Goal: Use online tool/utility: Utilize a website feature to perform a specific function

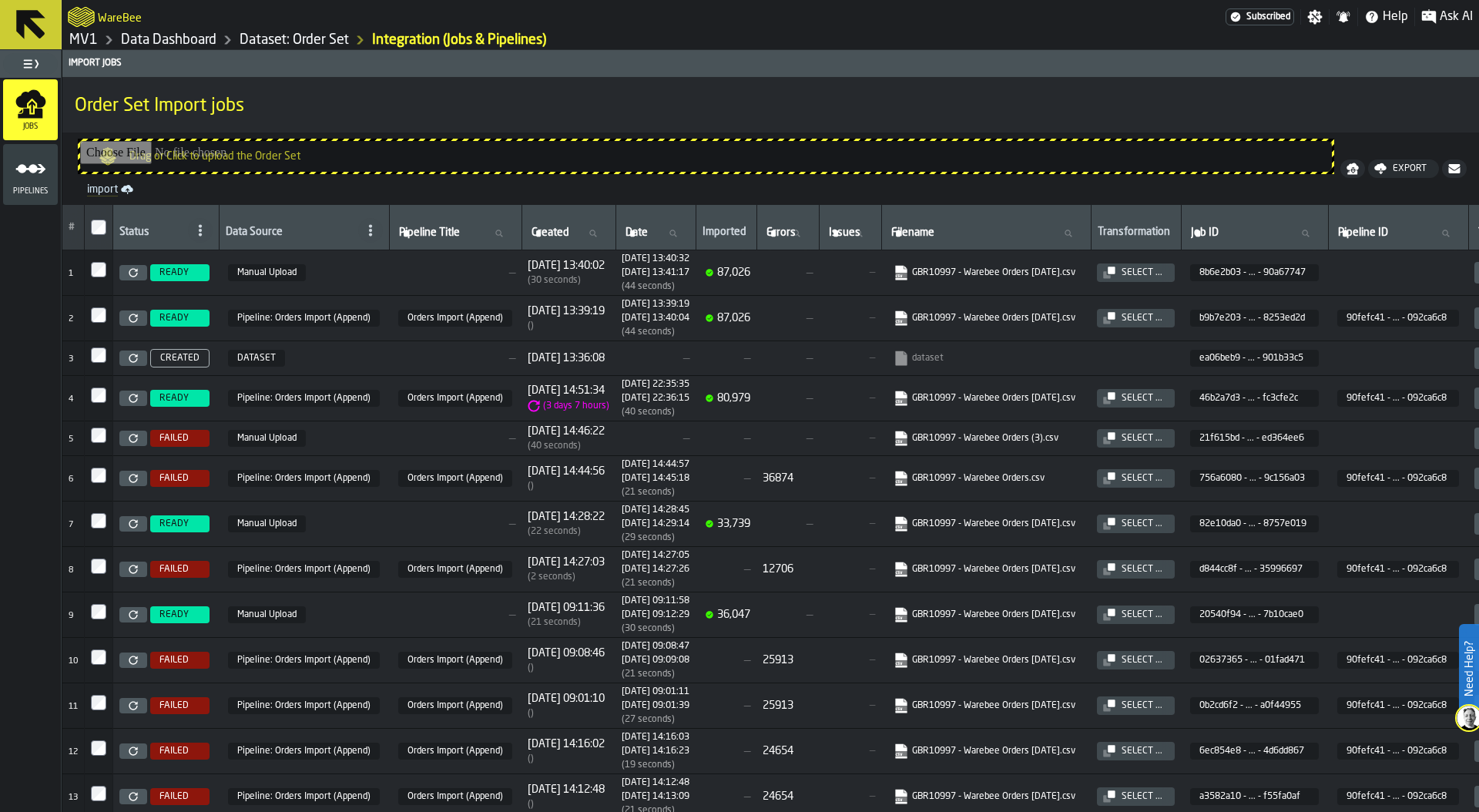
click at [84, 42] on link "MV1" at bounding box center [84, 39] width 29 height 17
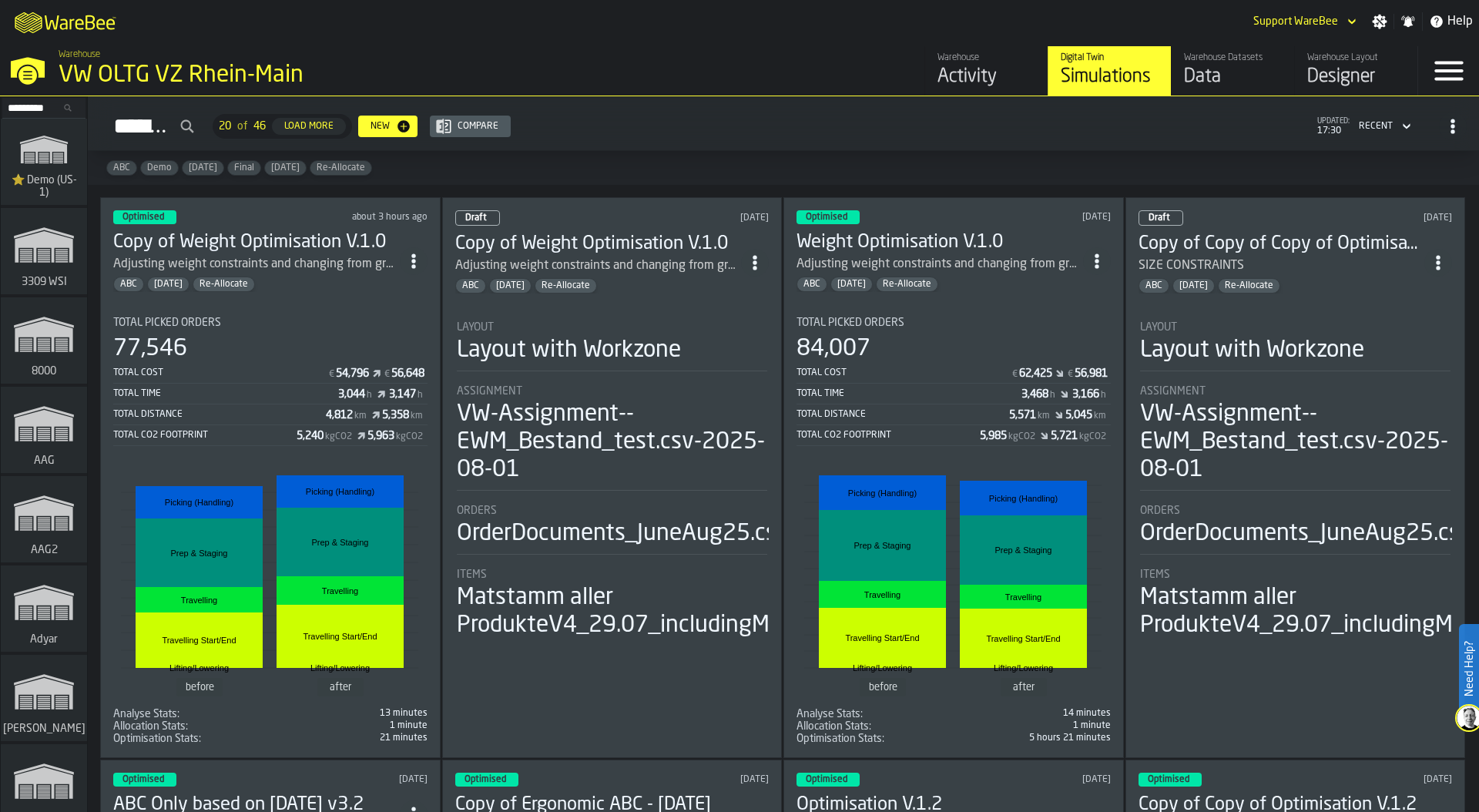
click at [254, 317] on div "Total Picked Orders" at bounding box center [270, 323] width 314 height 12
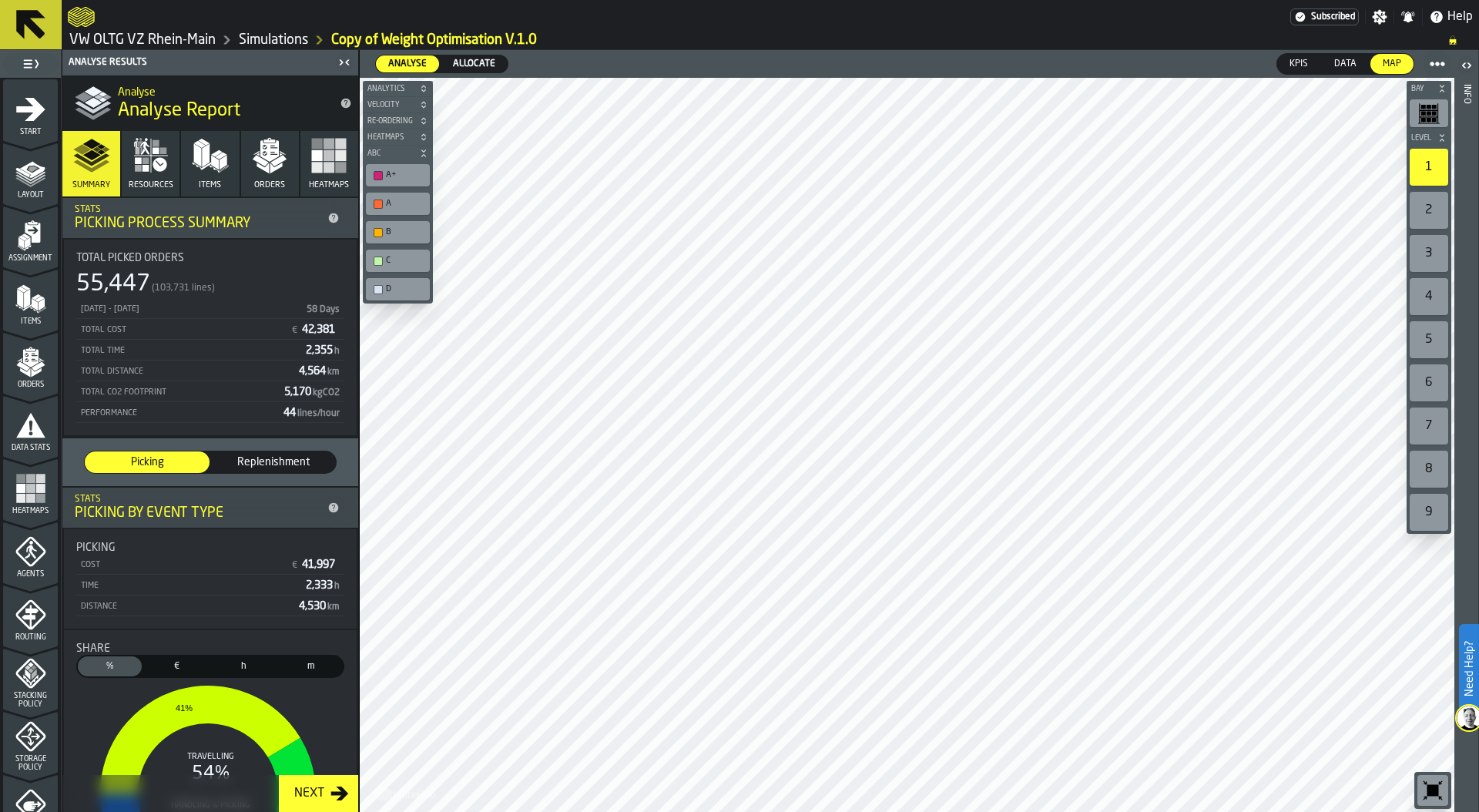
scroll to position [402, 0]
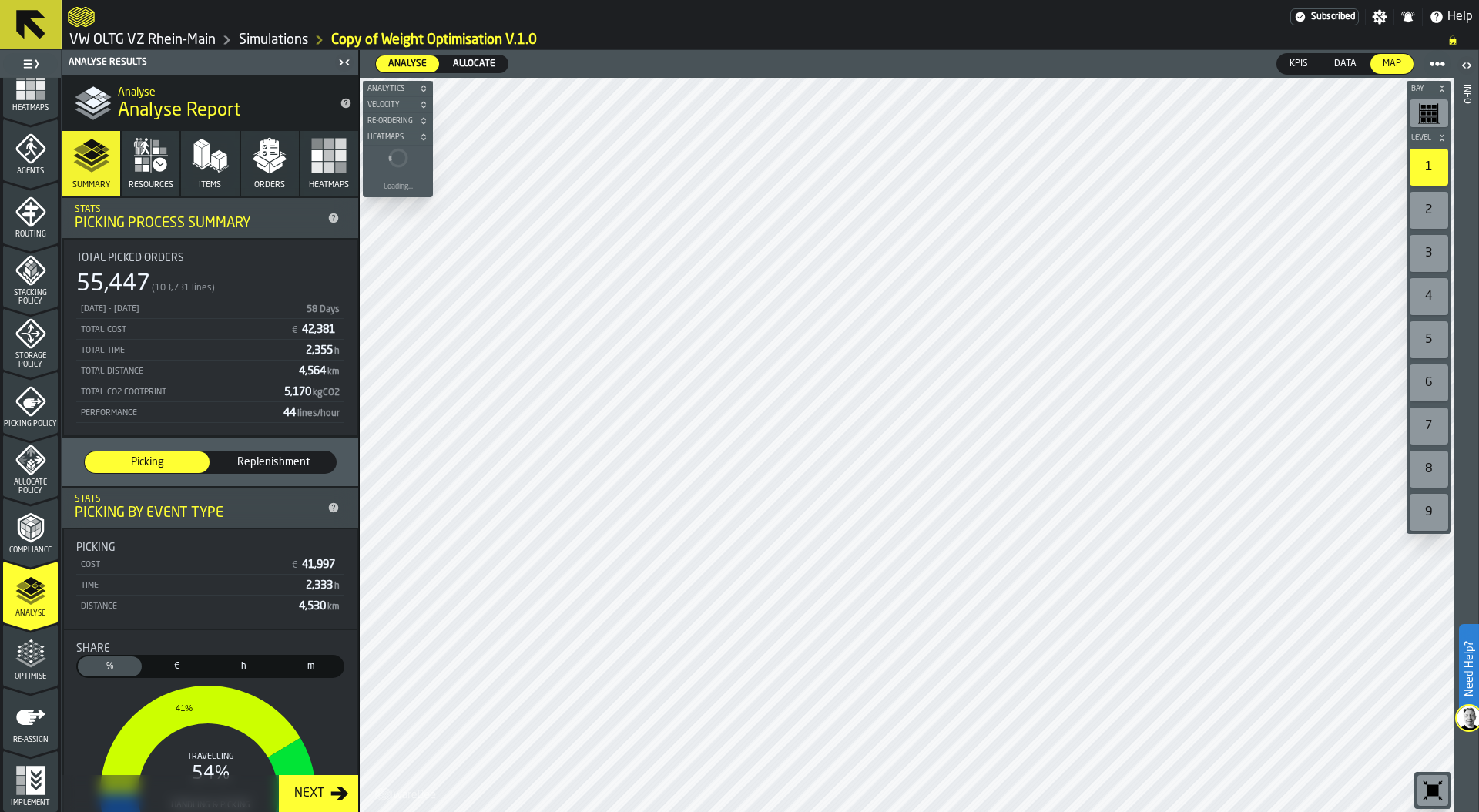
click at [24, 664] on icon "menu Optimise" at bounding box center [30, 661] width 31 height 10
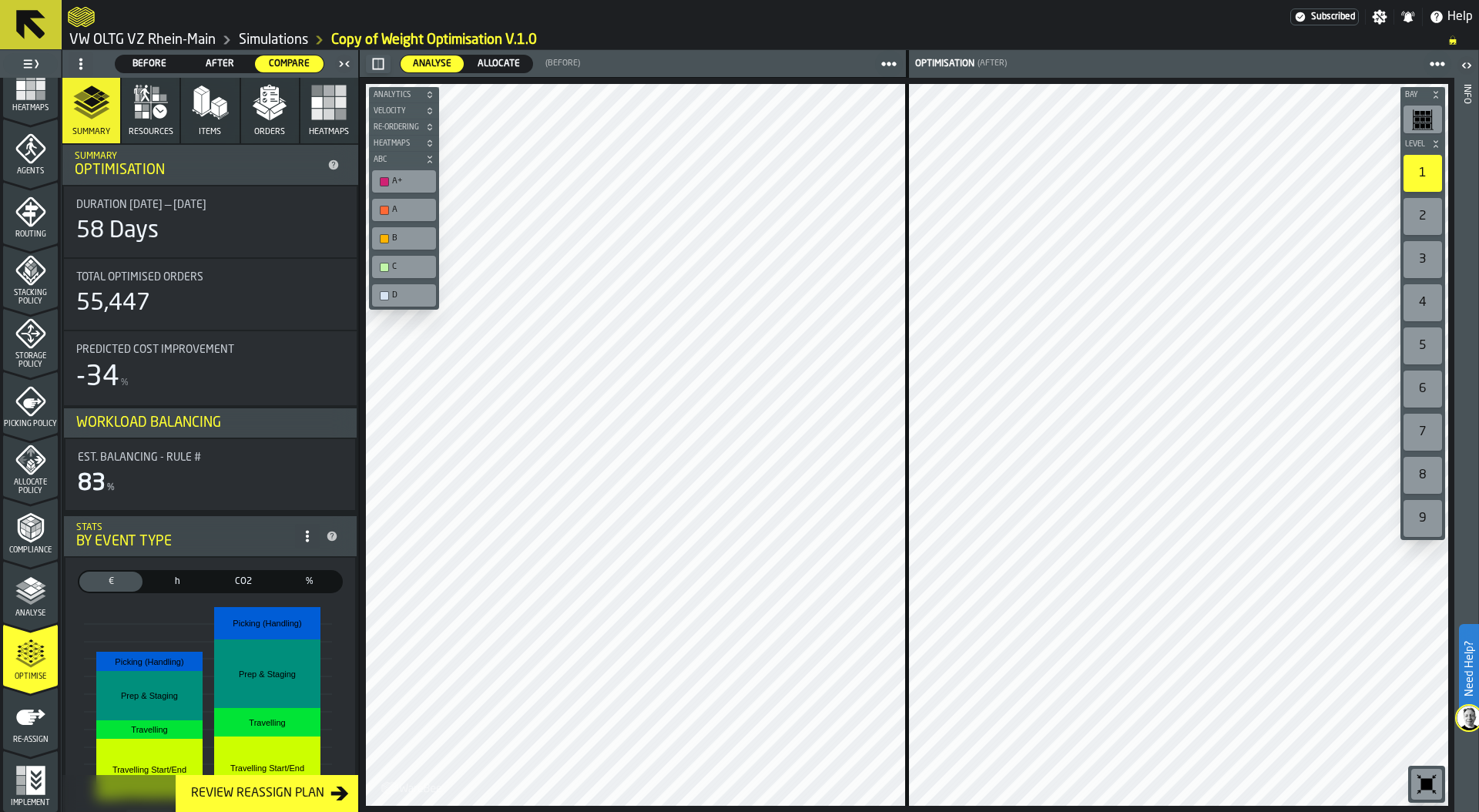
click at [509, 58] on span "Allocate" at bounding box center [498, 64] width 54 height 14
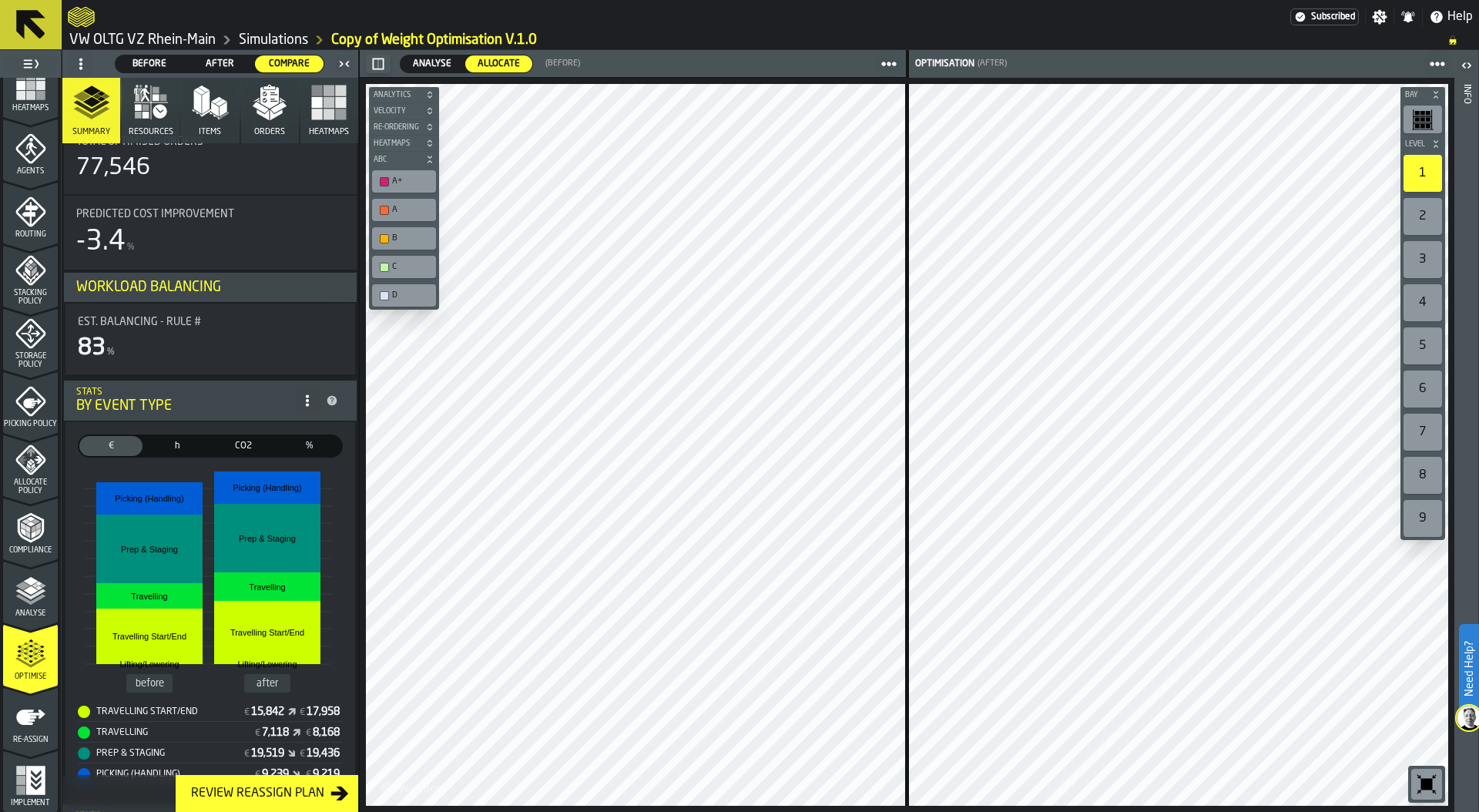
scroll to position [0, 0]
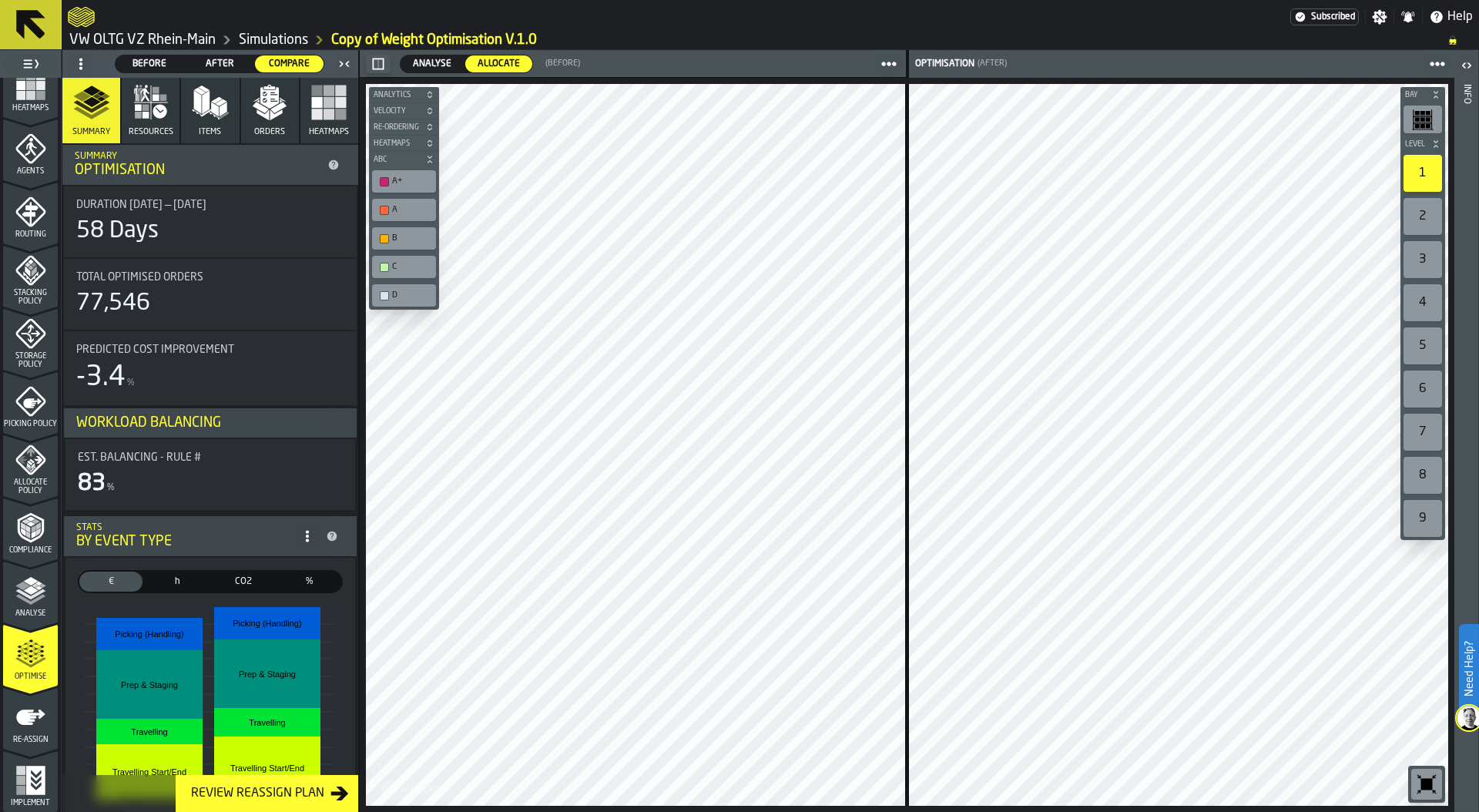
click at [81, 53] on span at bounding box center [81, 64] width 25 height 25
click at [102, 87] on div "Show Setup" at bounding box center [118, 95] width 80 height 19
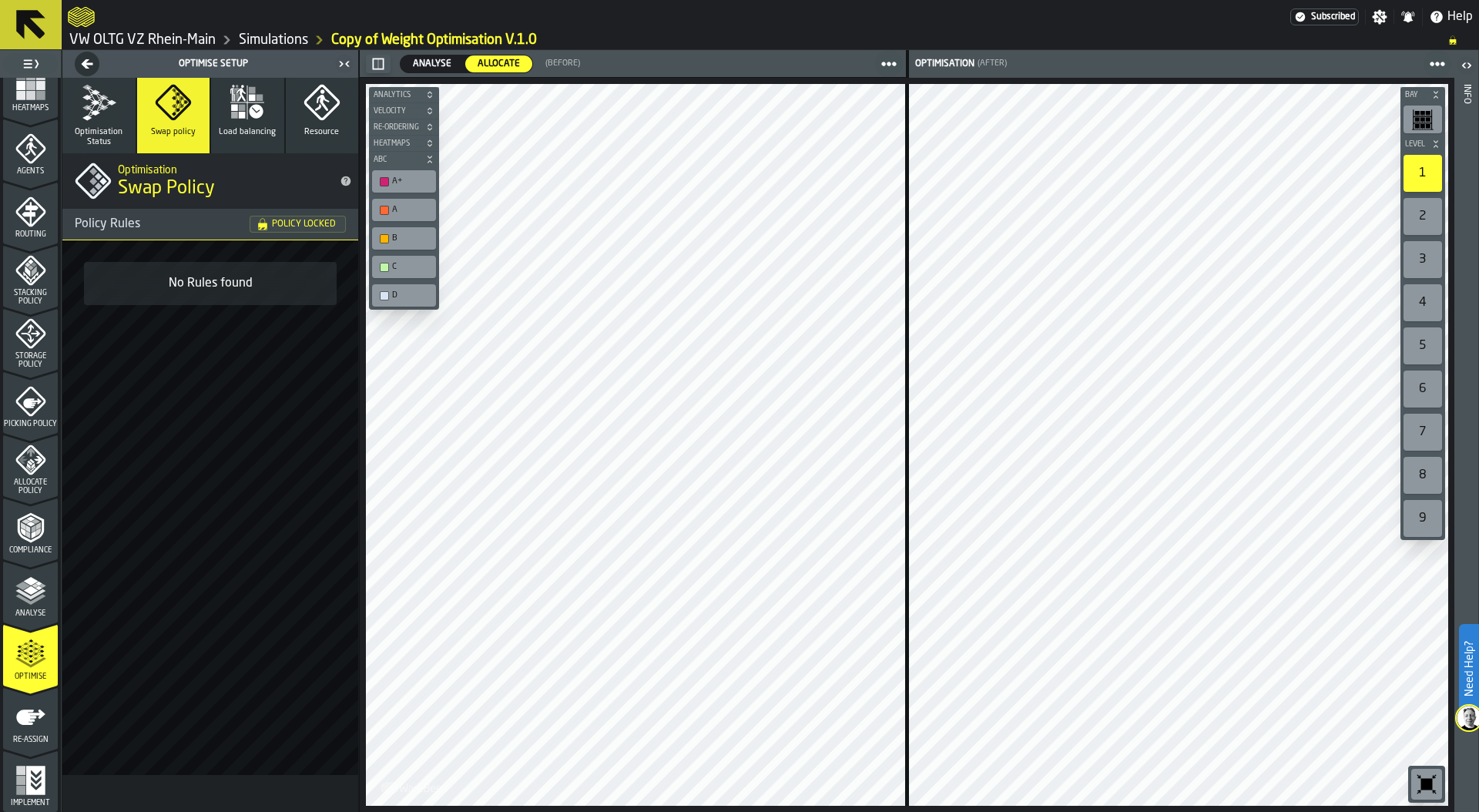
click at [97, 136] on span "Optimisation Status" at bounding box center [99, 137] width 61 height 20
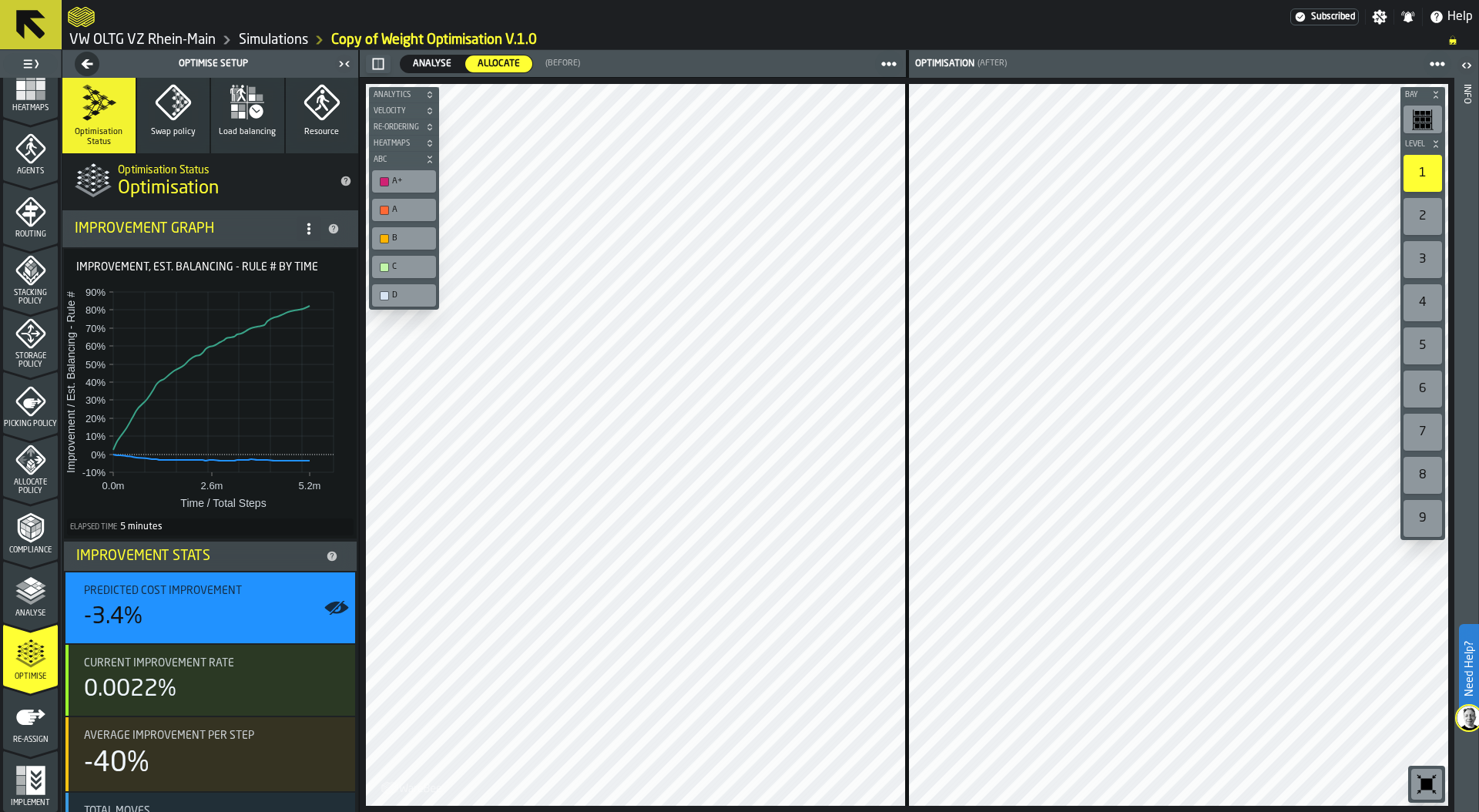
click at [234, 127] on span "Load balancing" at bounding box center [247, 131] width 57 height 10
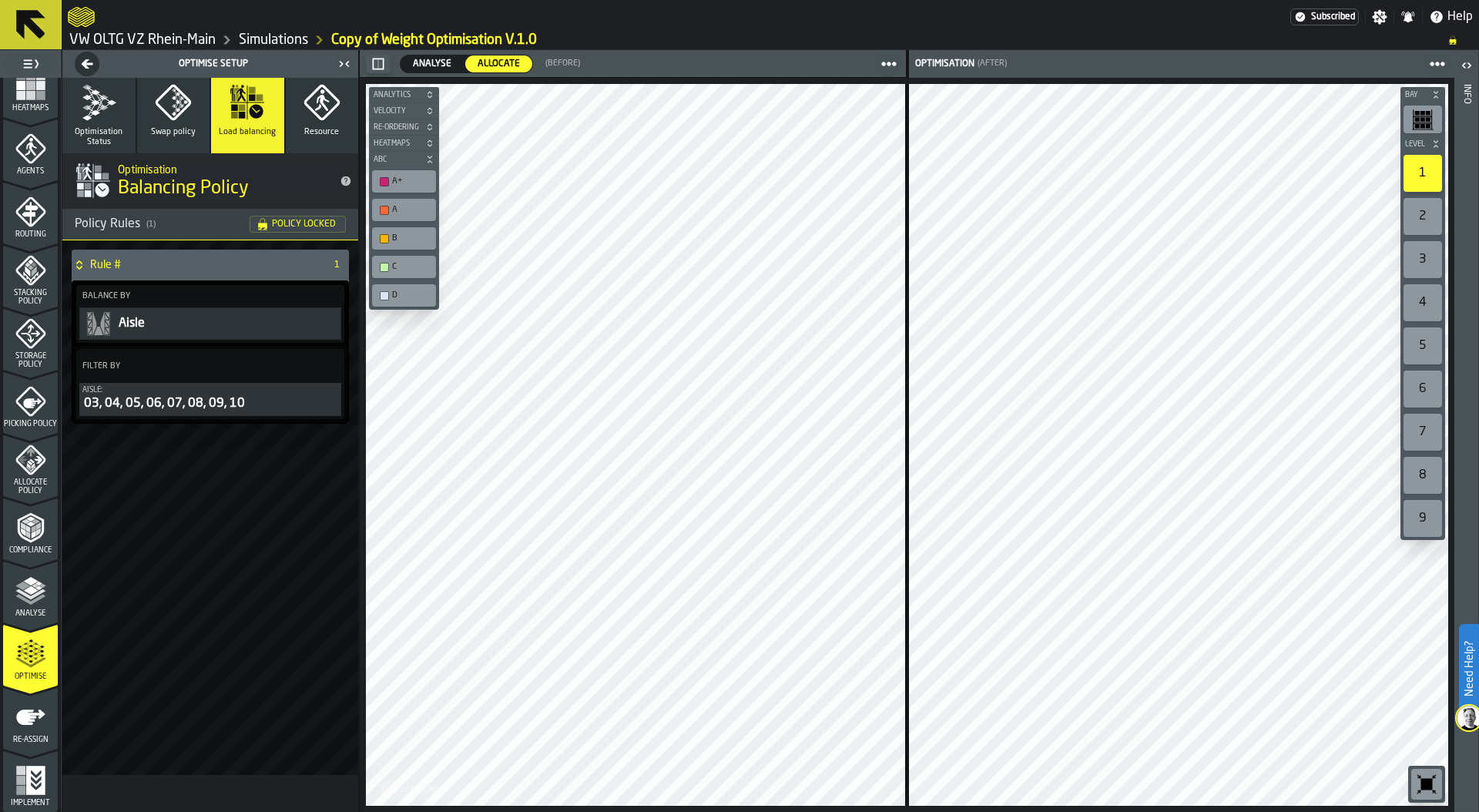
click at [95, 111] on polygon "button" at bounding box center [96, 112] width 9 height 5
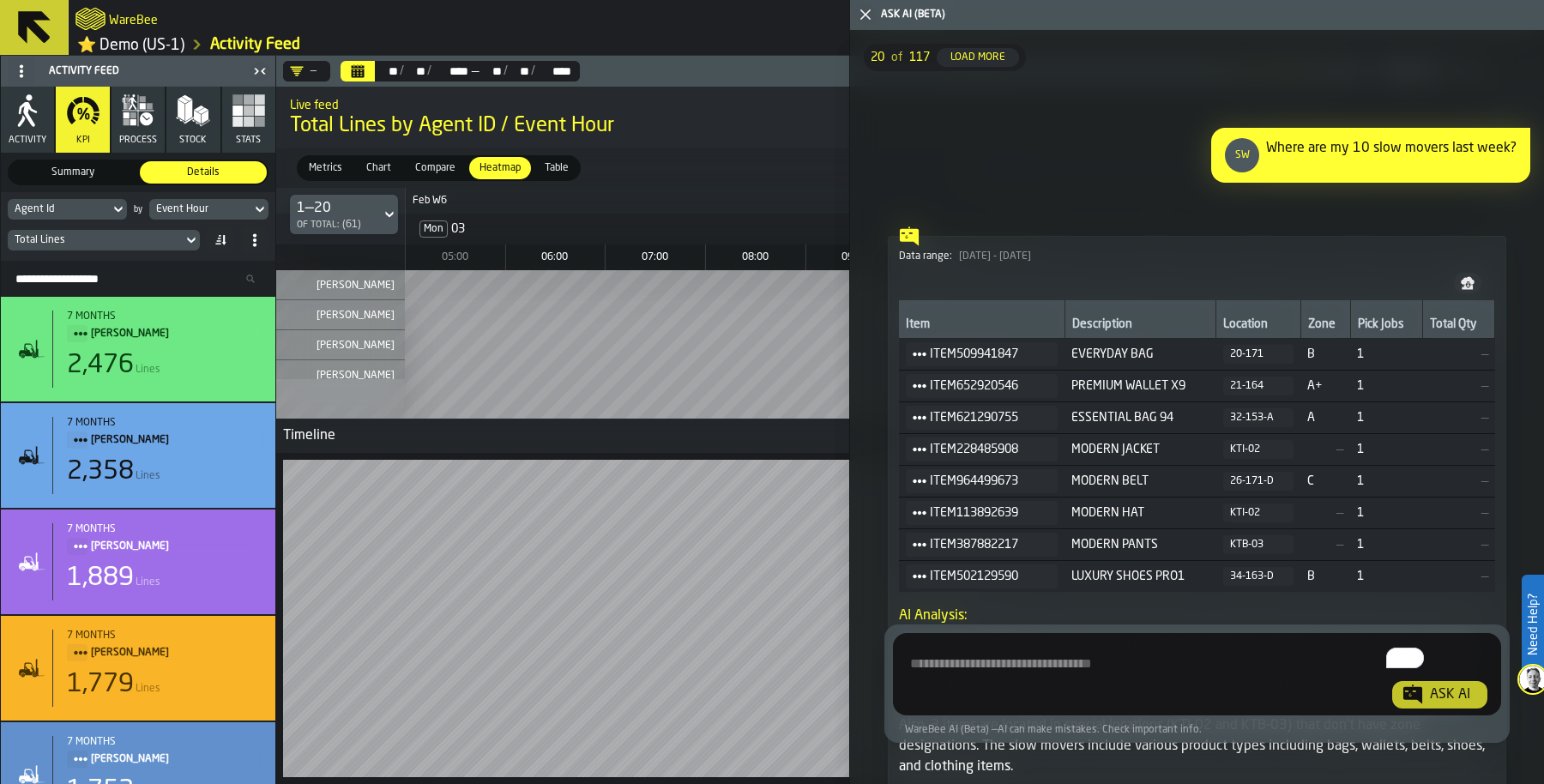
scroll to position [1421, 0]
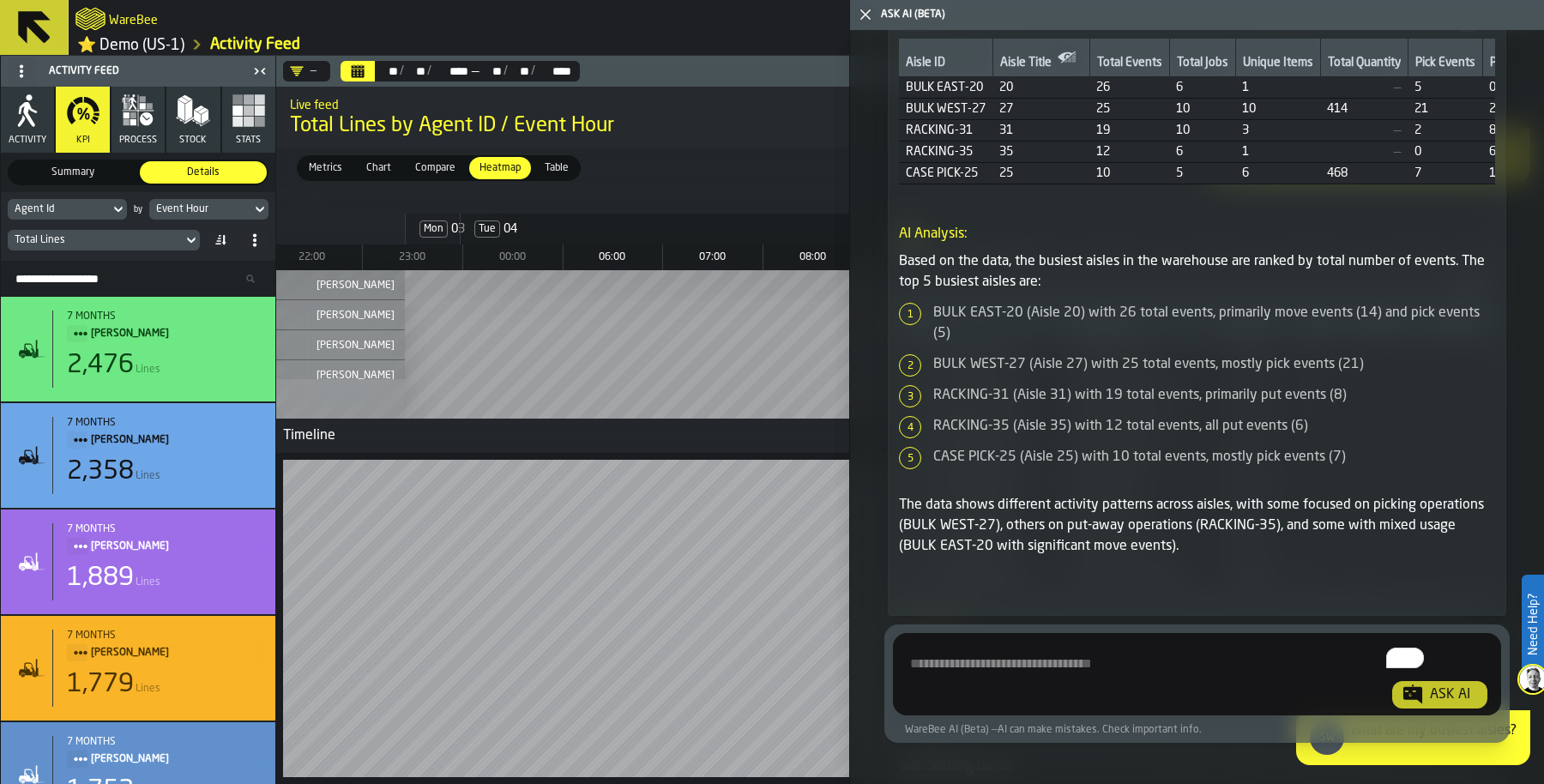
click at [867, 19] on icon "button-toggle-Close me" at bounding box center [865, 14] width 21 height 21
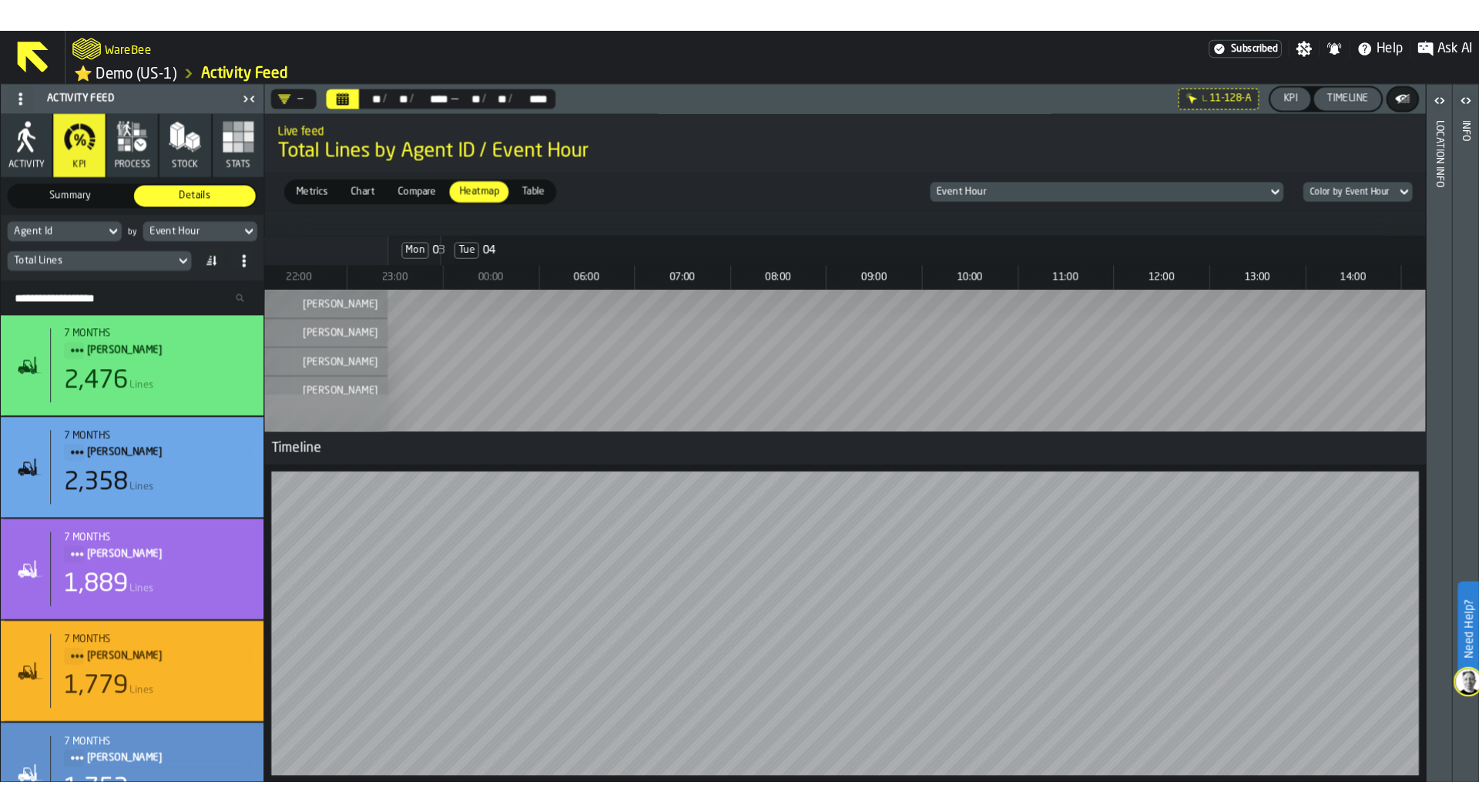
scroll to position [0, 1656]
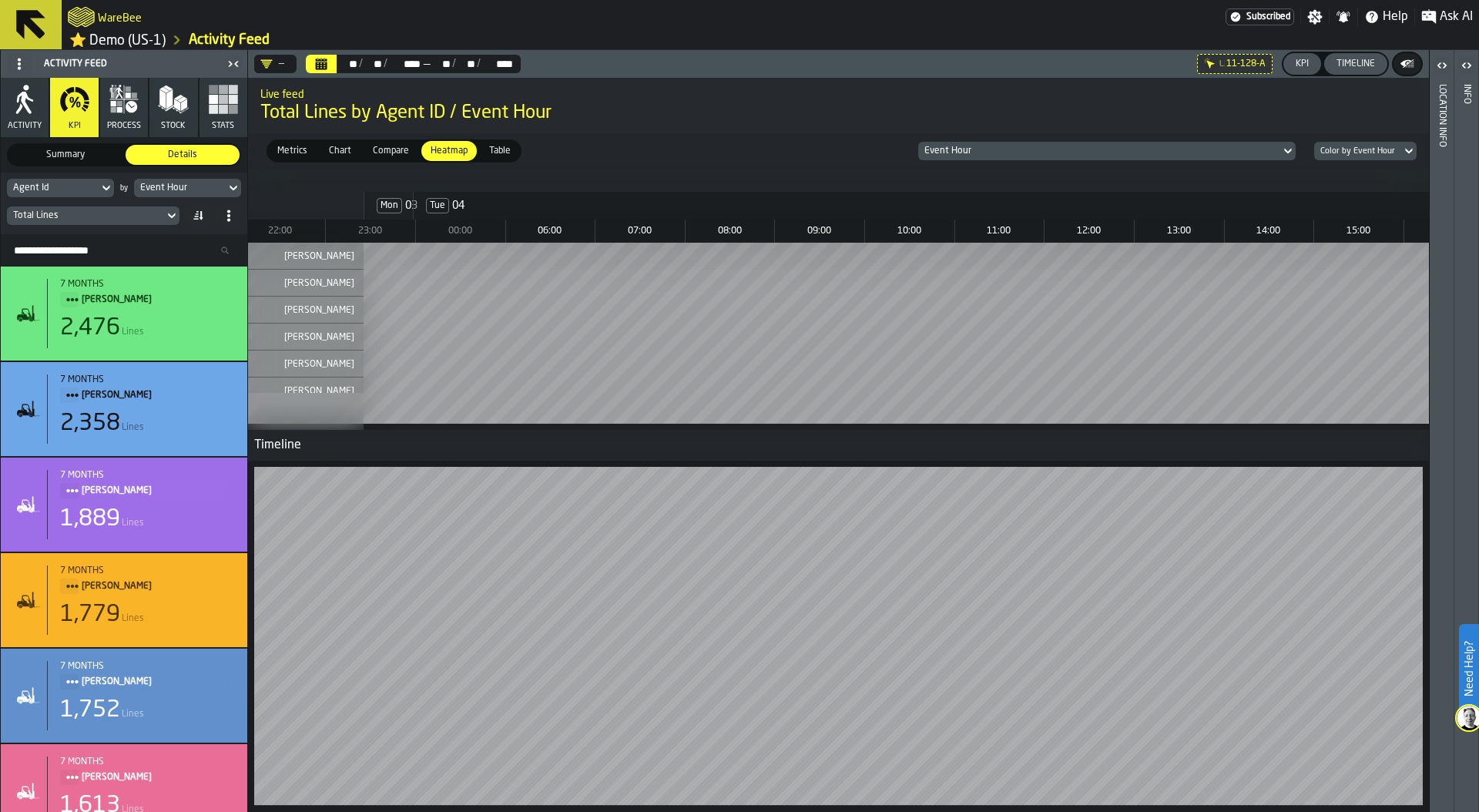
click at [1342, 67] on div "Timeline" at bounding box center [1355, 64] width 51 height 11
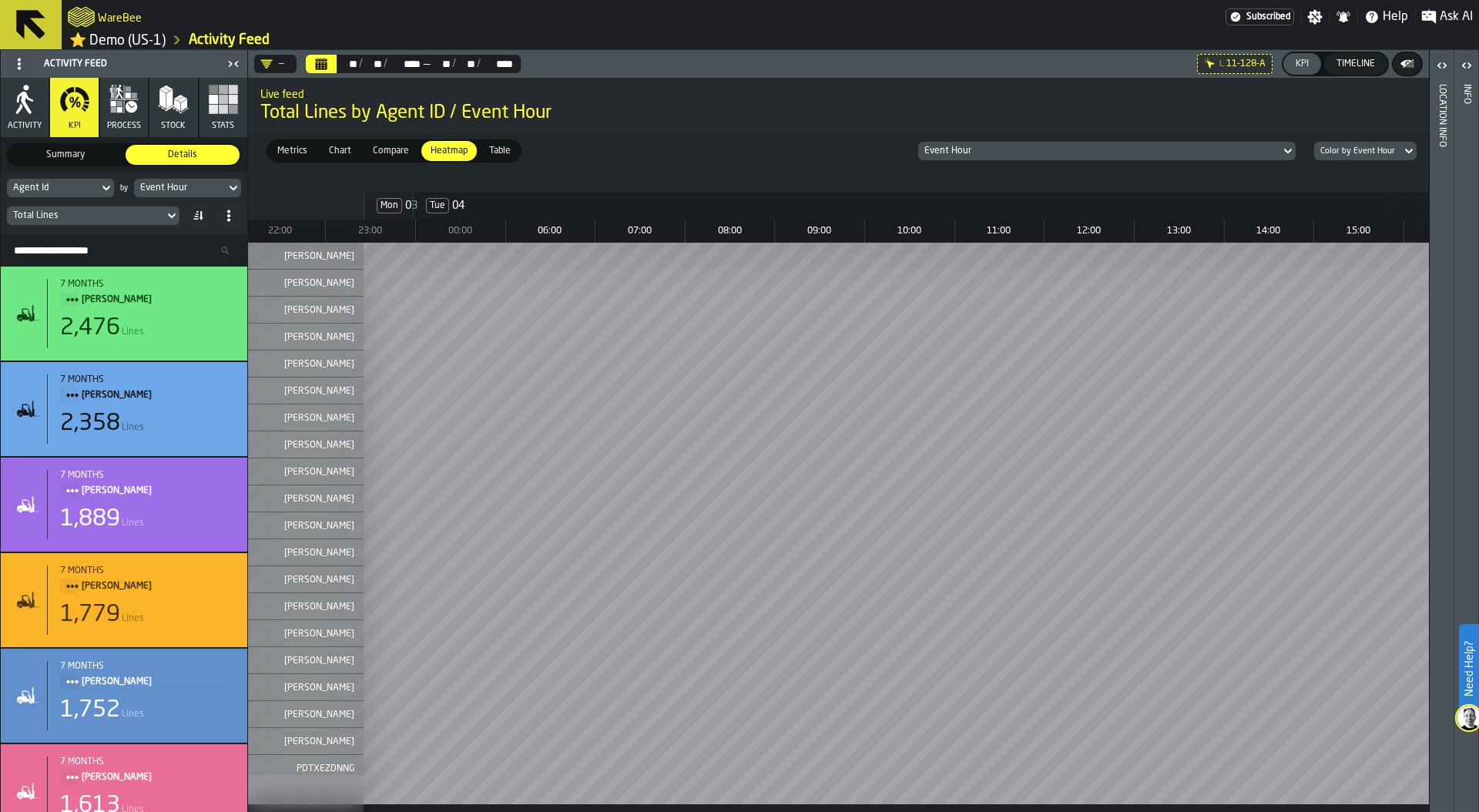
click at [0, 0] on icon at bounding box center [0, 0] width 0 height 0
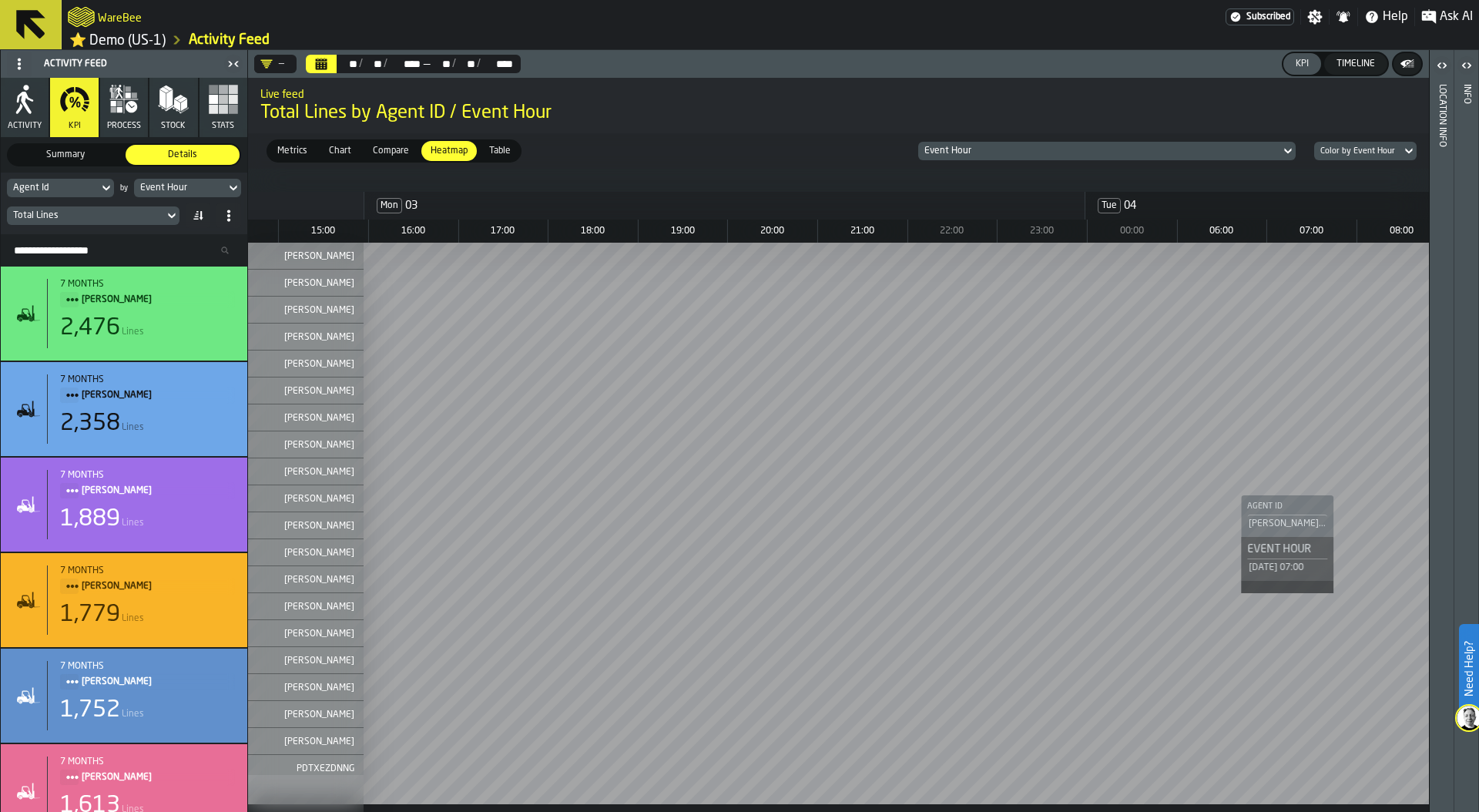
scroll to position [0, 973]
click at [232, 104] on rect "button" at bounding box center [233, 99] width 9 height 9
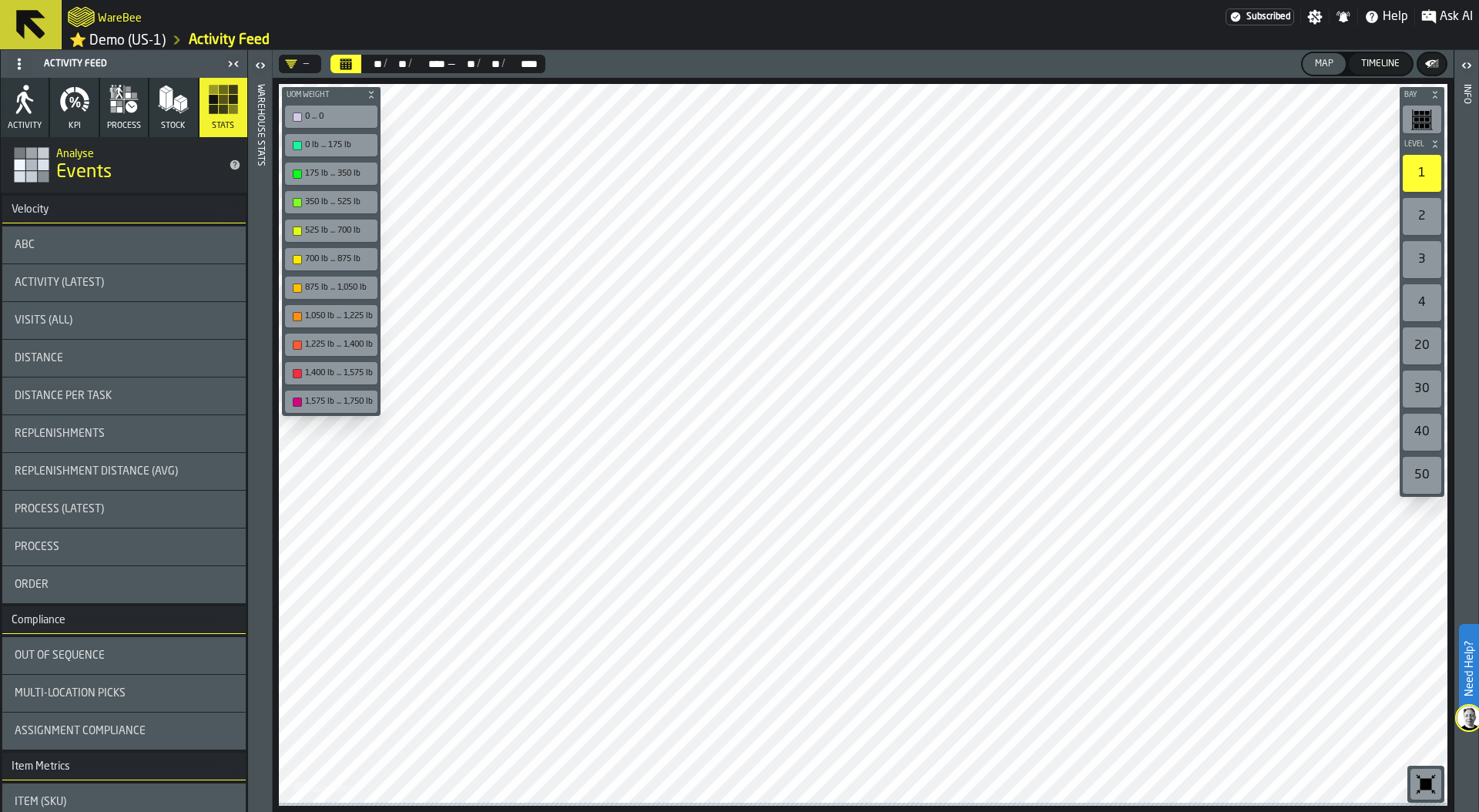
click at [152, 41] on link "⭐ Demo (US-1)" at bounding box center [118, 40] width 96 height 18
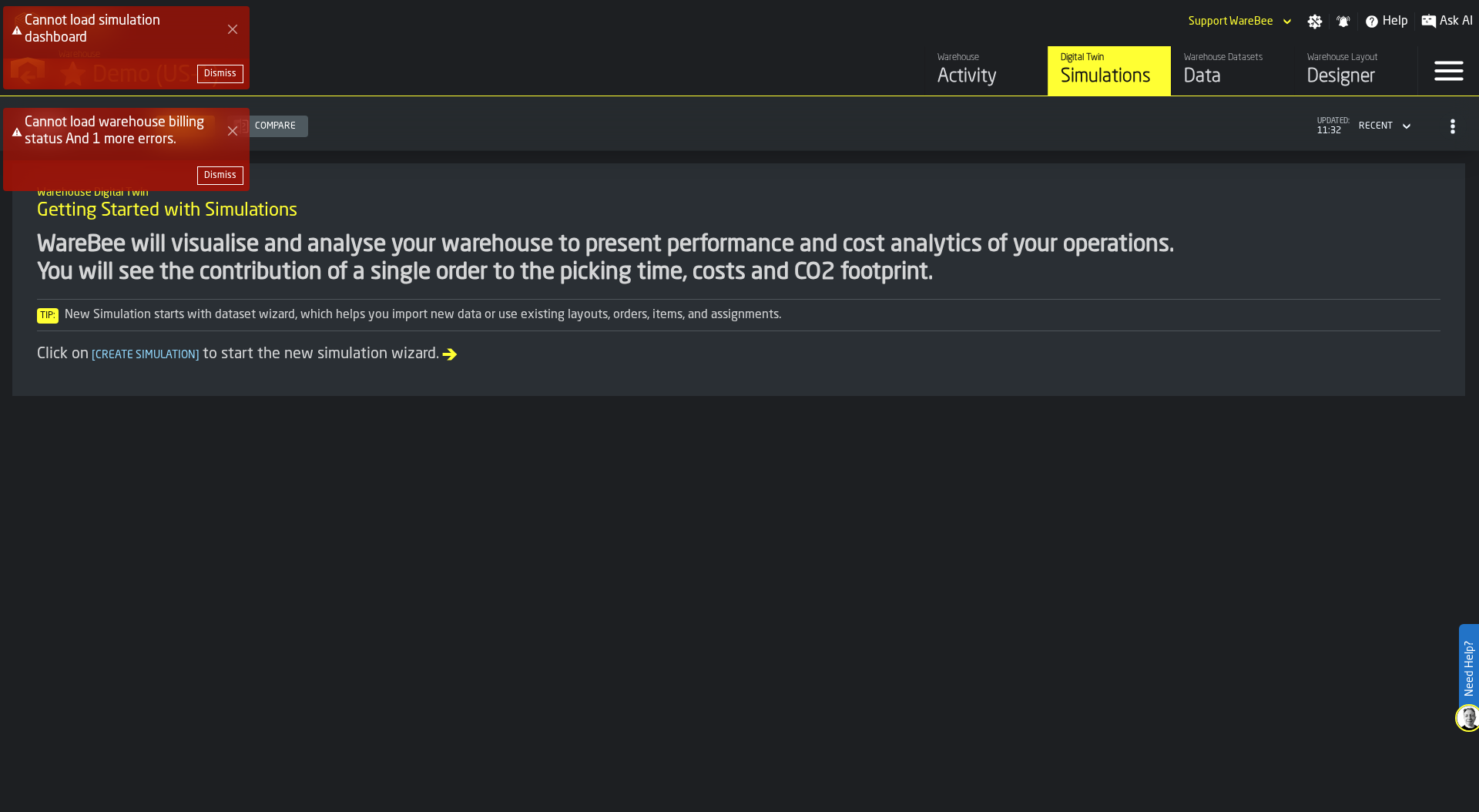
click at [218, 78] on div "Dismiss" at bounding box center [220, 74] width 32 height 11
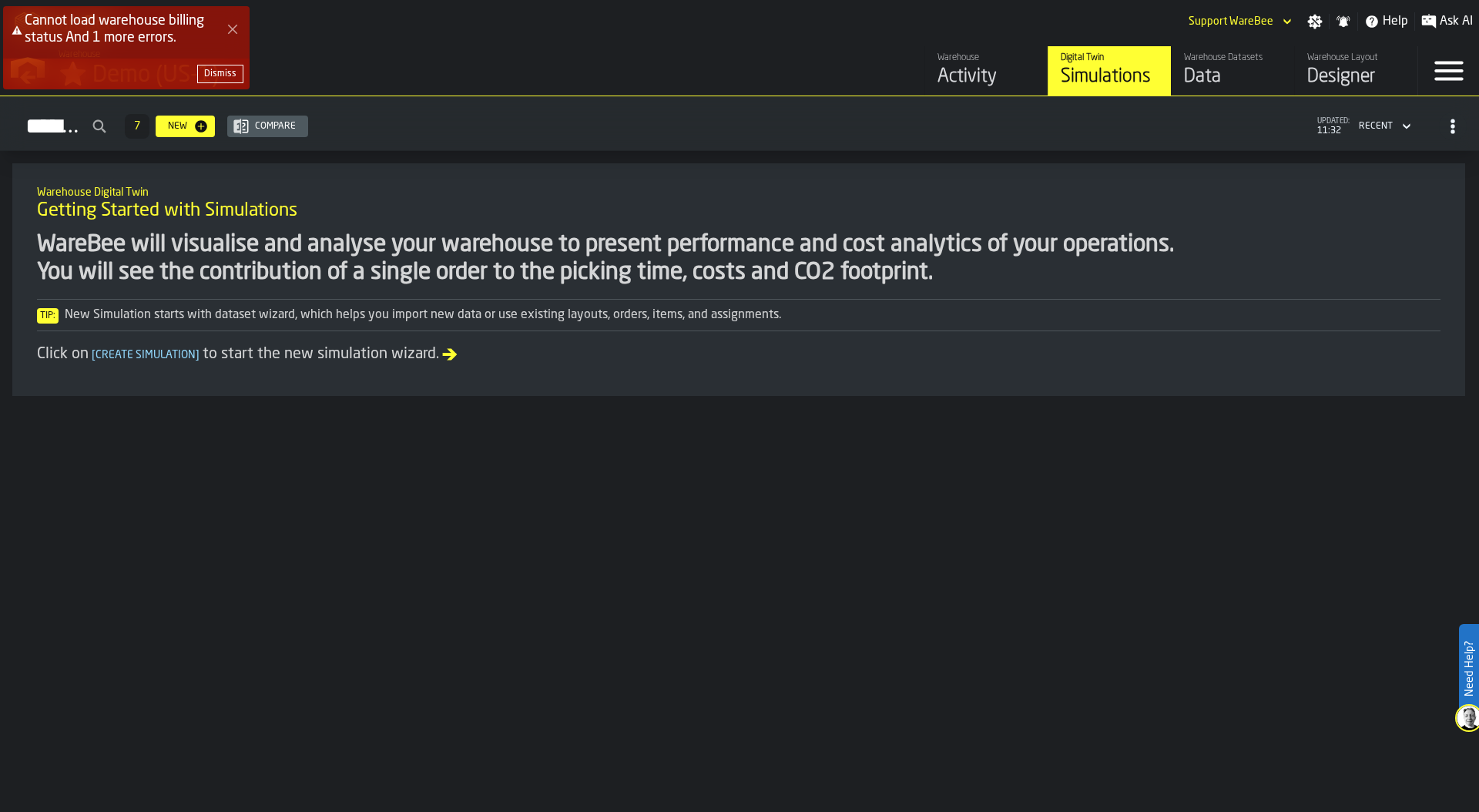
click at [217, 69] on div "Dismiss" at bounding box center [220, 74] width 32 height 11
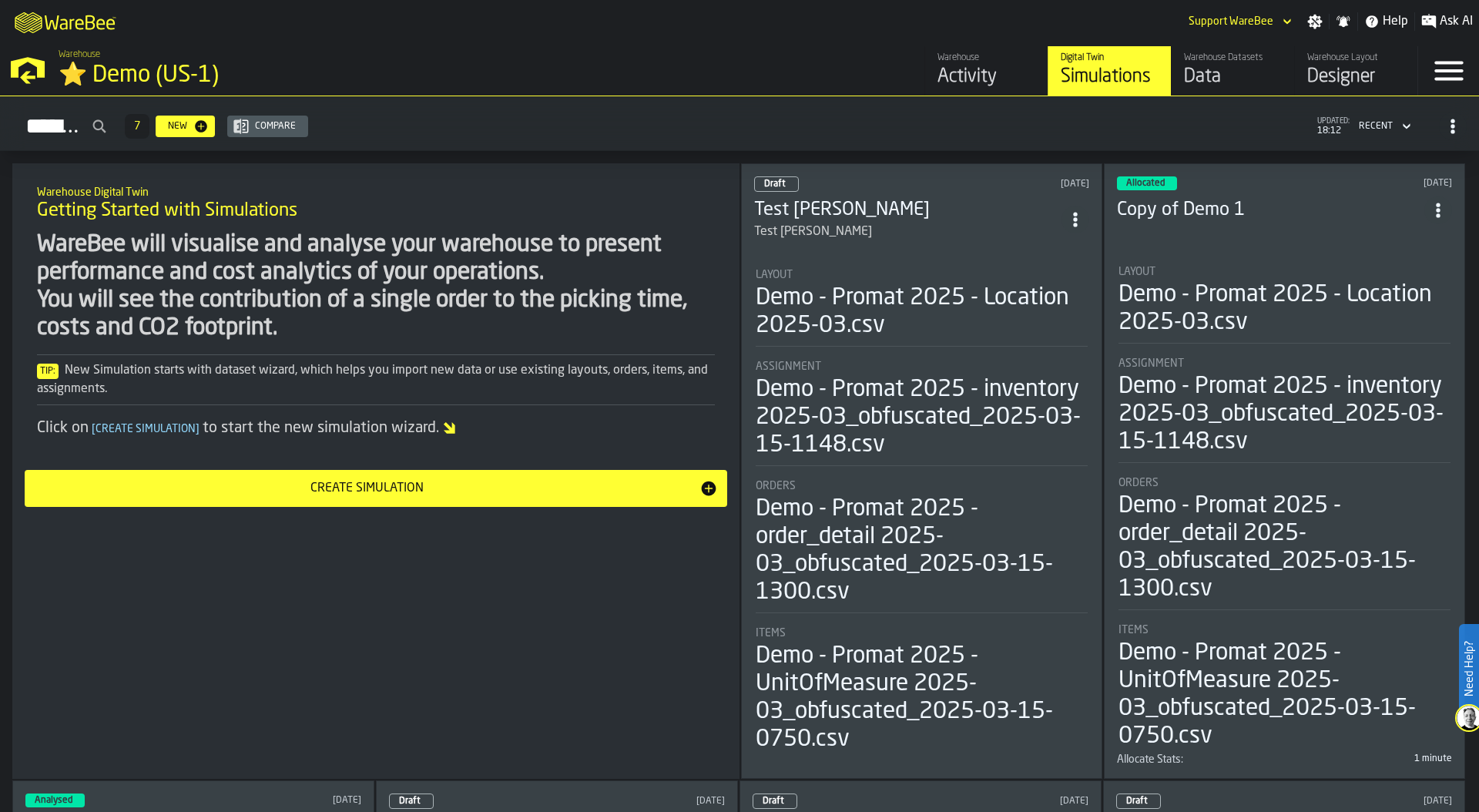
click at [1341, 72] on div "Designer" at bounding box center [1357, 77] width 98 height 25
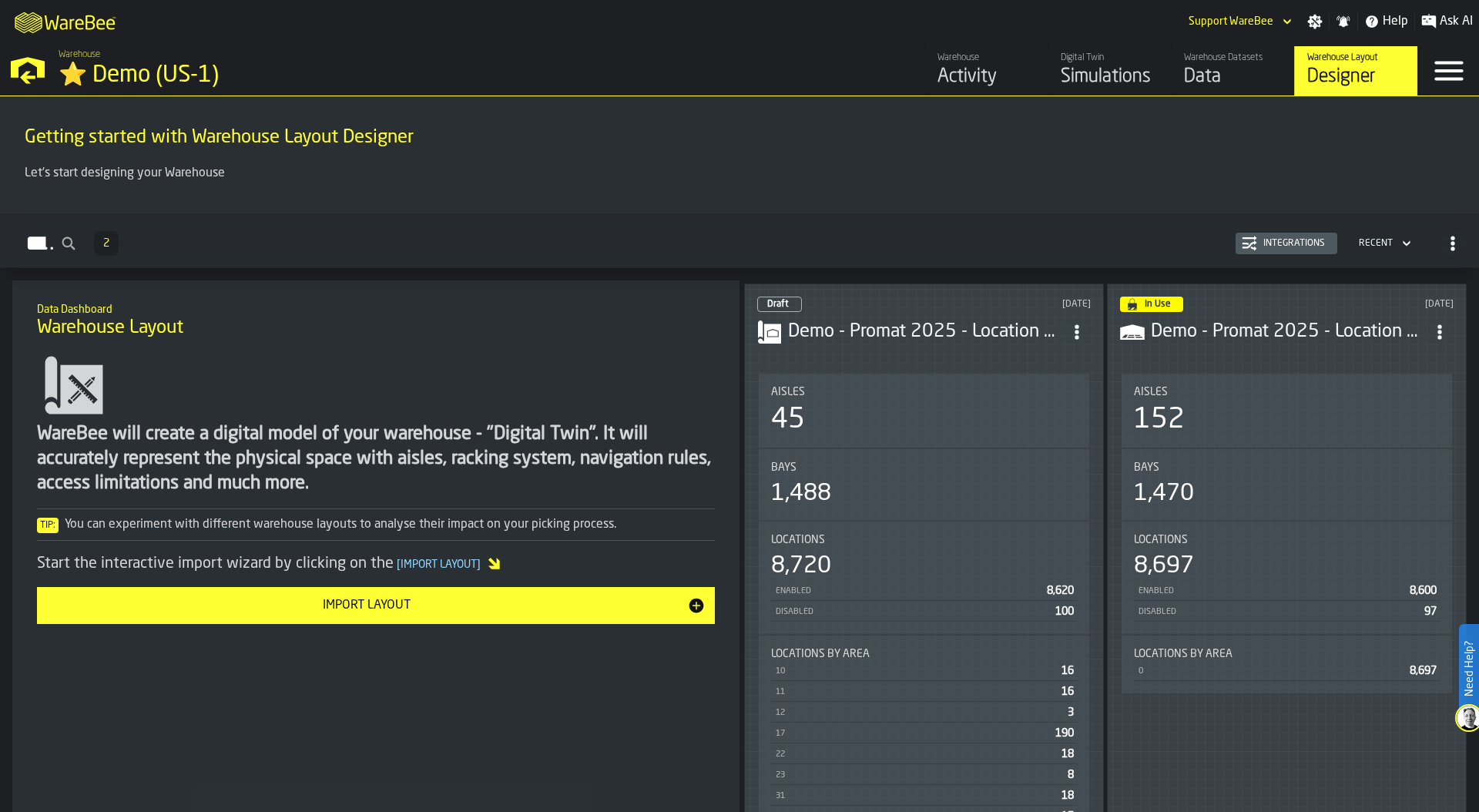
click at [953, 442] on div "Aisles 45" at bounding box center [924, 410] width 330 height 74
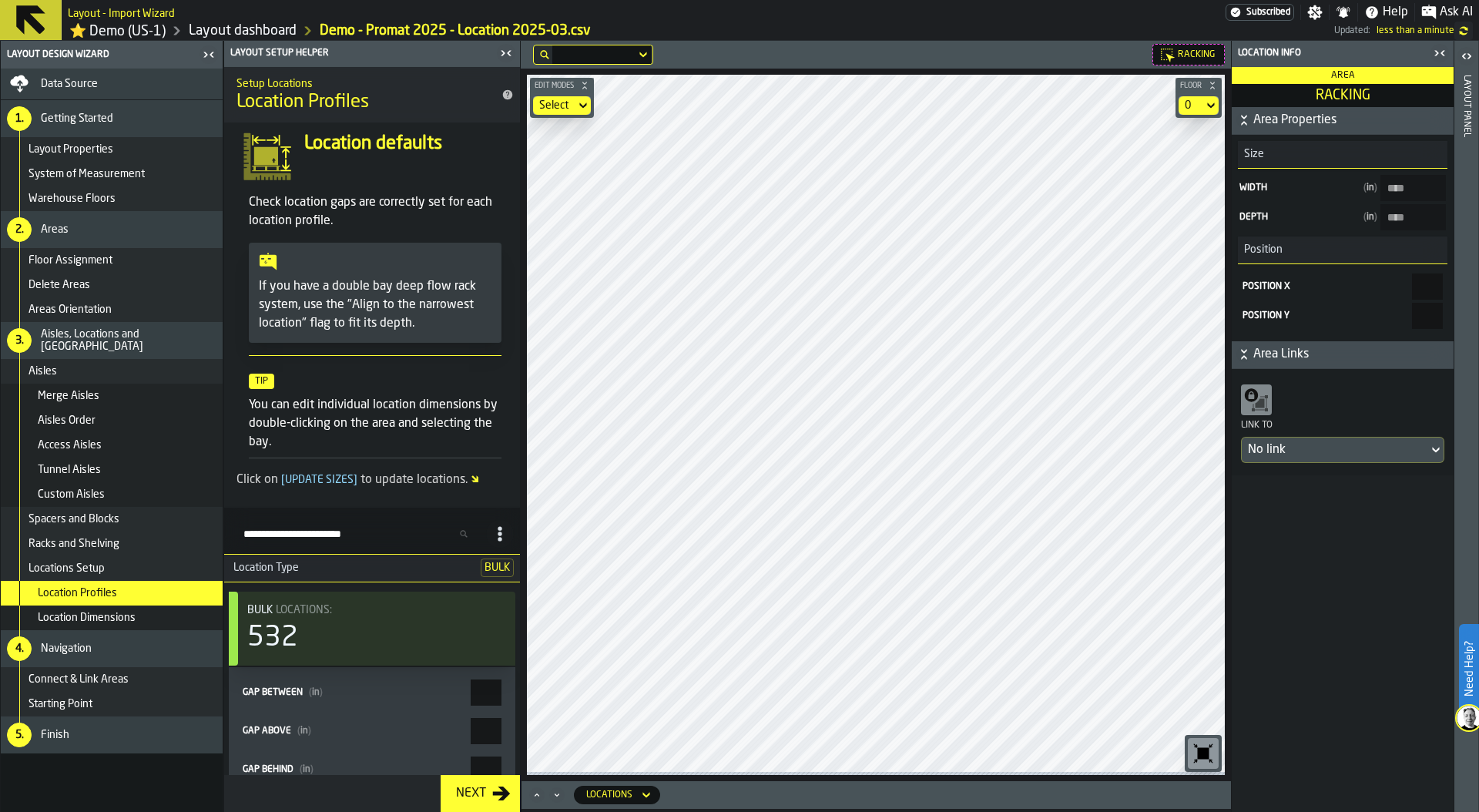
type input "****"
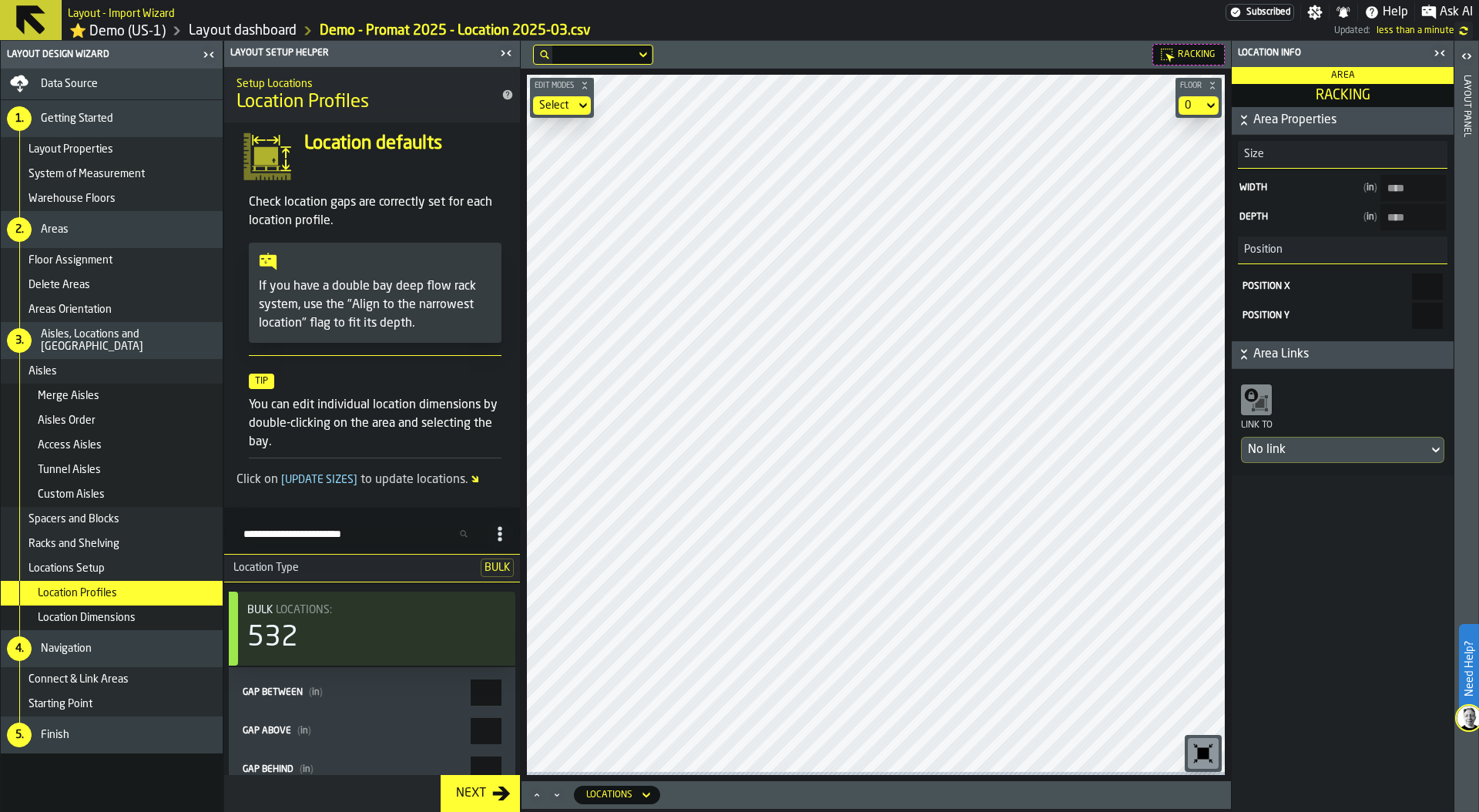
type input "****"
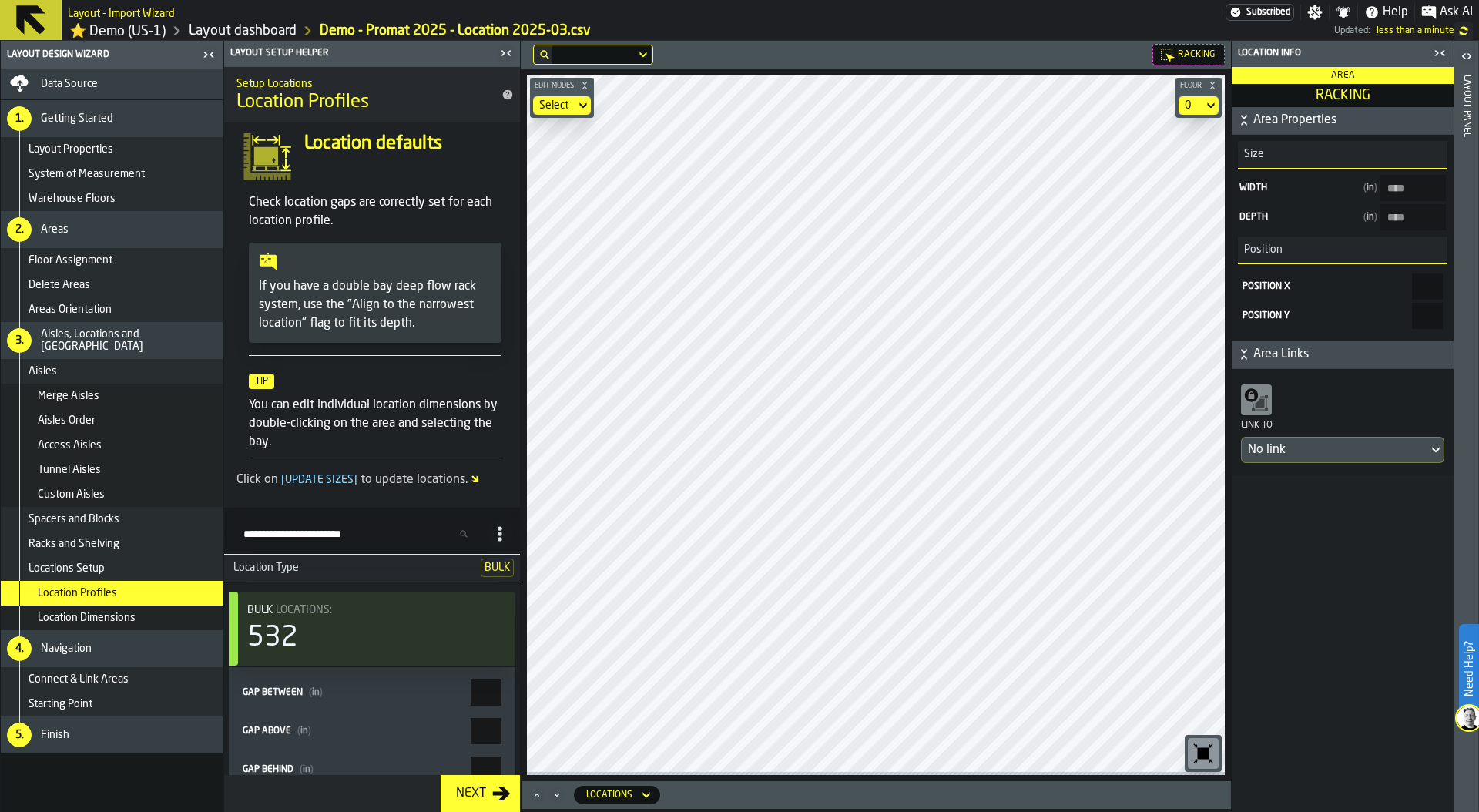
type input "****"
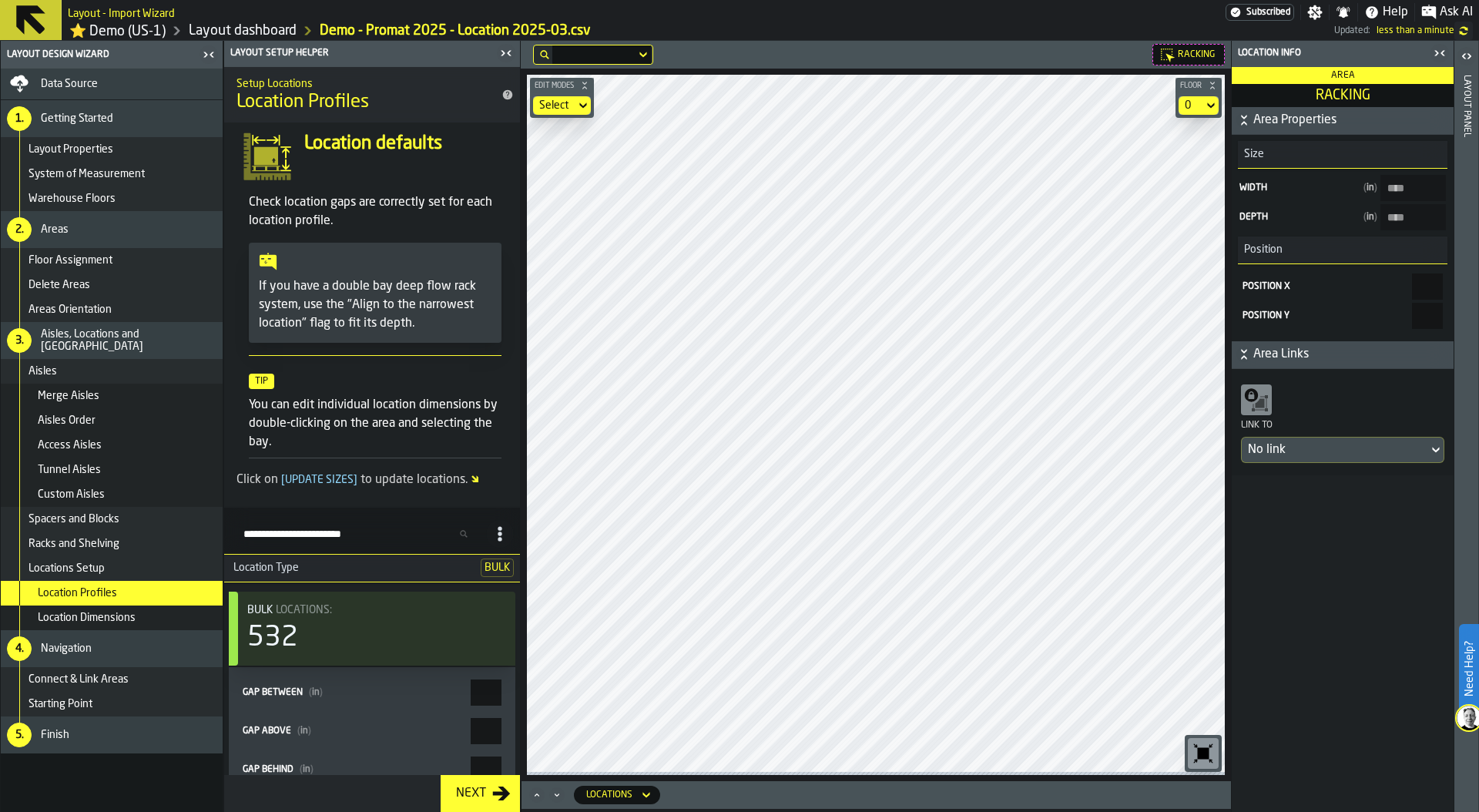
type input "****"
type input "***"
type input "*******"
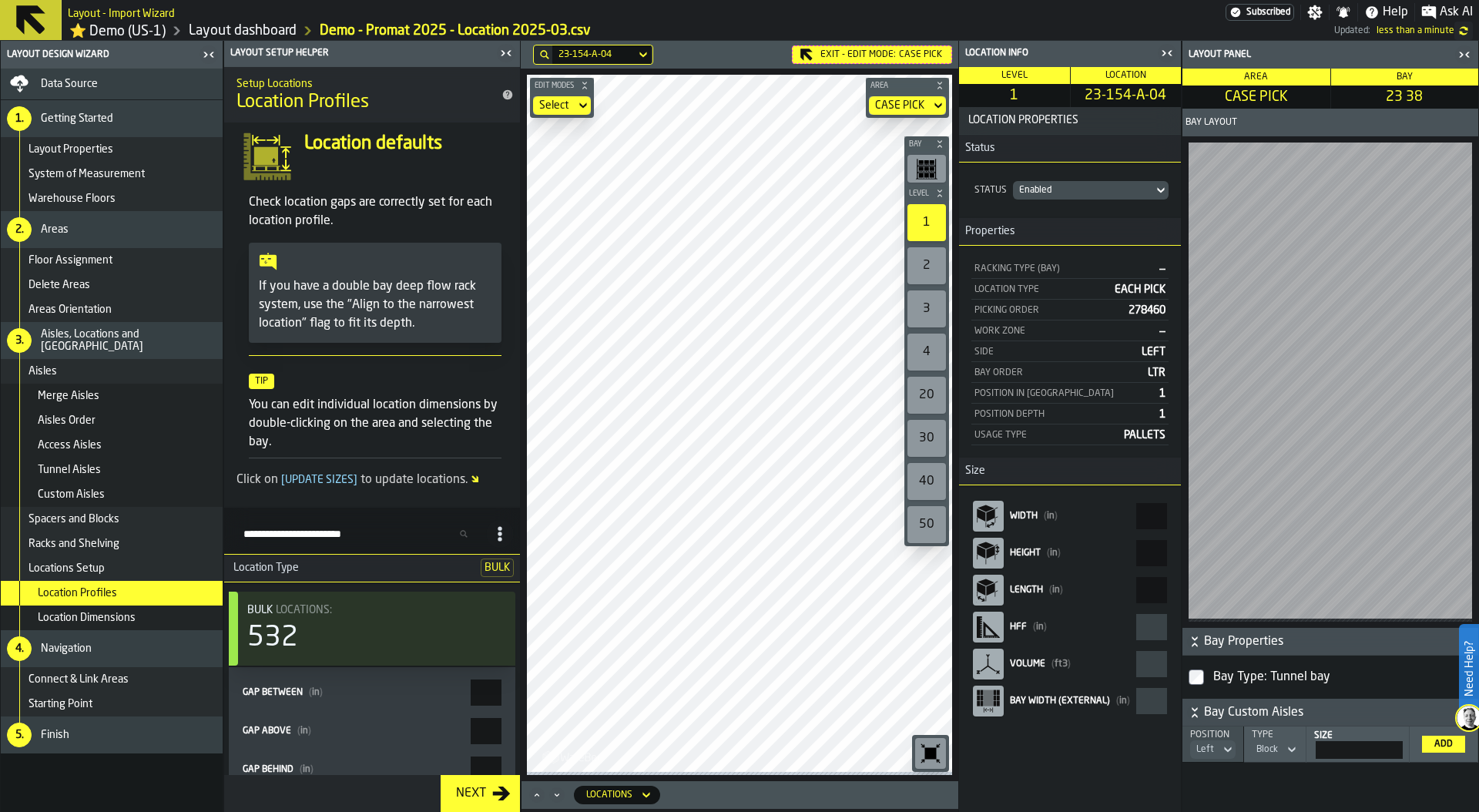
click at [205, 36] on link "Layout dashboard" at bounding box center [242, 30] width 108 height 17
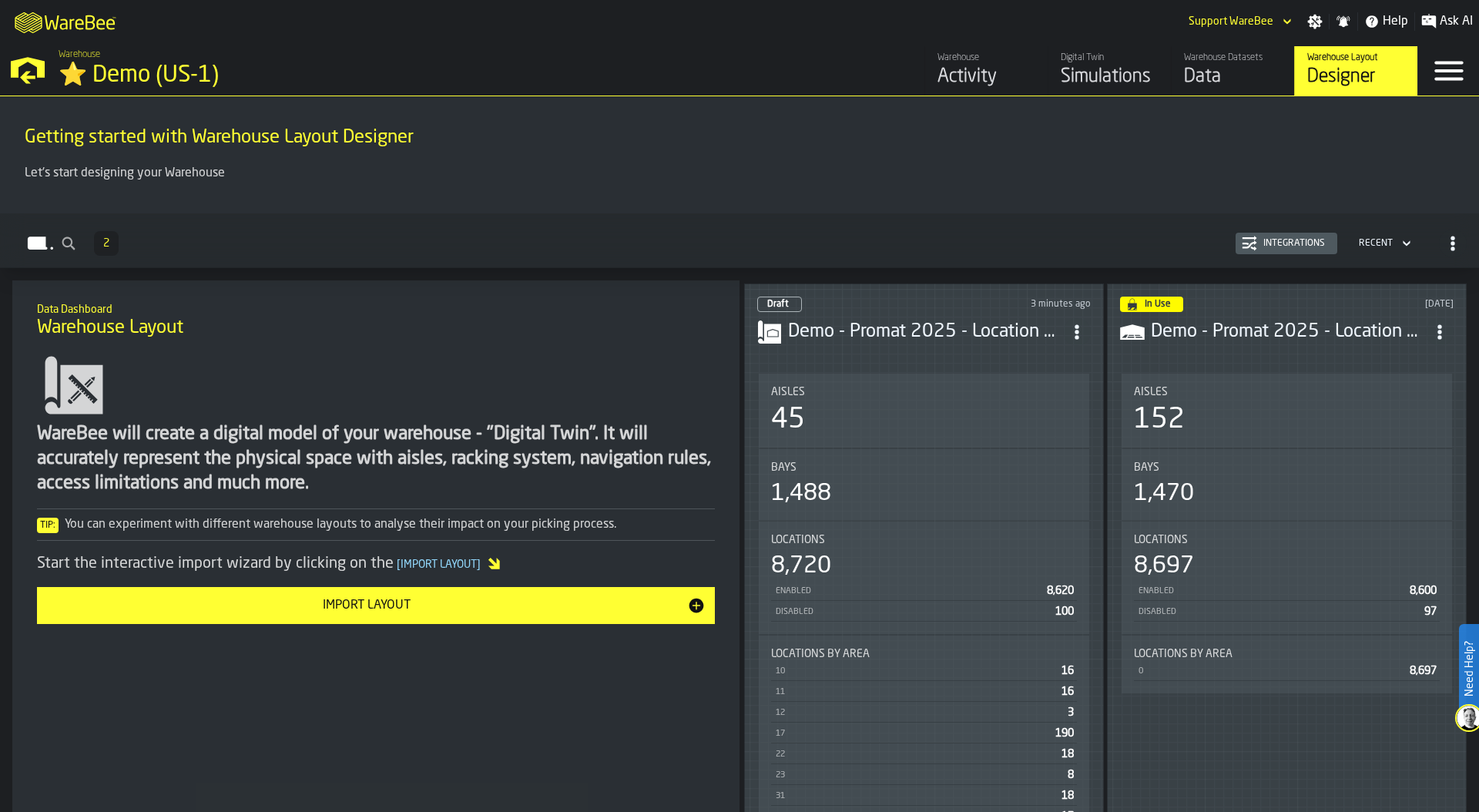
click at [963, 64] on div "Activity" at bounding box center [986, 77] width 98 height 25
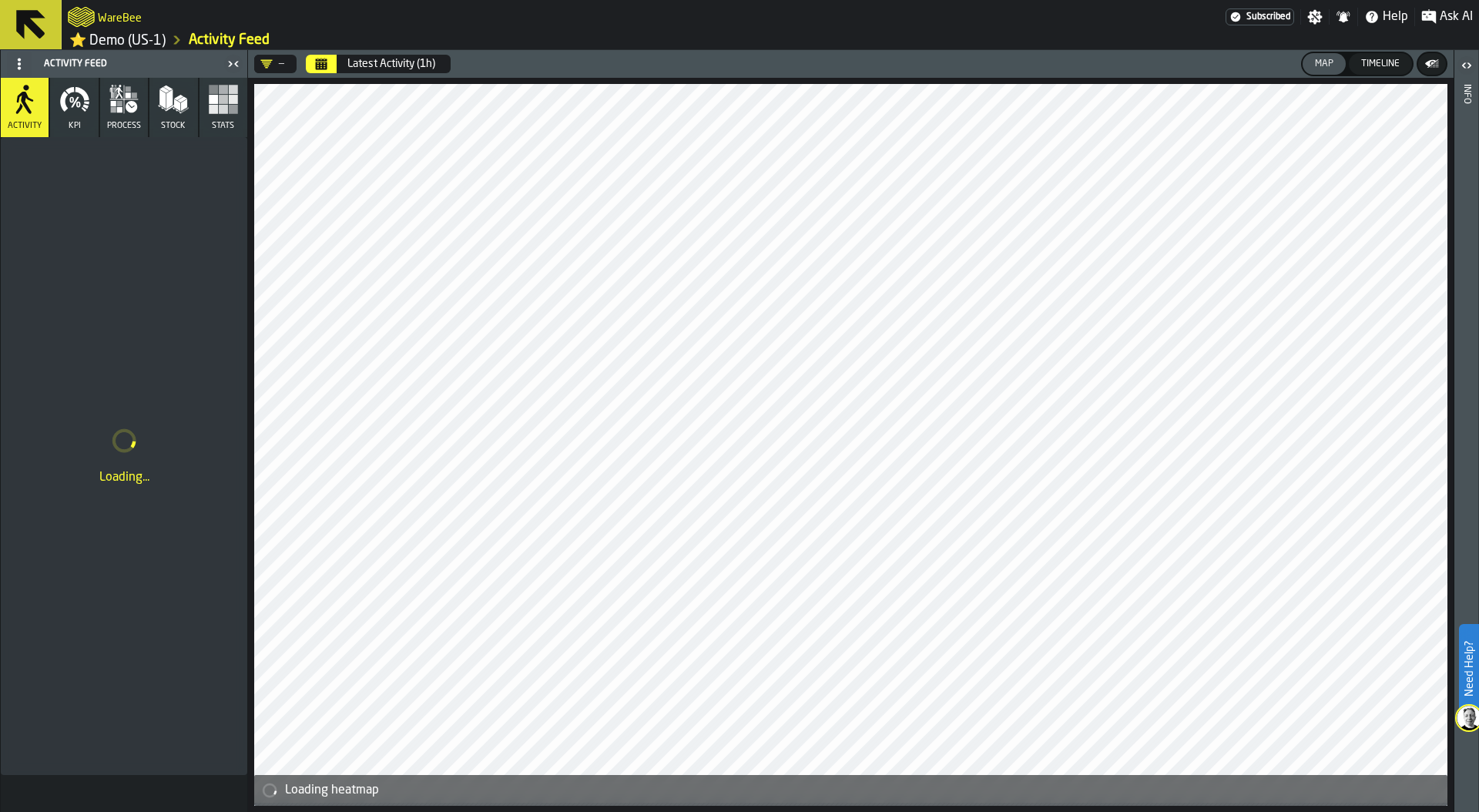
click at [224, 104] on rect "button" at bounding box center [223, 99] width 9 height 9
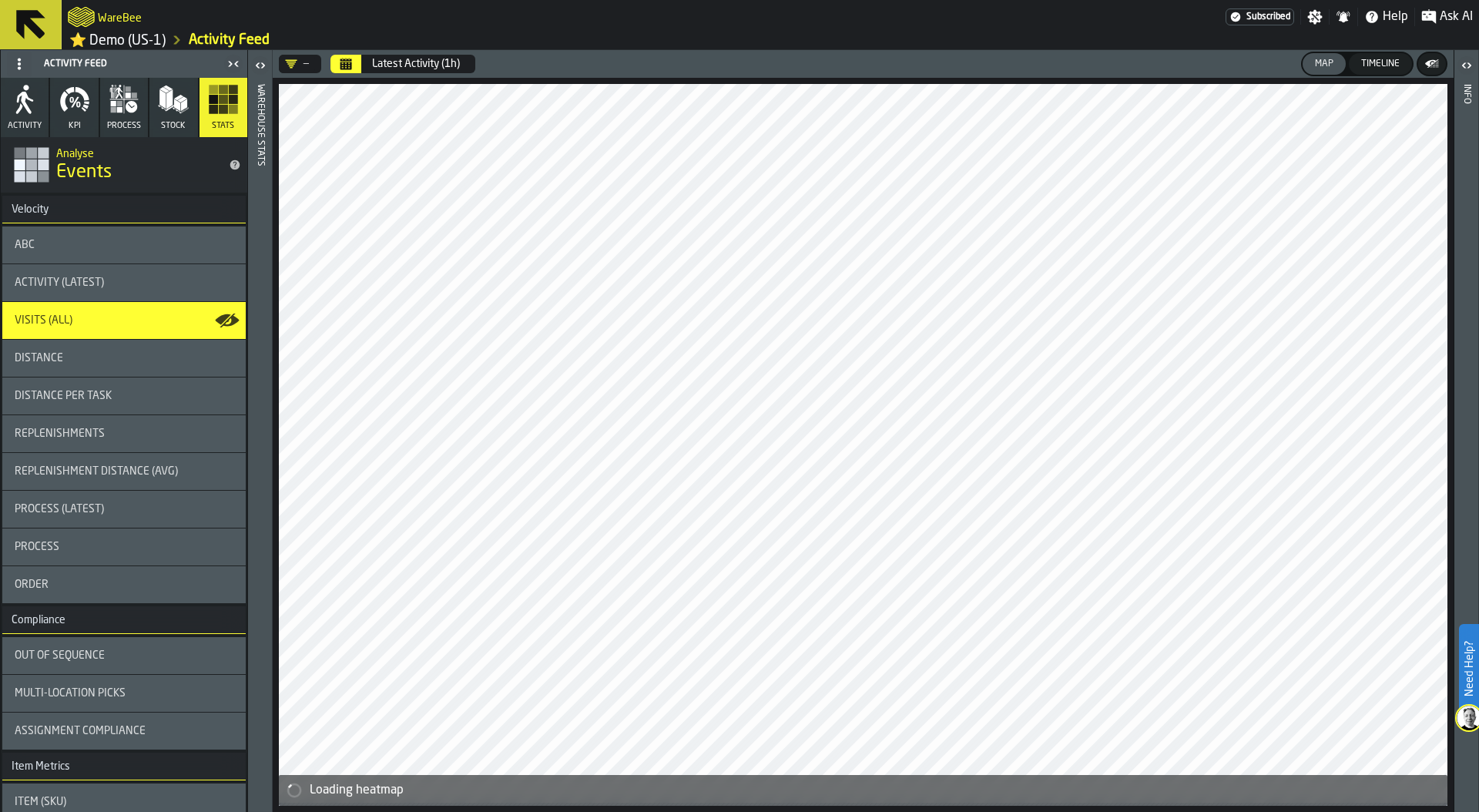
click at [346, 64] on icon "Calendar" at bounding box center [346, 64] width 12 height 12
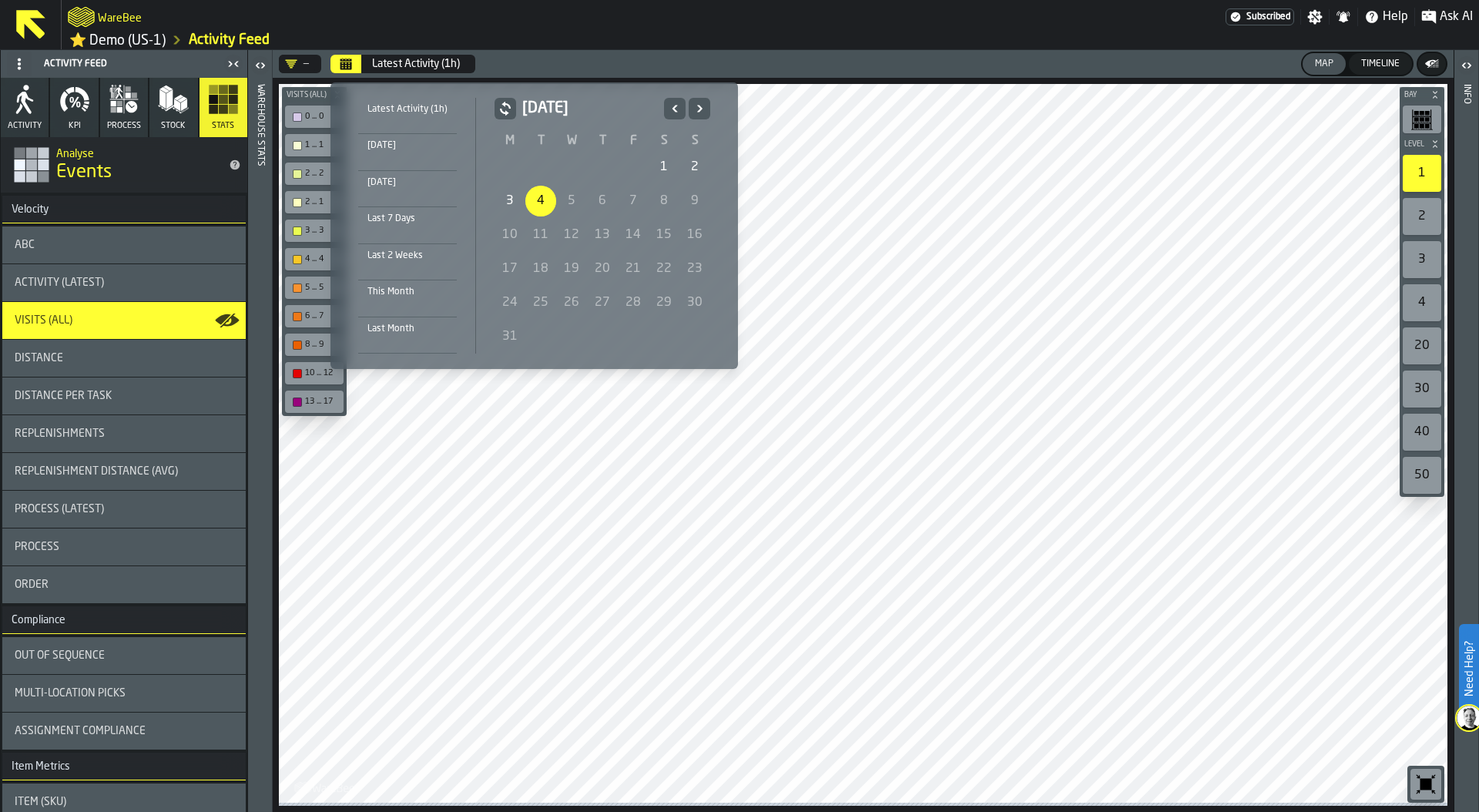
click at [672, 112] on icon "Previous" at bounding box center [674, 108] width 15 height 19
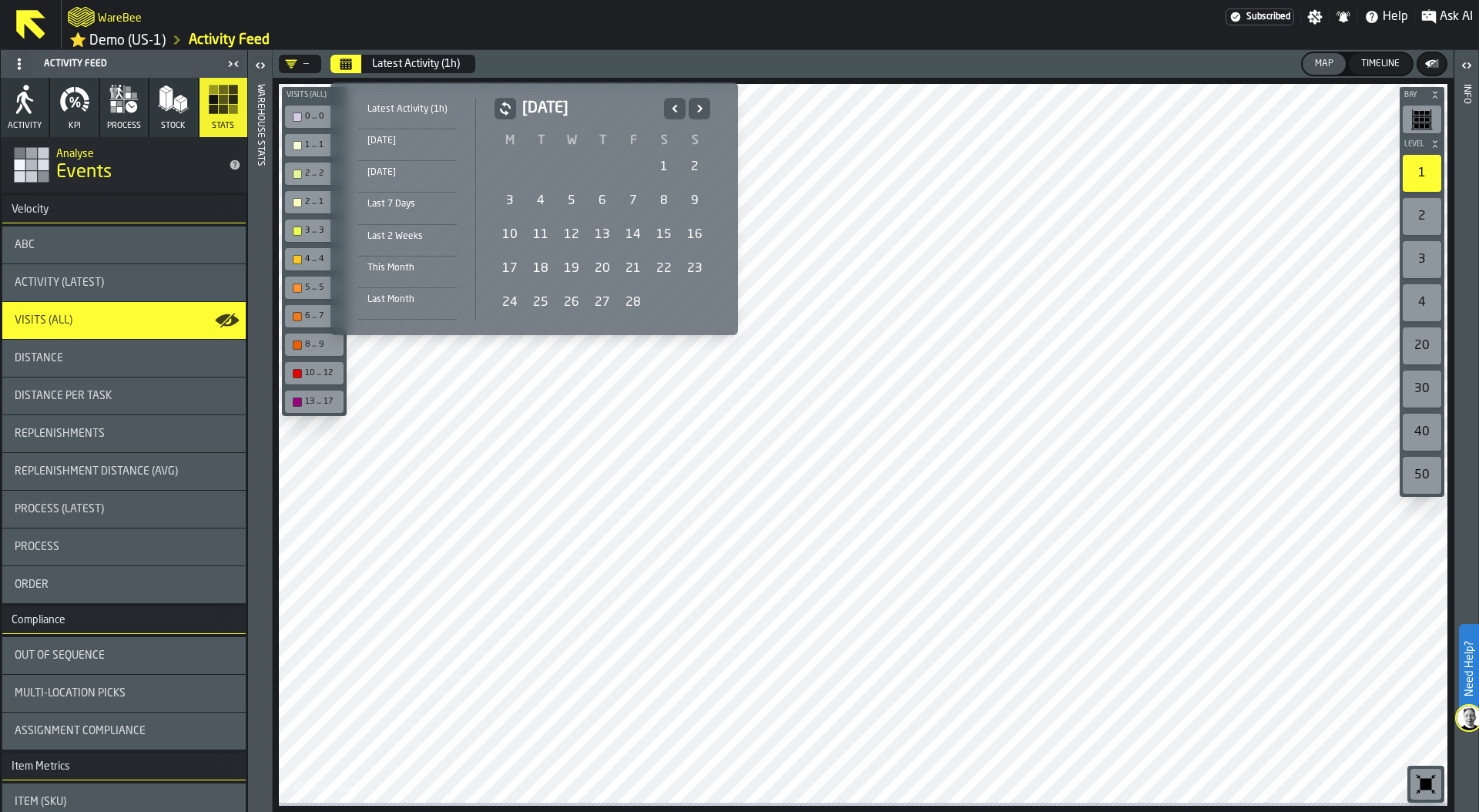
click at [657, 163] on div "1" at bounding box center [664, 167] width 31 height 31
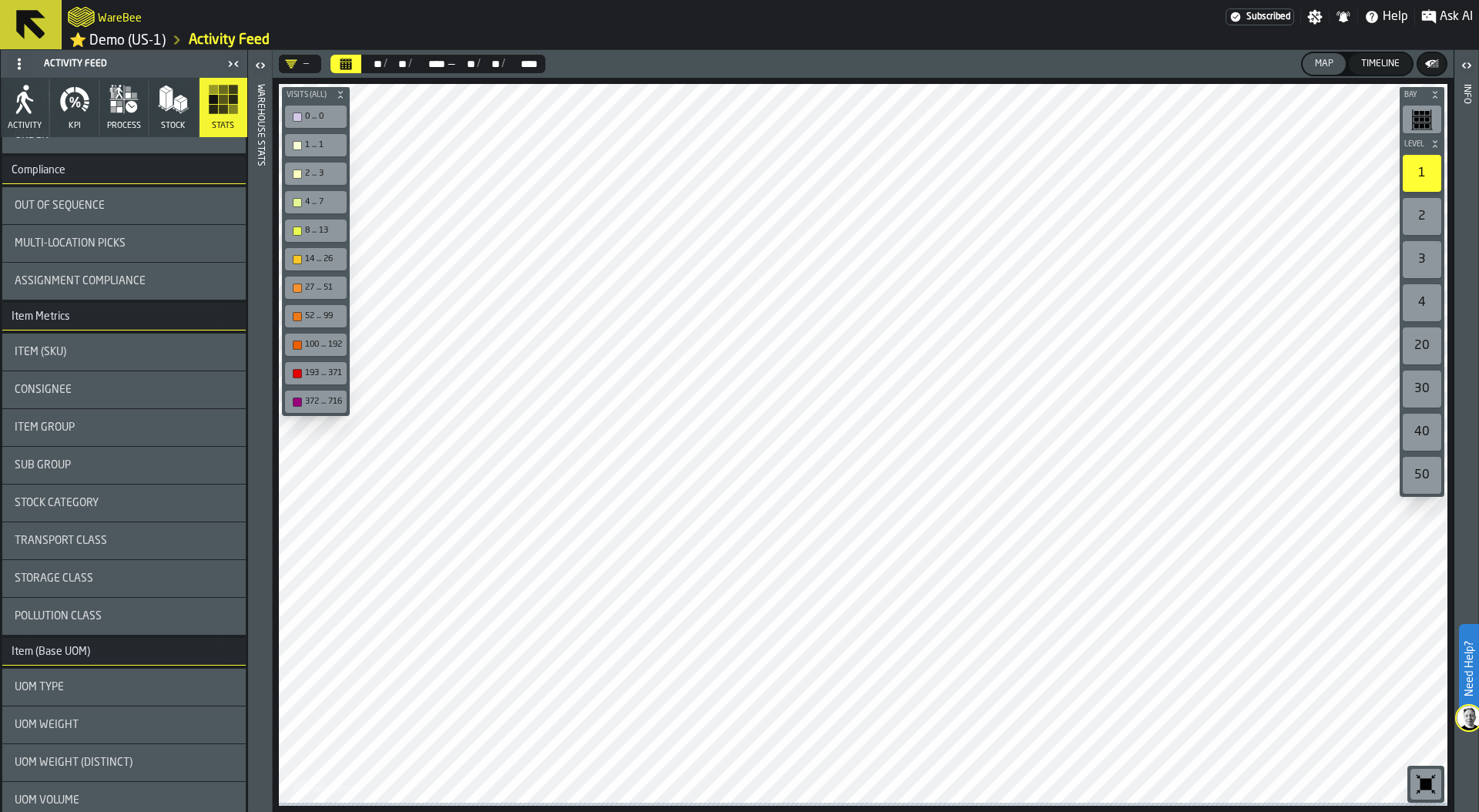
scroll to position [445, 0]
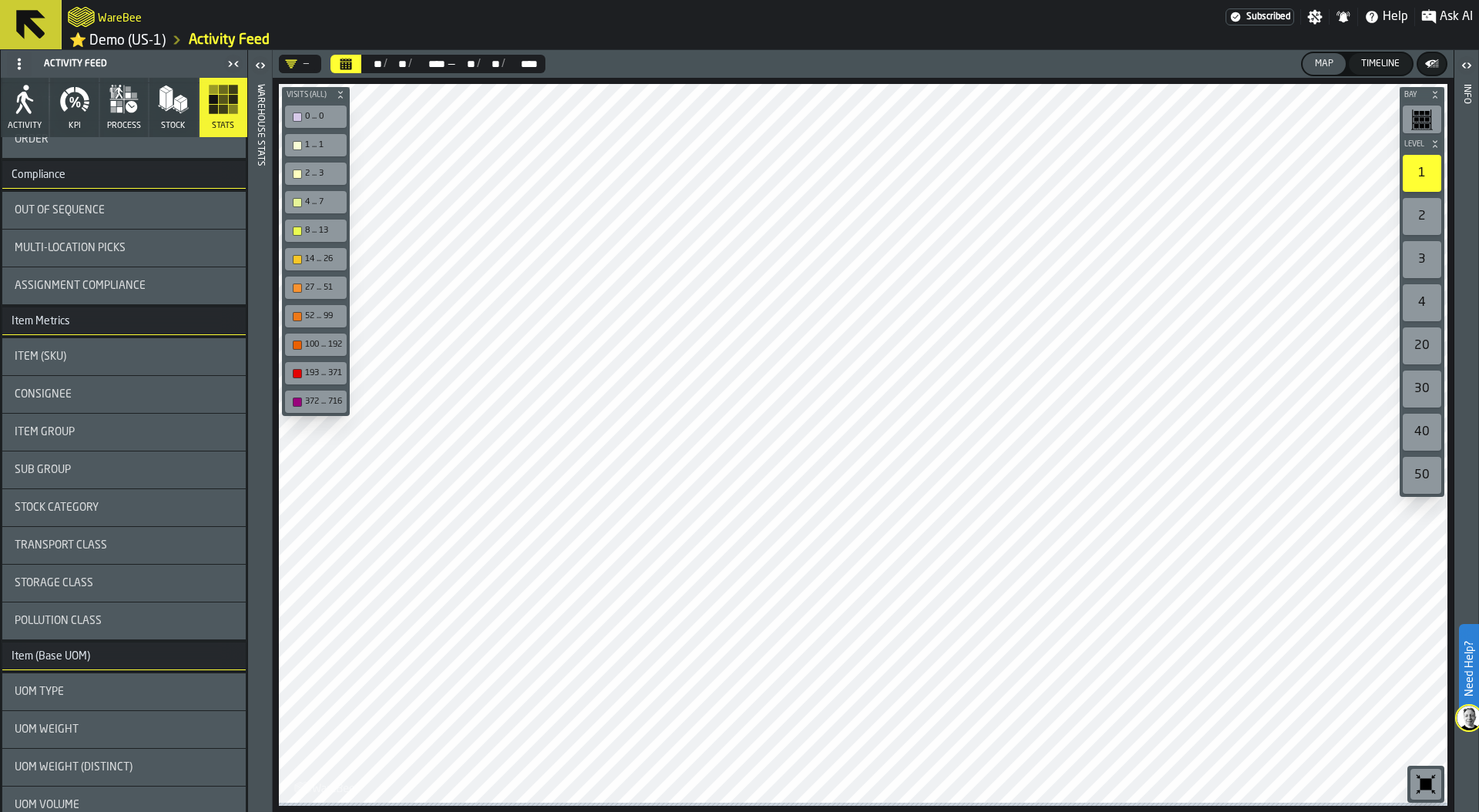
click at [65, 118] on button "KPI" at bounding box center [74, 107] width 48 height 59
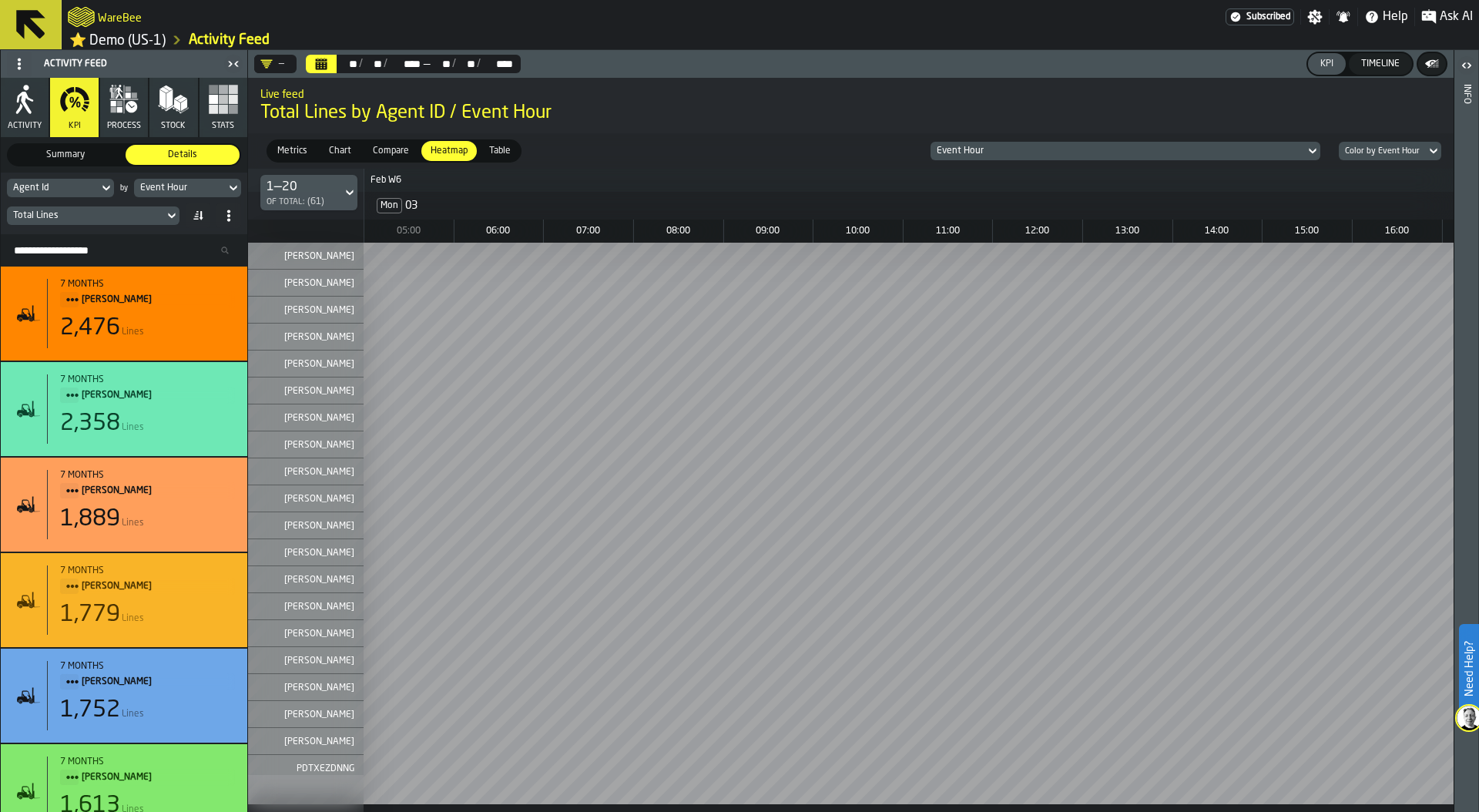
click at [71, 186] on div "Agent Id" at bounding box center [53, 188] width 79 height 11
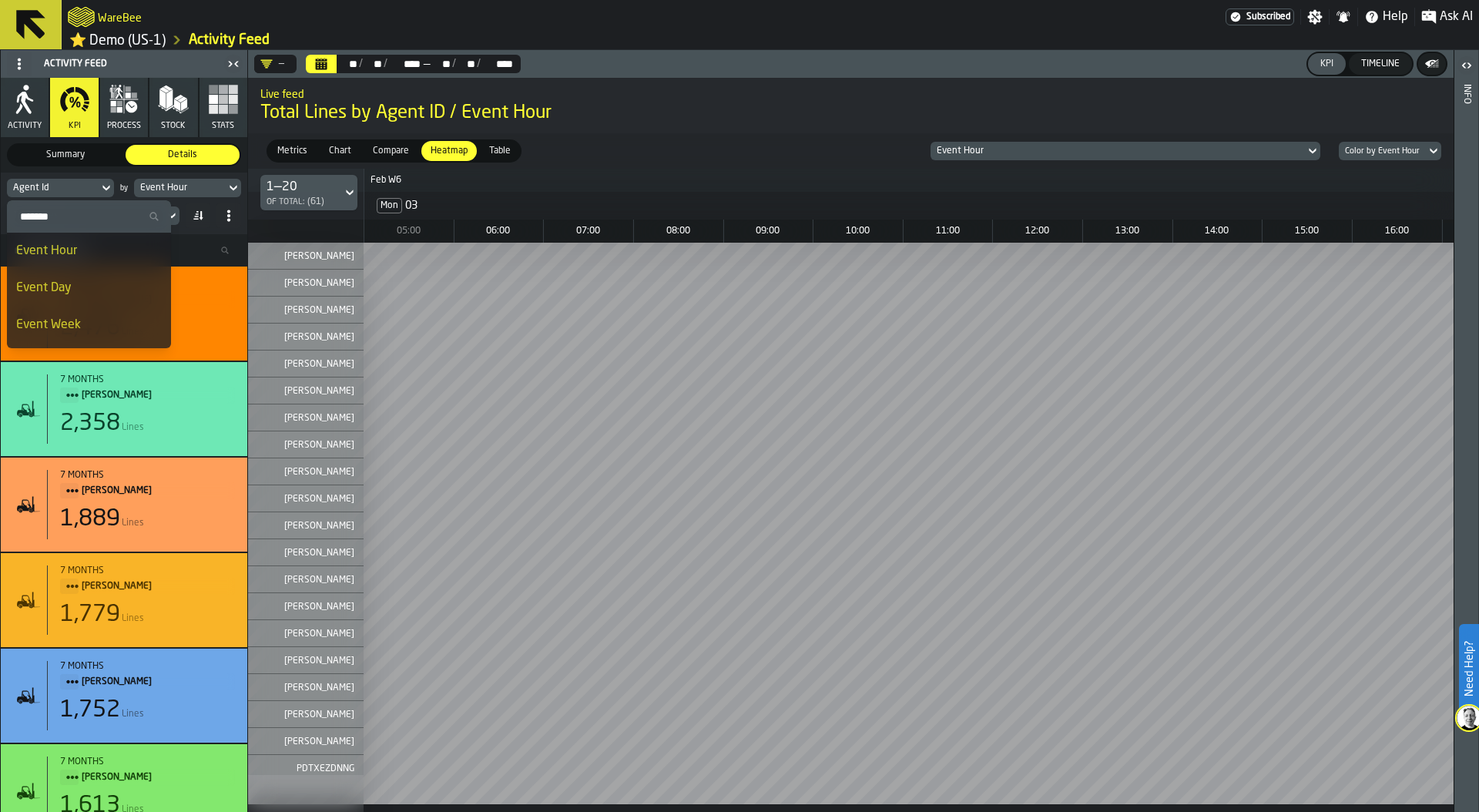
click at [216, 188] on div "Event Hour" at bounding box center [179, 188] width 79 height 11
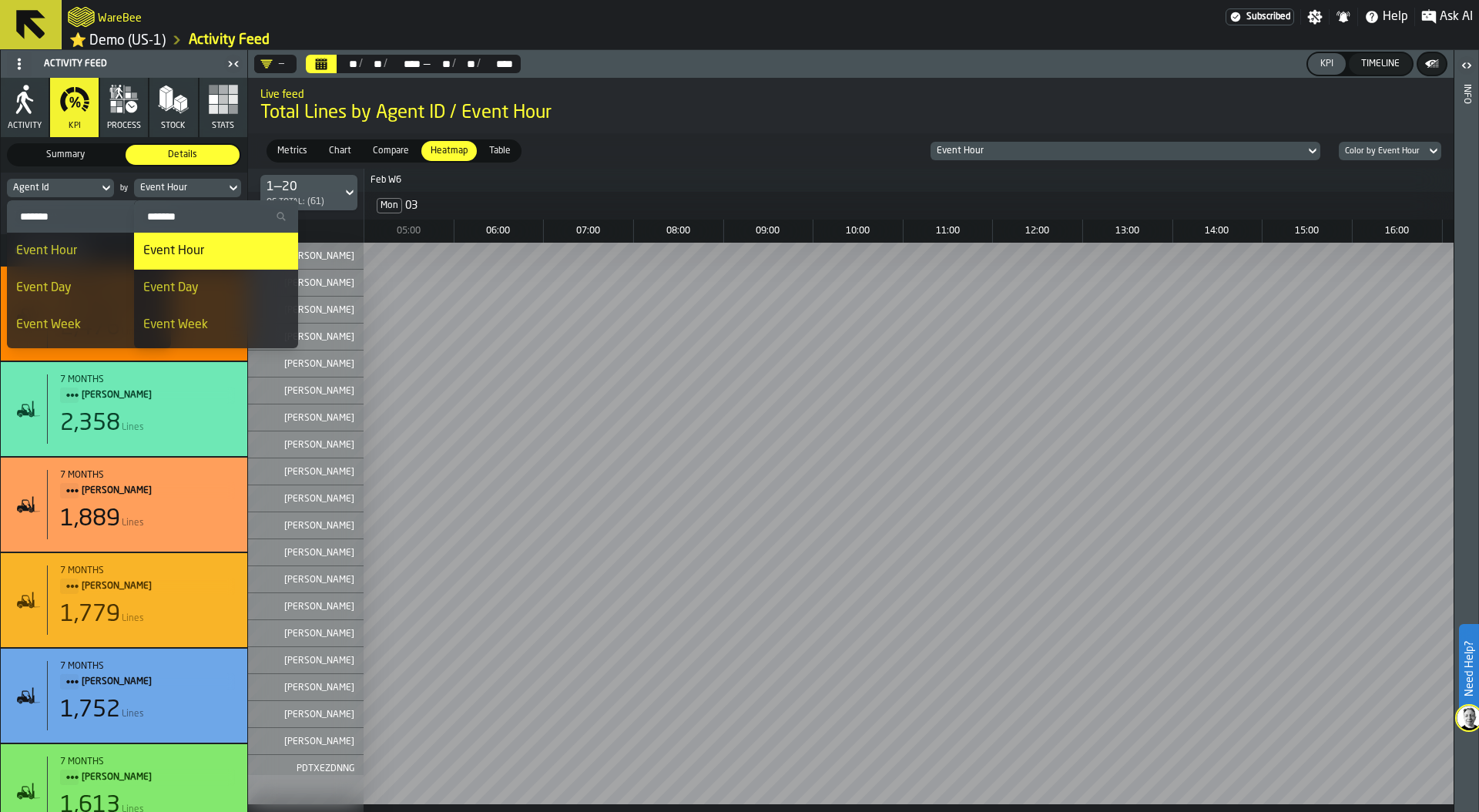
click at [194, 286] on div "Event Day" at bounding box center [216, 287] width 145 height 19
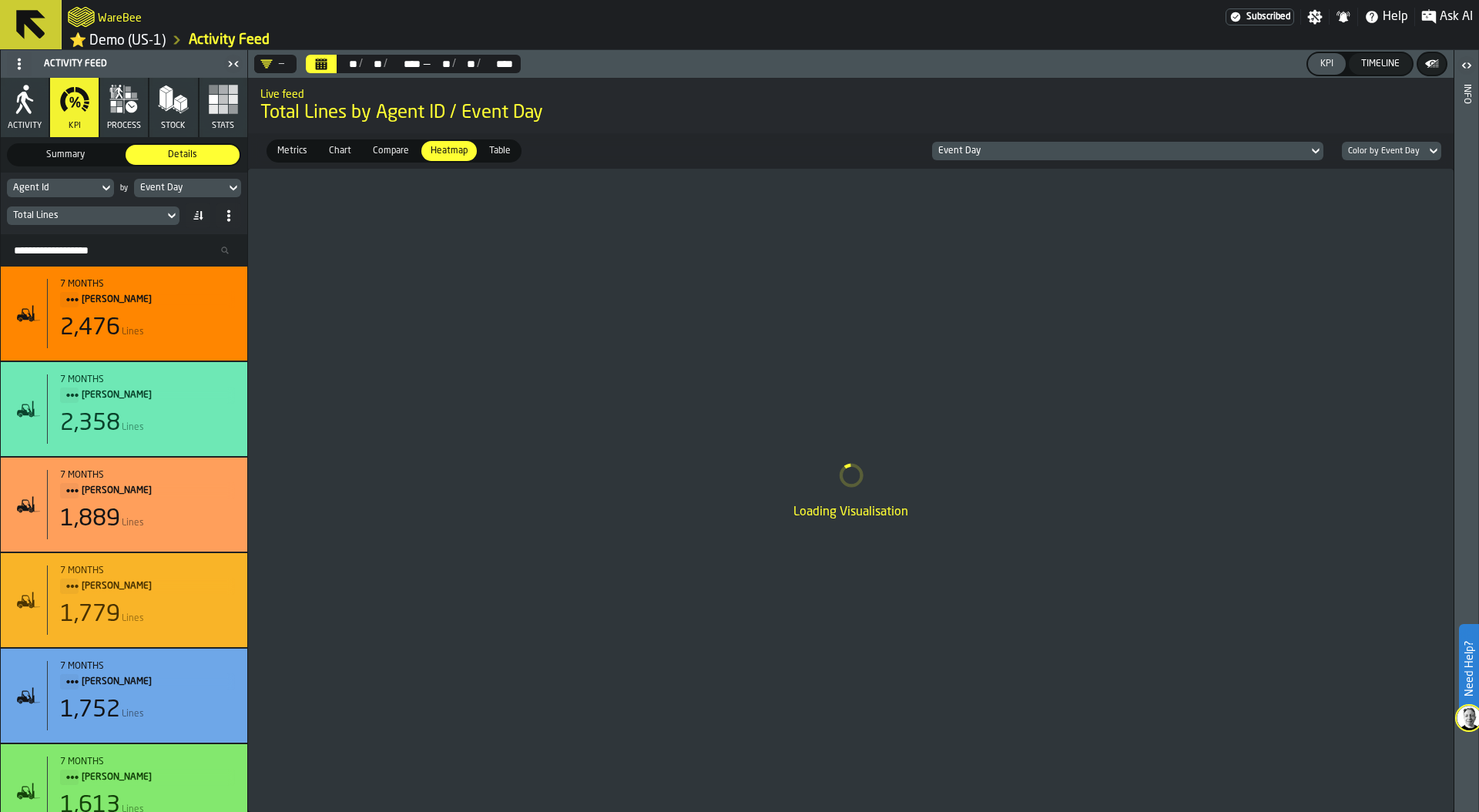
click at [92, 221] on div "Total Lines" at bounding box center [86, 216] width 145 height 11
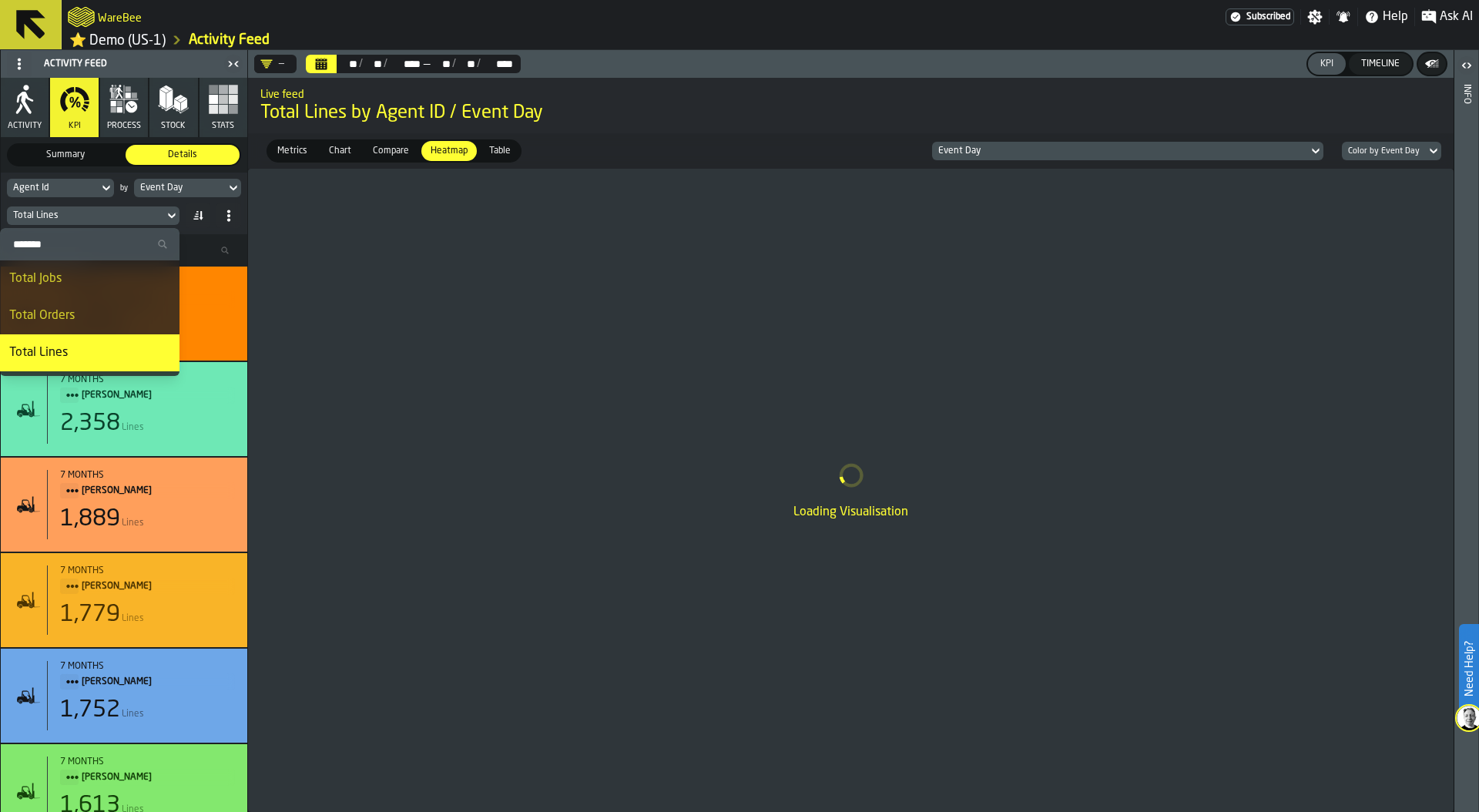
click at [92, 241] on input "Search" at bounding box center [89, 244] width 167 height 20
click at [92, 240] on input "Search" at bounding box center [89, 244] width 167 height 20
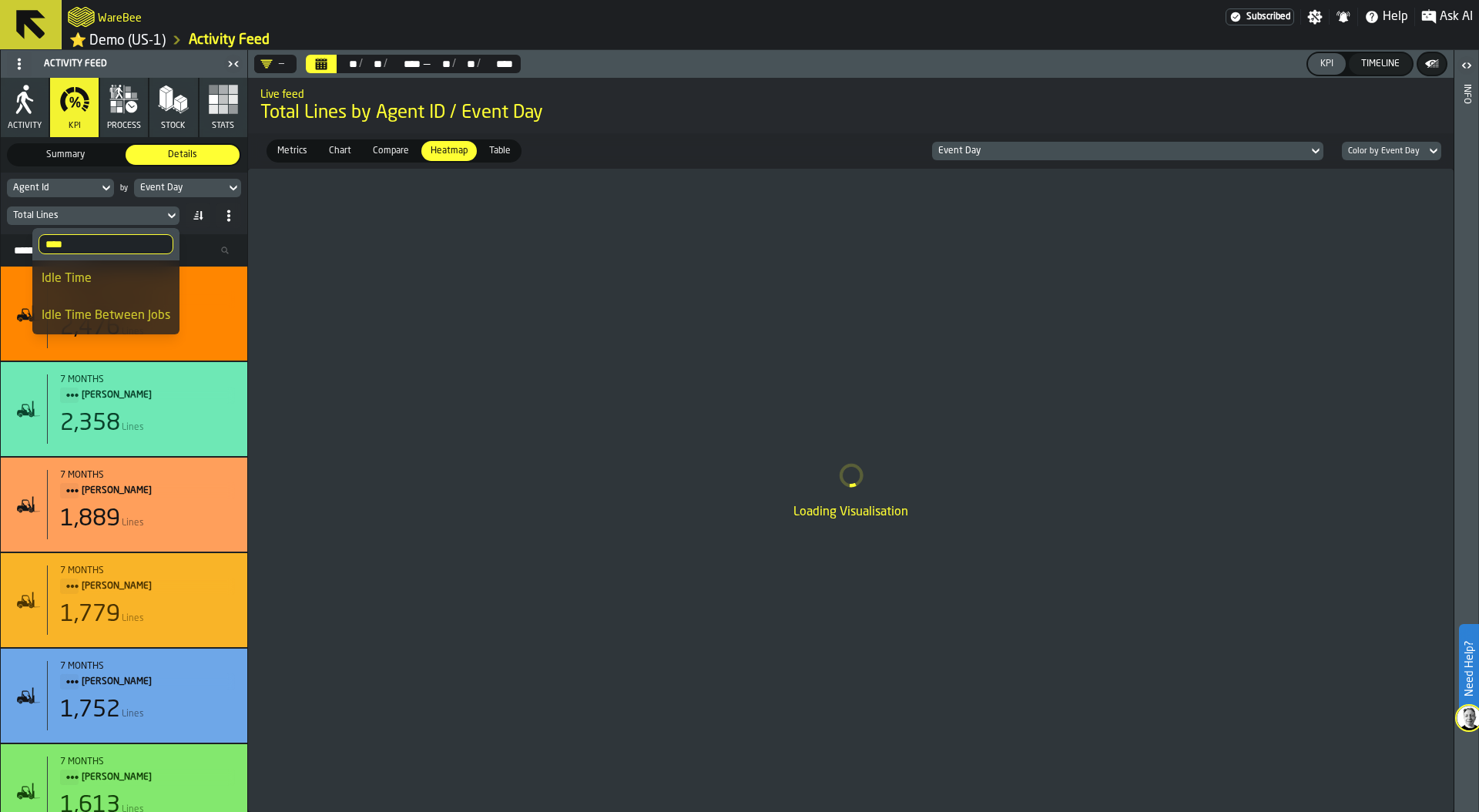
type input "****"
click at [117, 280] on div "Idle Time" at bounding box center [106, 278] width 129 height 19
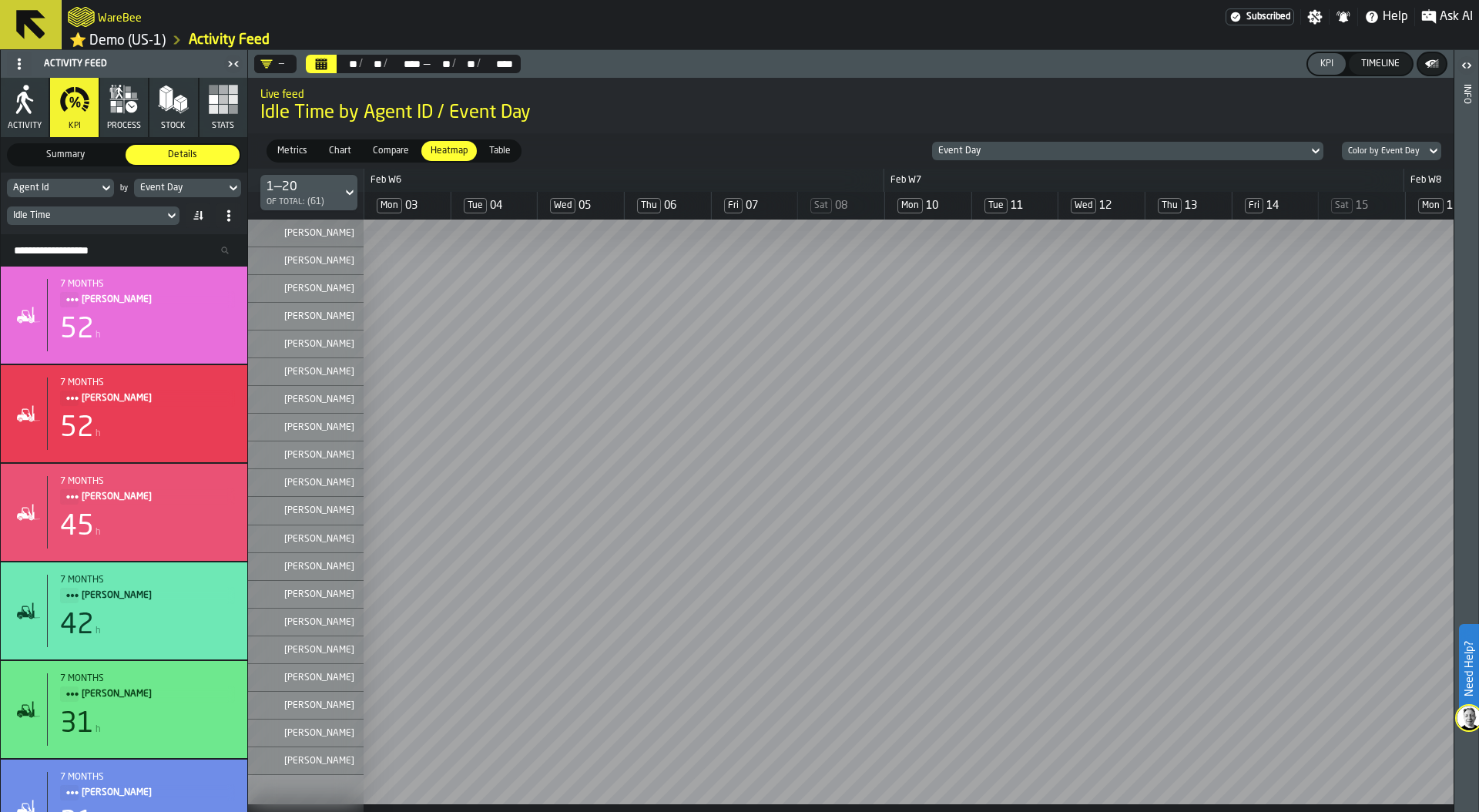
scroll to position [0, 4]
click at [1446, 15] on span "Ask AI" at bounding box center [1456, 17] width 33 height 19
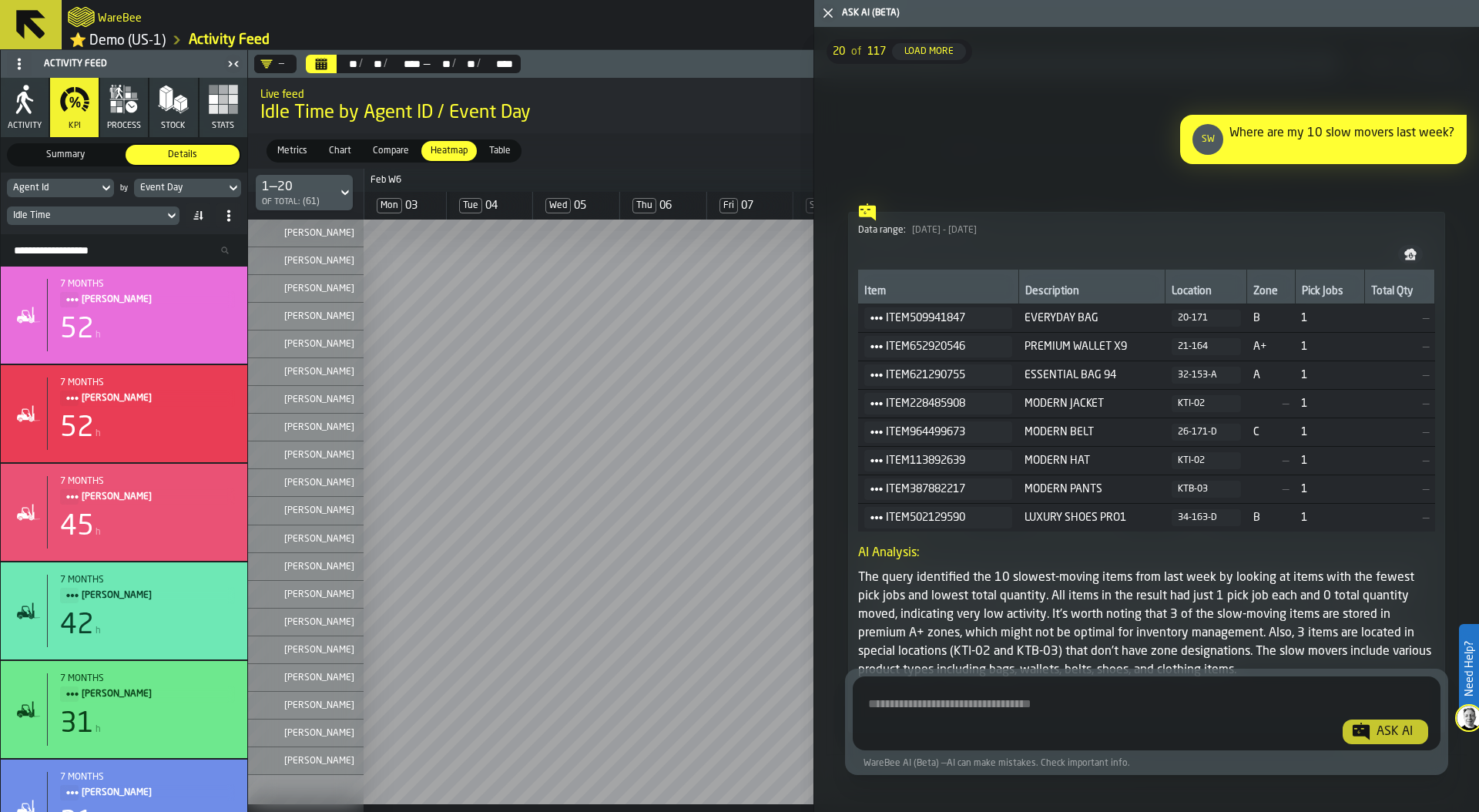
click at [981, 707] on textarea "Ask AI about the warehouse Activity" at bounding box center [1146, 717] width 576 height 55
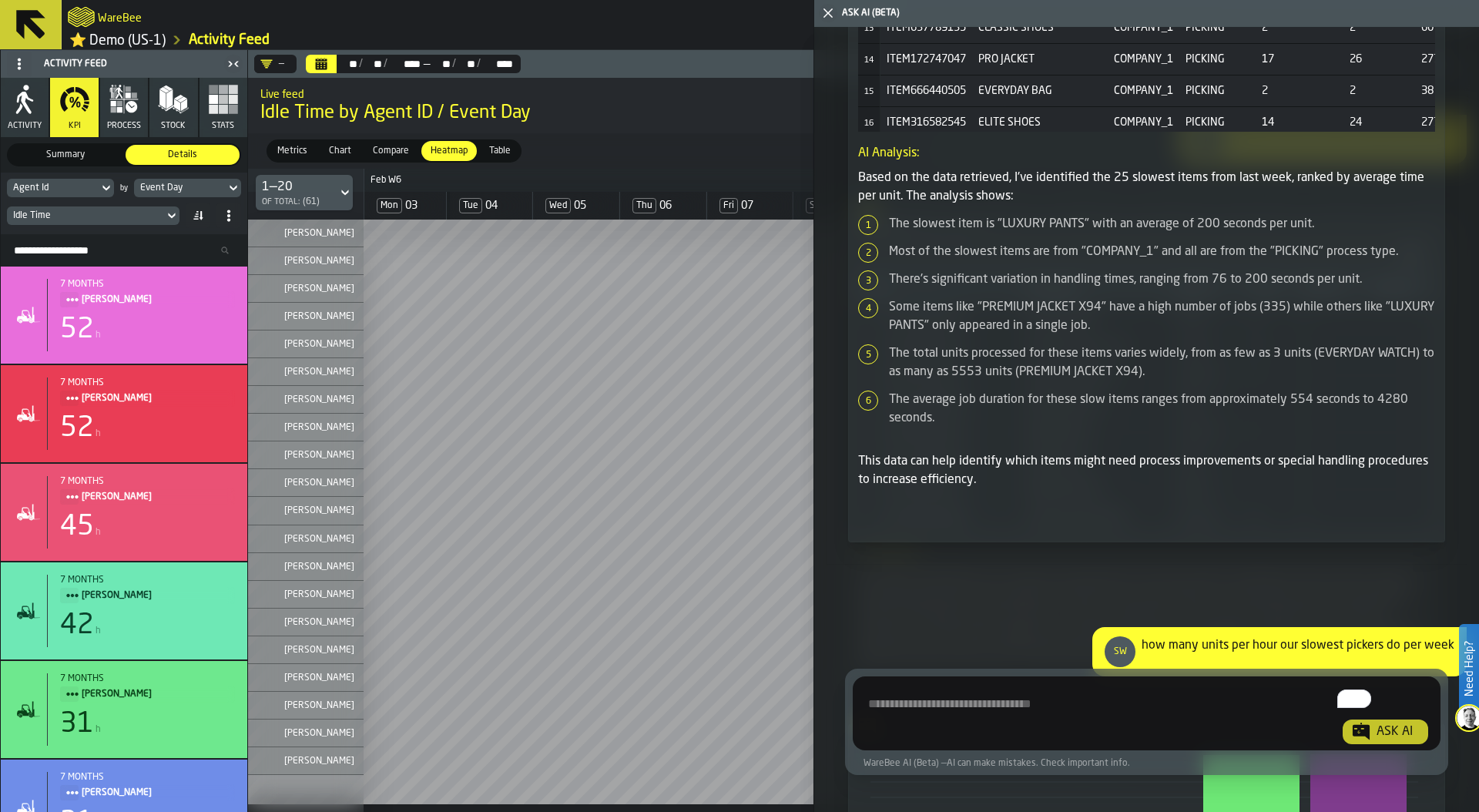
scroll to position [6984, 0]
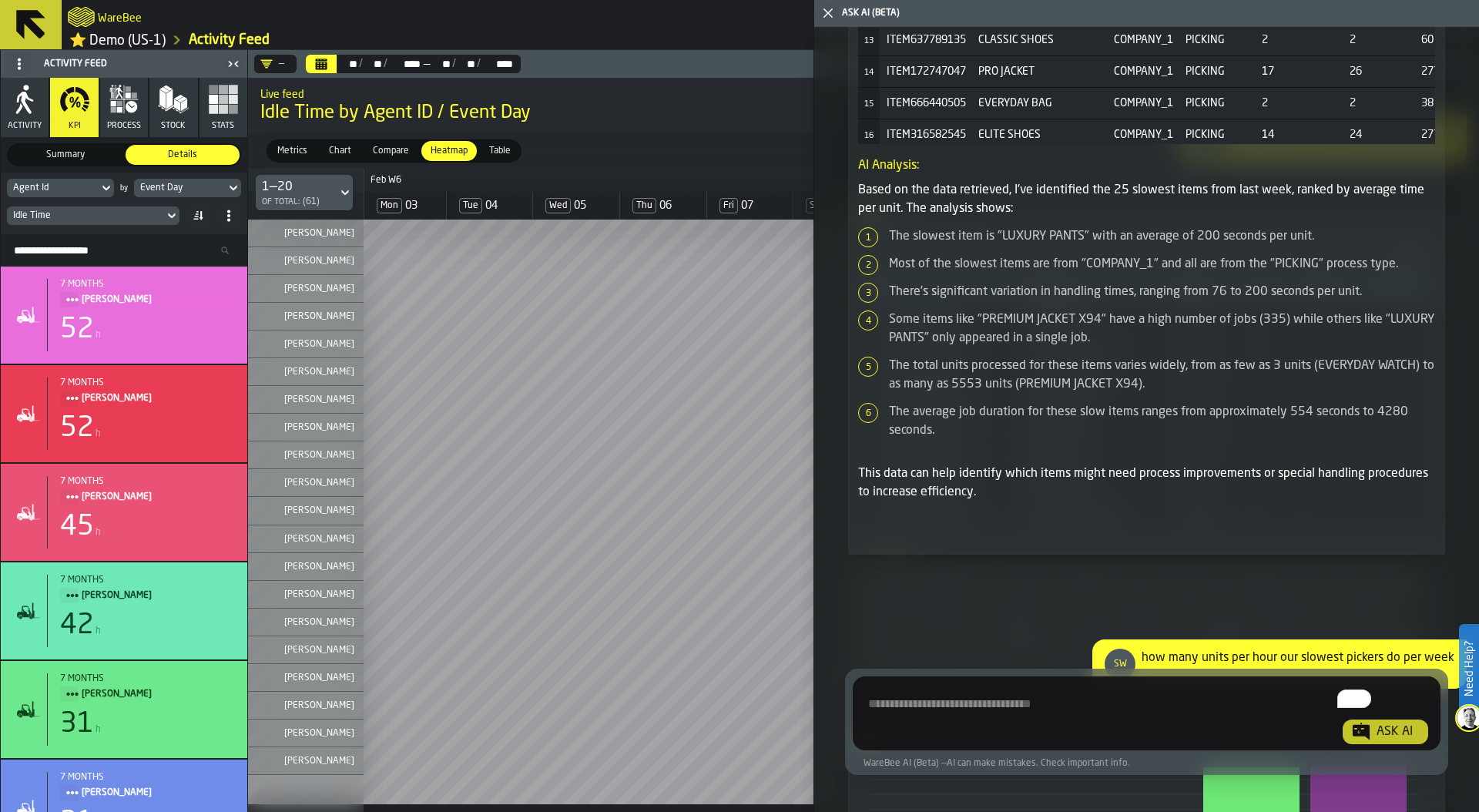
click at [827, 8] on icon "button-toggle-Close me" at bounding box center [827, 12] width 19 height 19
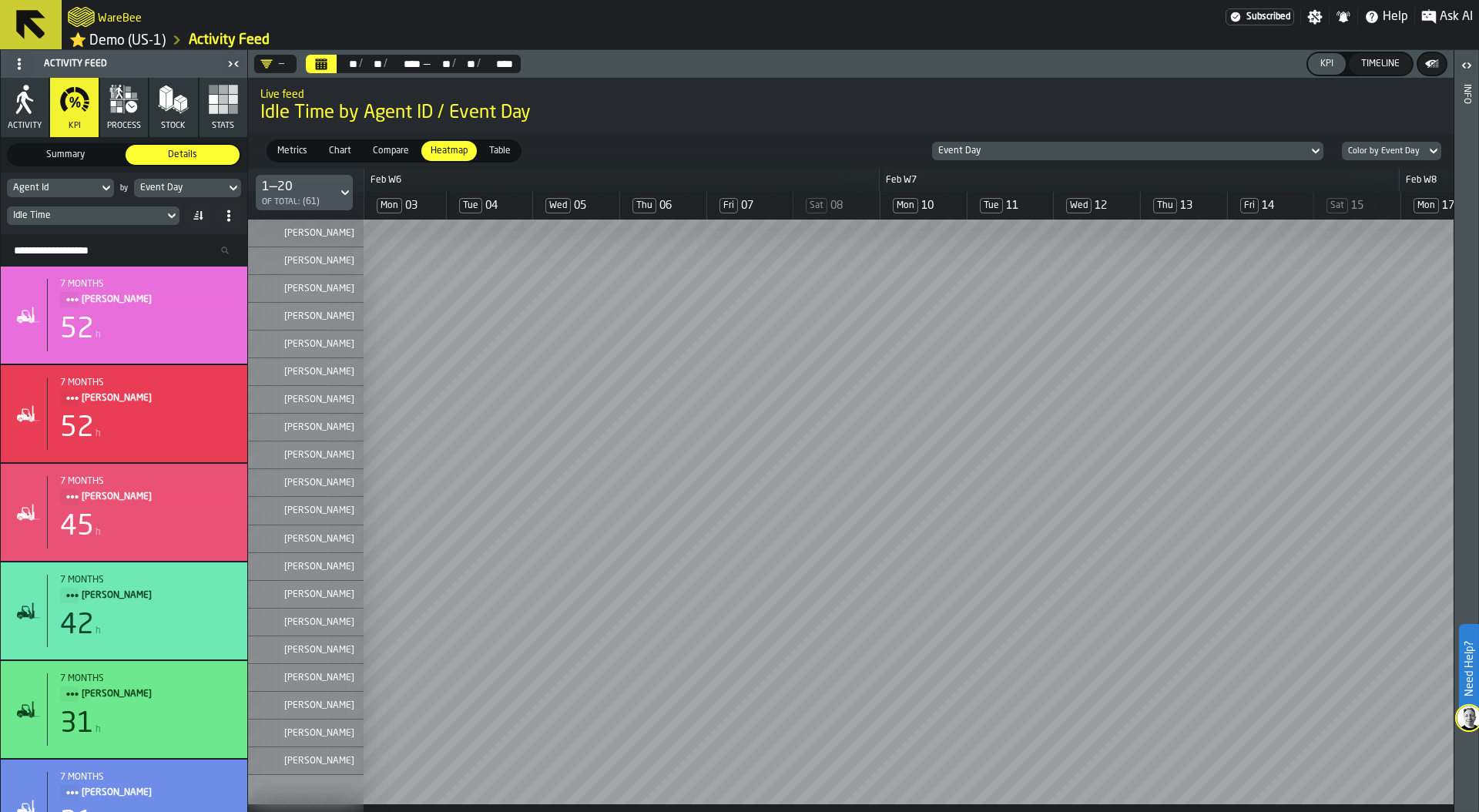
click at [95, 38] on link "⭐ Demo (US-1)" at bounding box center [118, 40] width 96 height 18
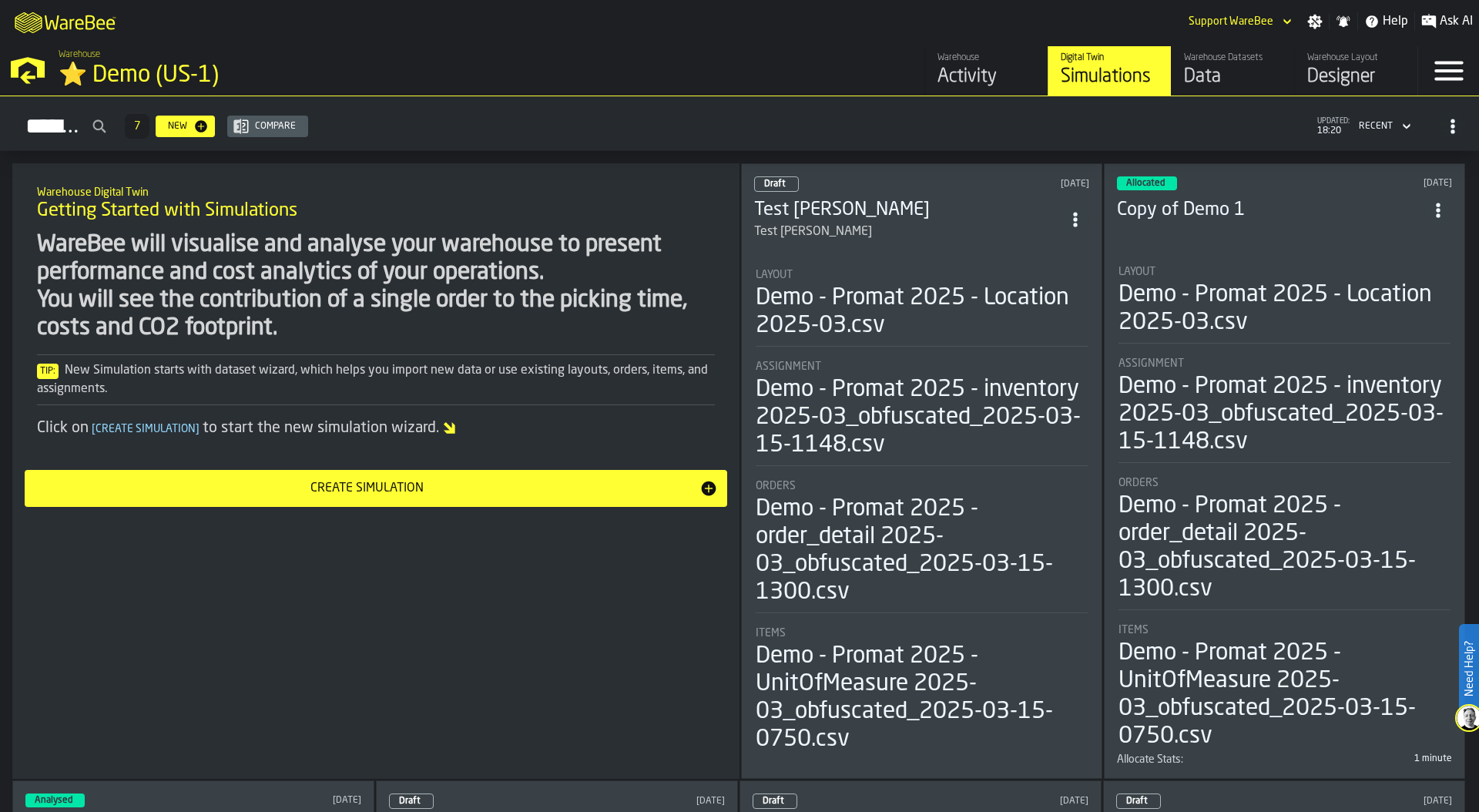
click at [63, 71] on div "⭐ Demo (US-1)" at bounding box center [267, 75] width 416 height 28
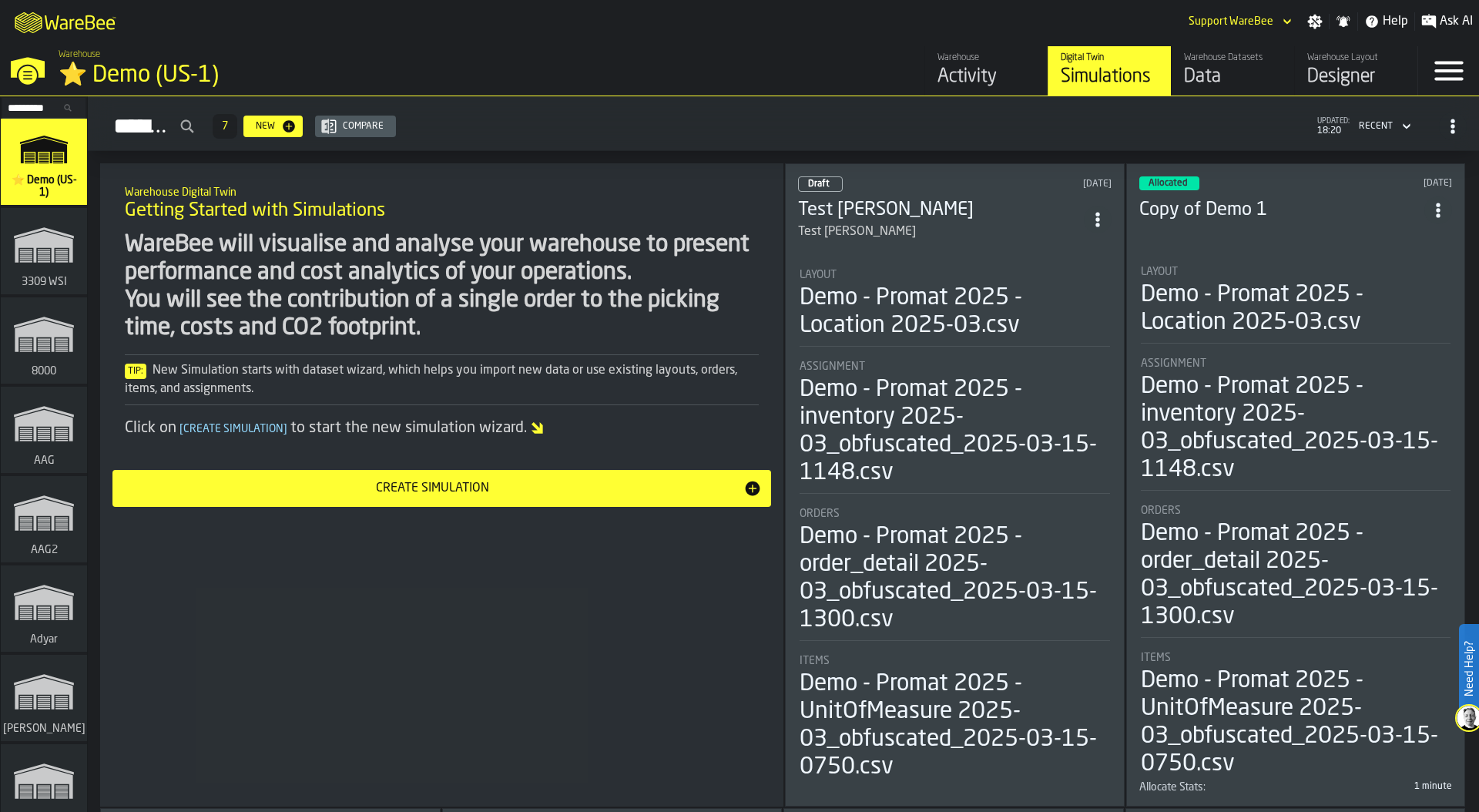
click at [137, 73] on div "⭐ Demo (US-1)" at bounding box center [267, 75] width 416 height 28
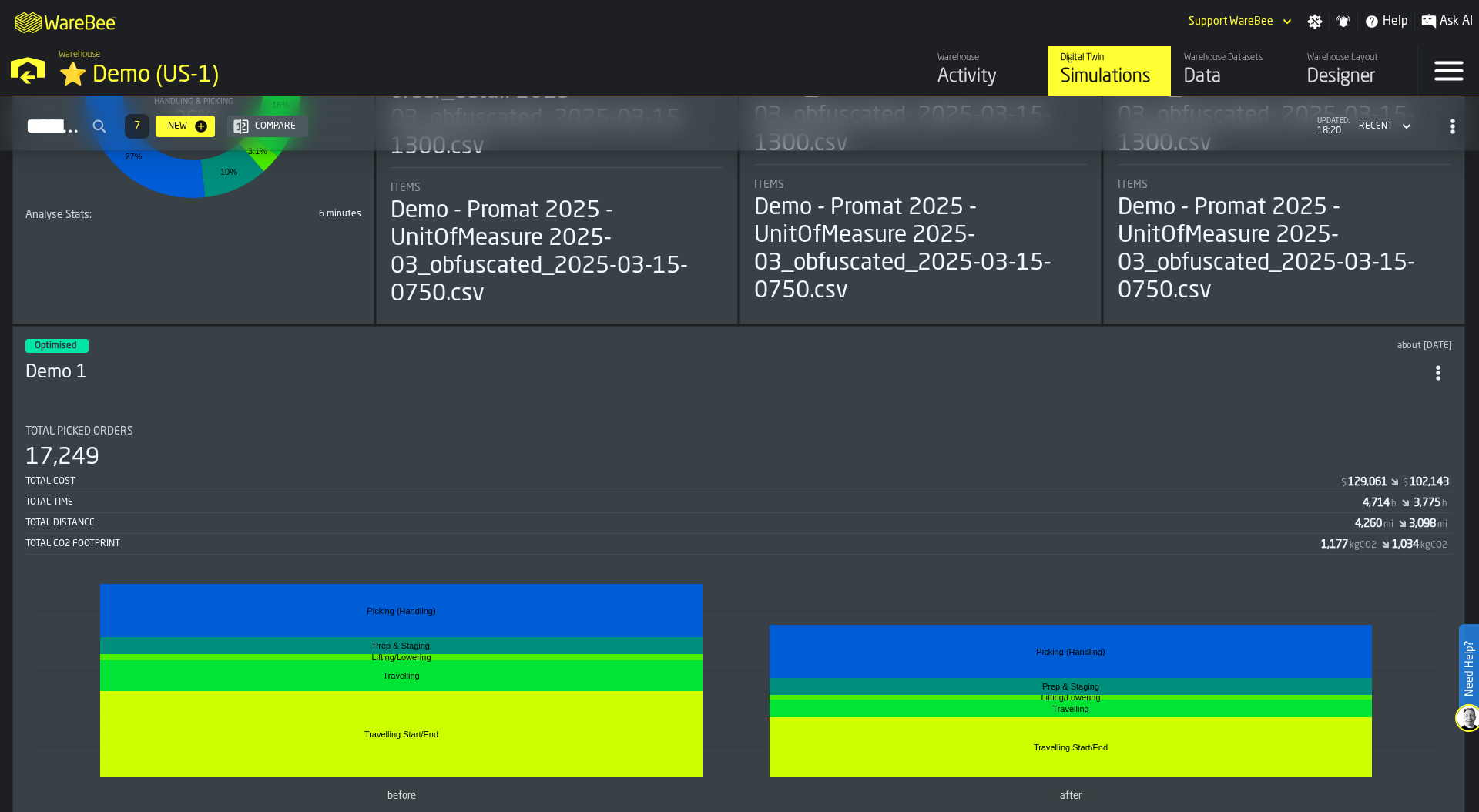
scroll to position [1060, 0]
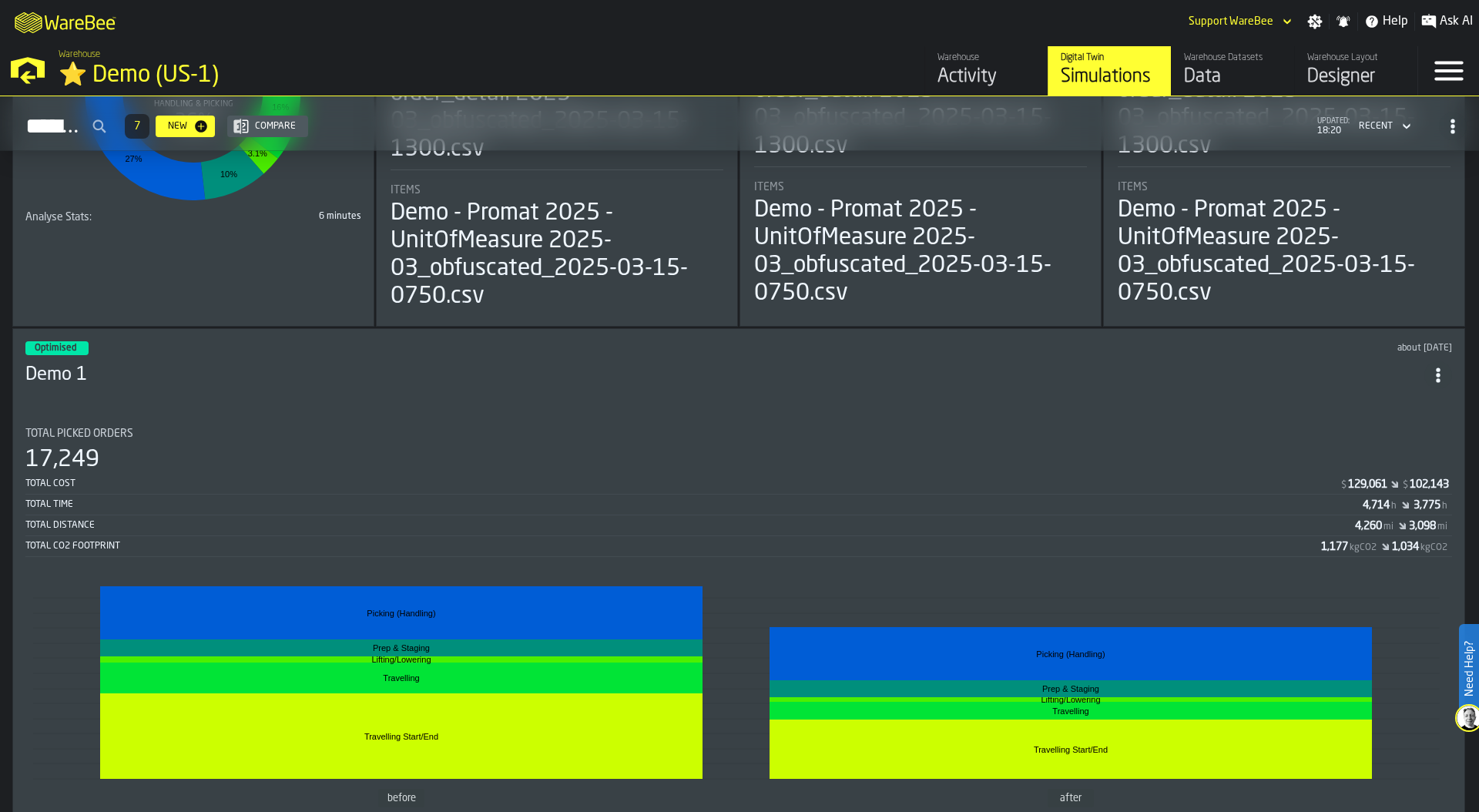
click at [677, 415] on section "Total Picked Orders 17,249 Total Cost $ 129,061 $ 102,143 Total Time 4,714 h 3,…" at bounding box center [738, 635] width 1426 height 441
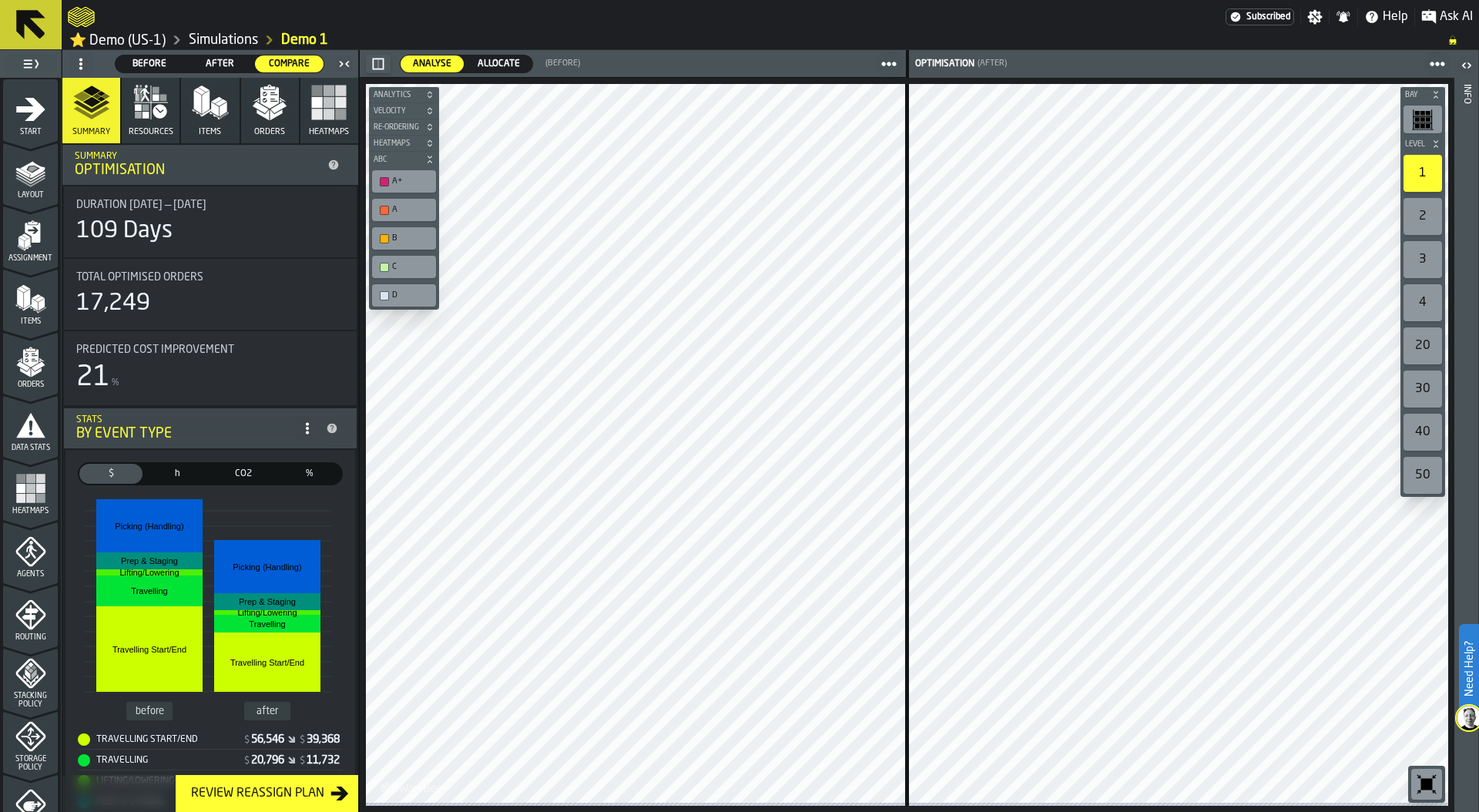
click at [149, 64] on span "Before" at bounding box center [149, 64] width 56 height 14
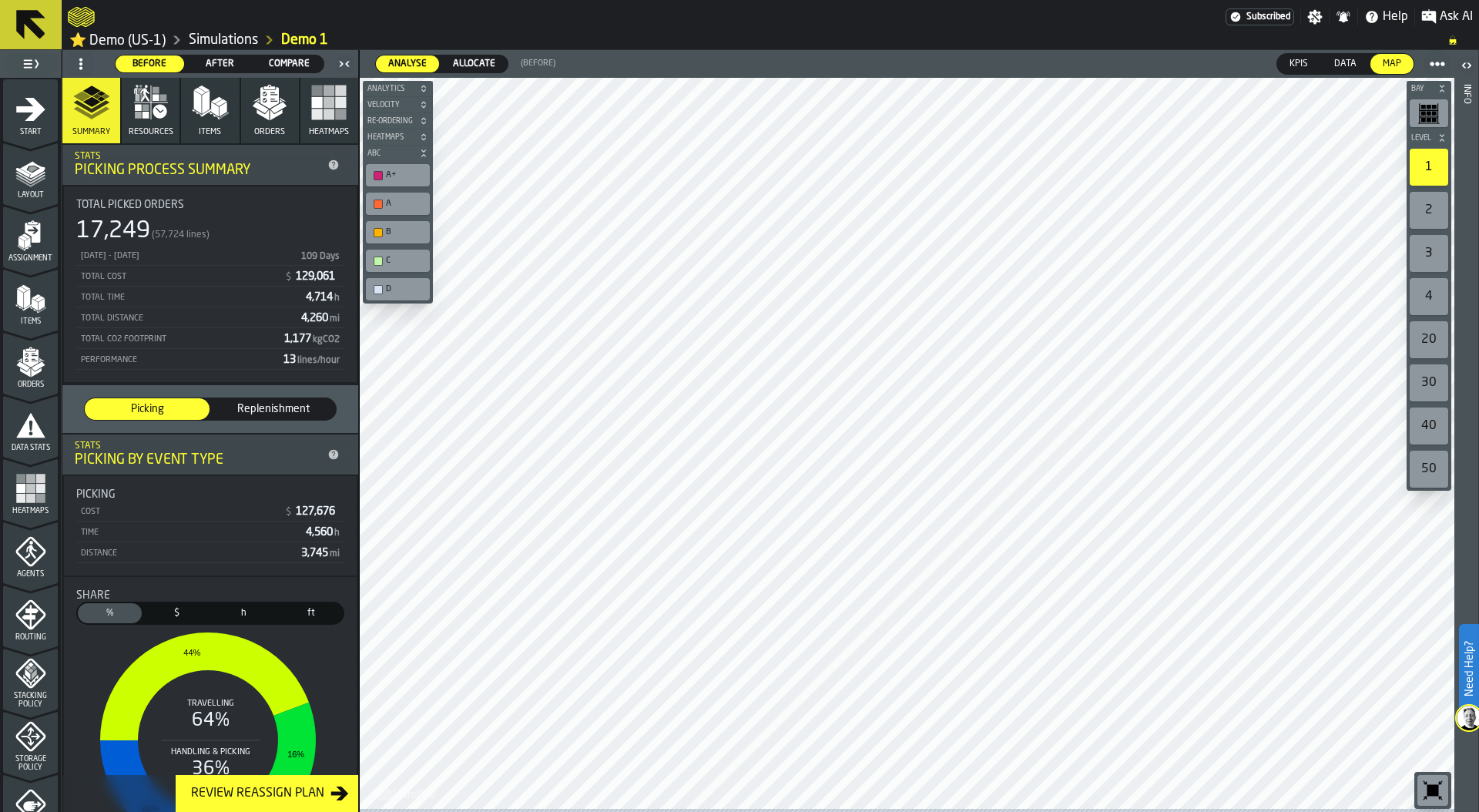
click at [29, 381] on div "Orders" at bounding box center [29, 367] width 54 height 42
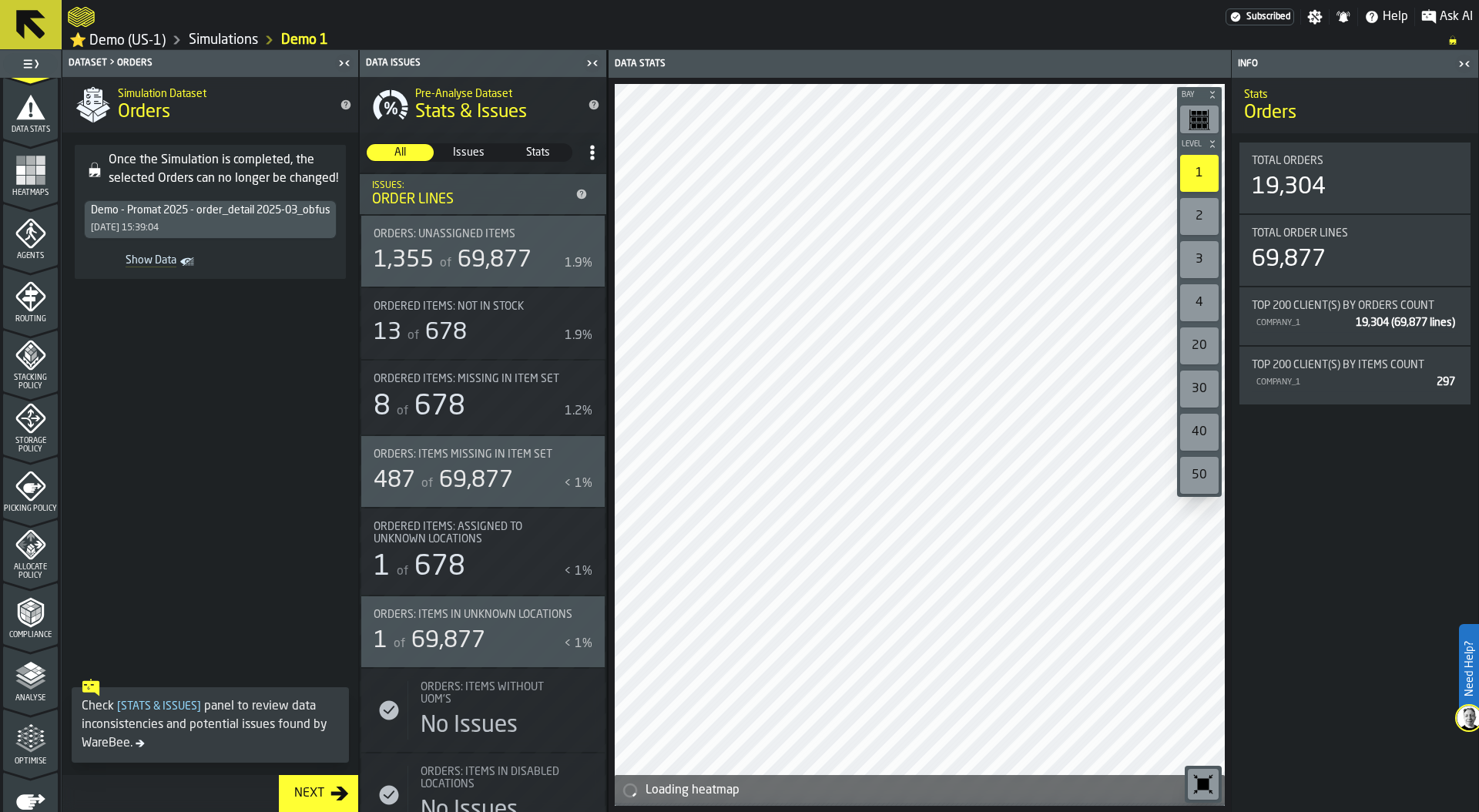
scroll to position [331, 0]
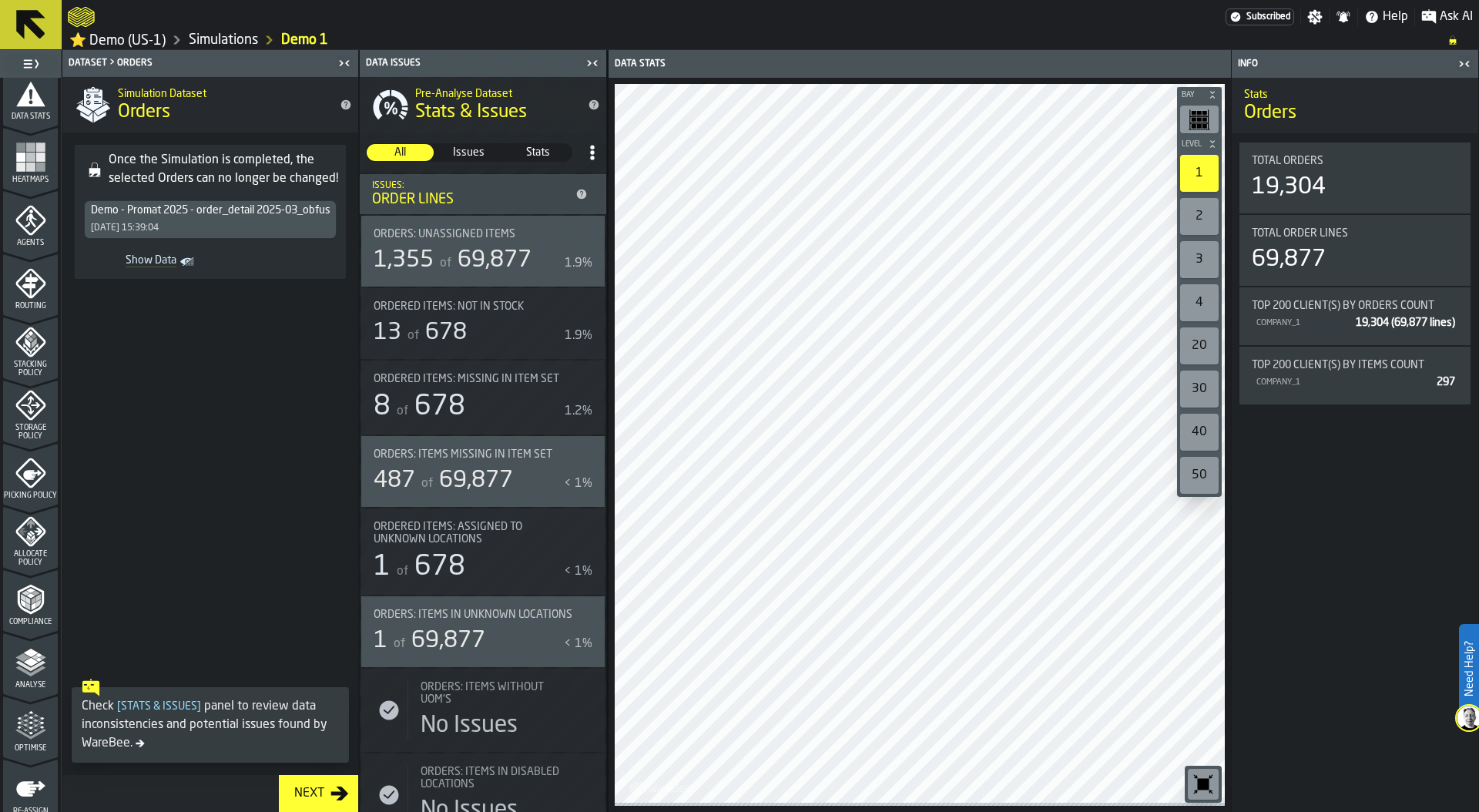
click at [23, 224] on icon "menu Agents" at bounding box center [30, 220] width 31 height 31
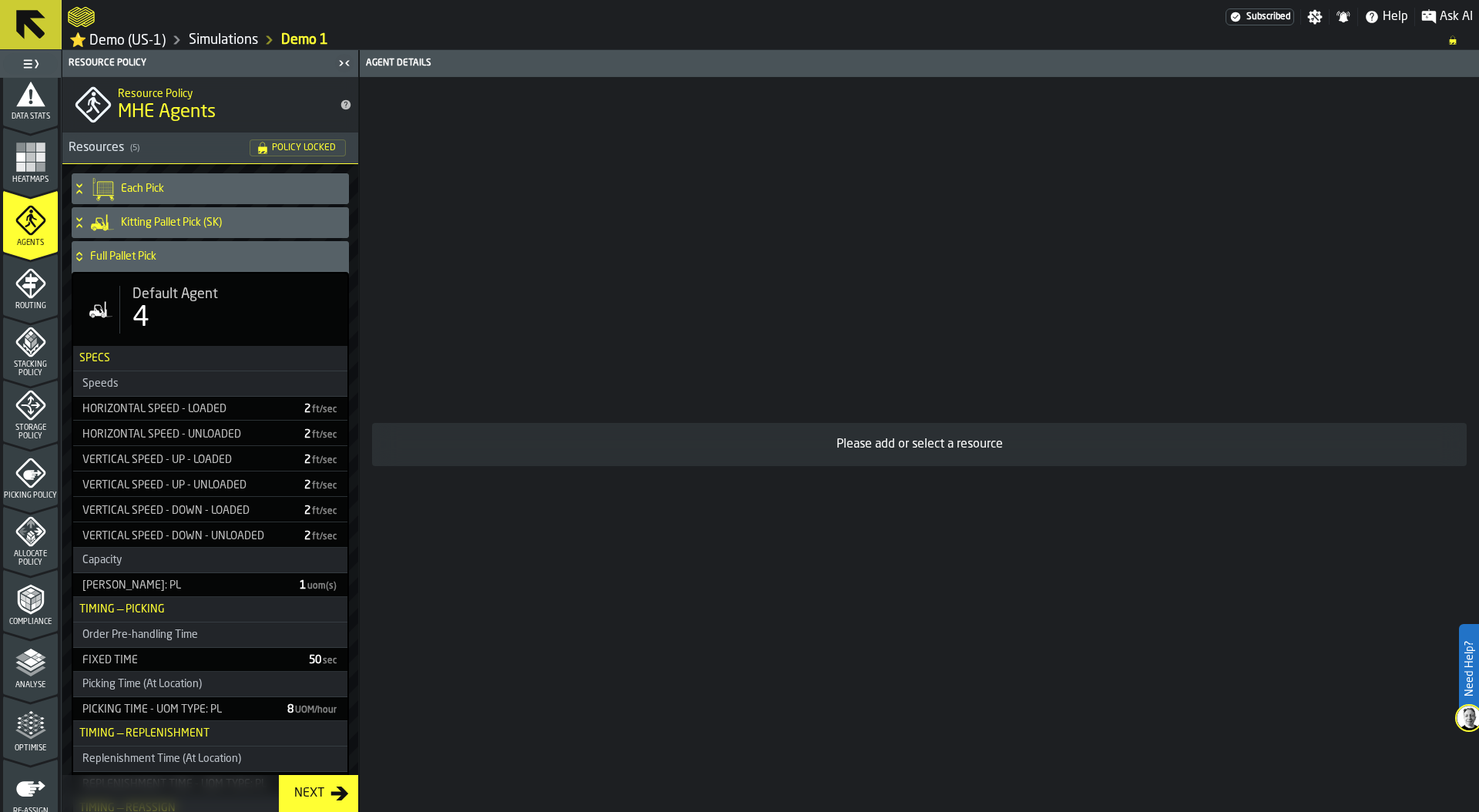
click at [189, 302] on span "Default Agent" at bounding box center [175, 294] width 86 height 17
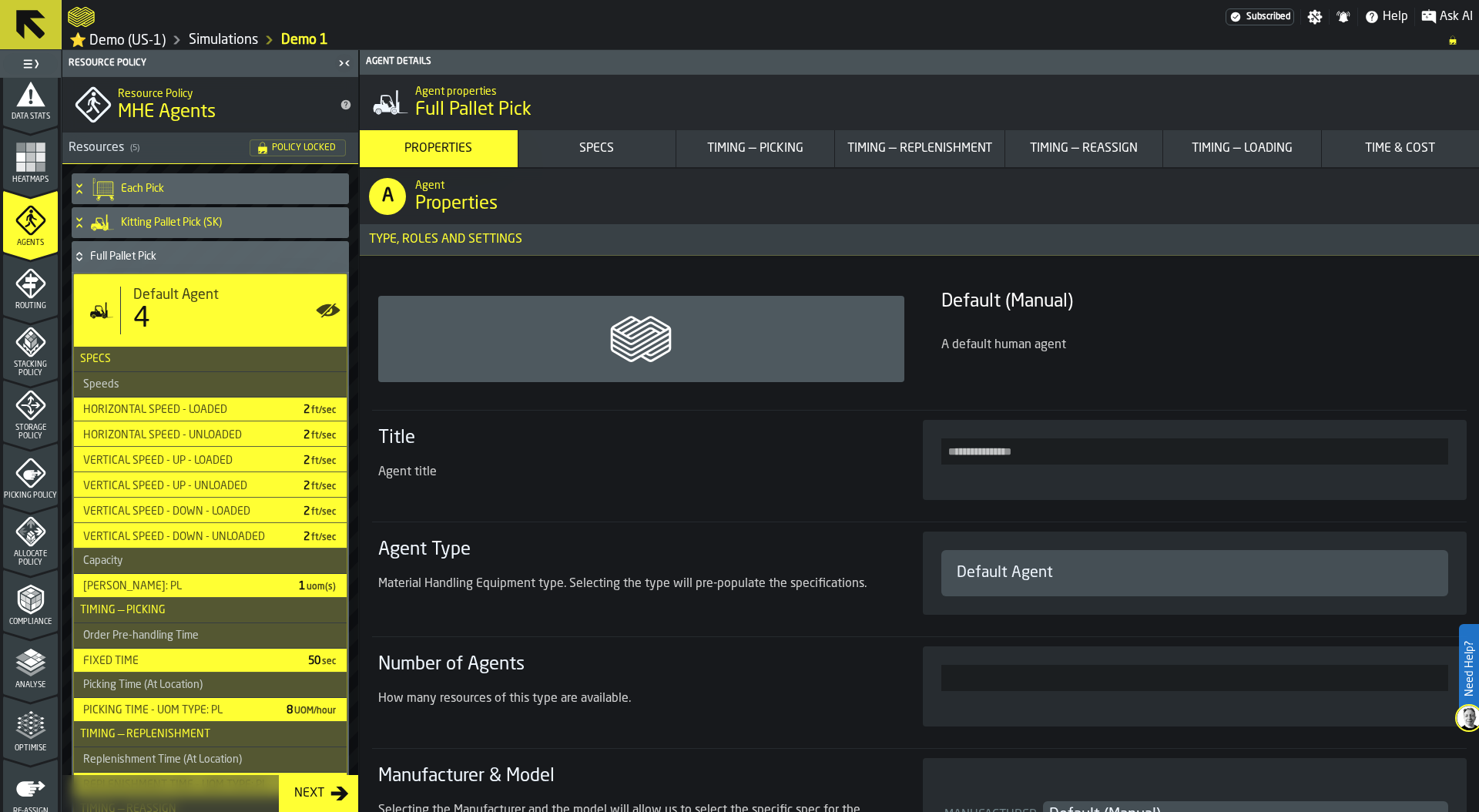
click at [222, 36] on link "Simulations" at bounding box center [223, 39] width 70 height 17
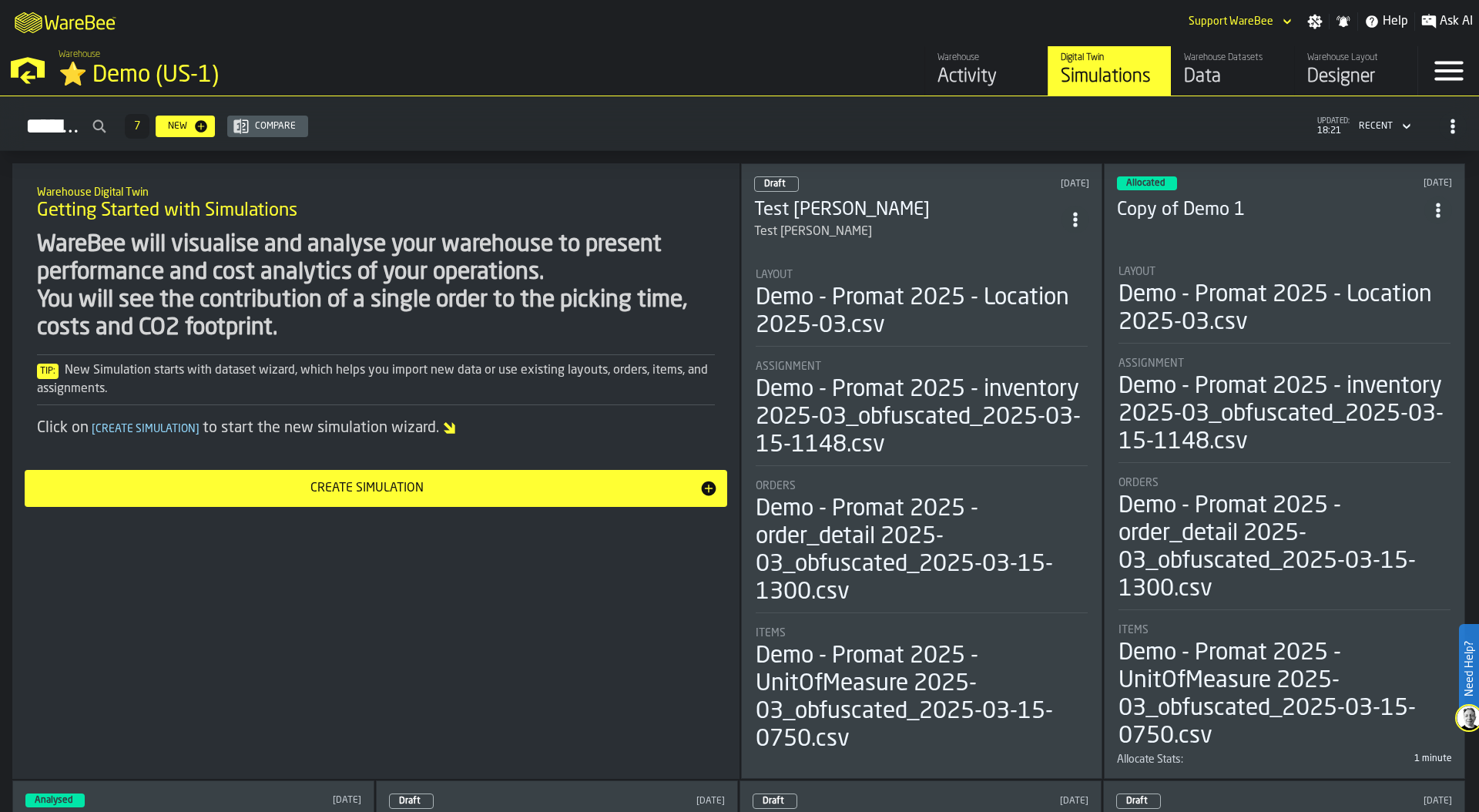
click at [963, 295] on div "Demo - Promat 2025 - Location 2025-03.csv" at bounding box center [922, 311] width 332 height 55
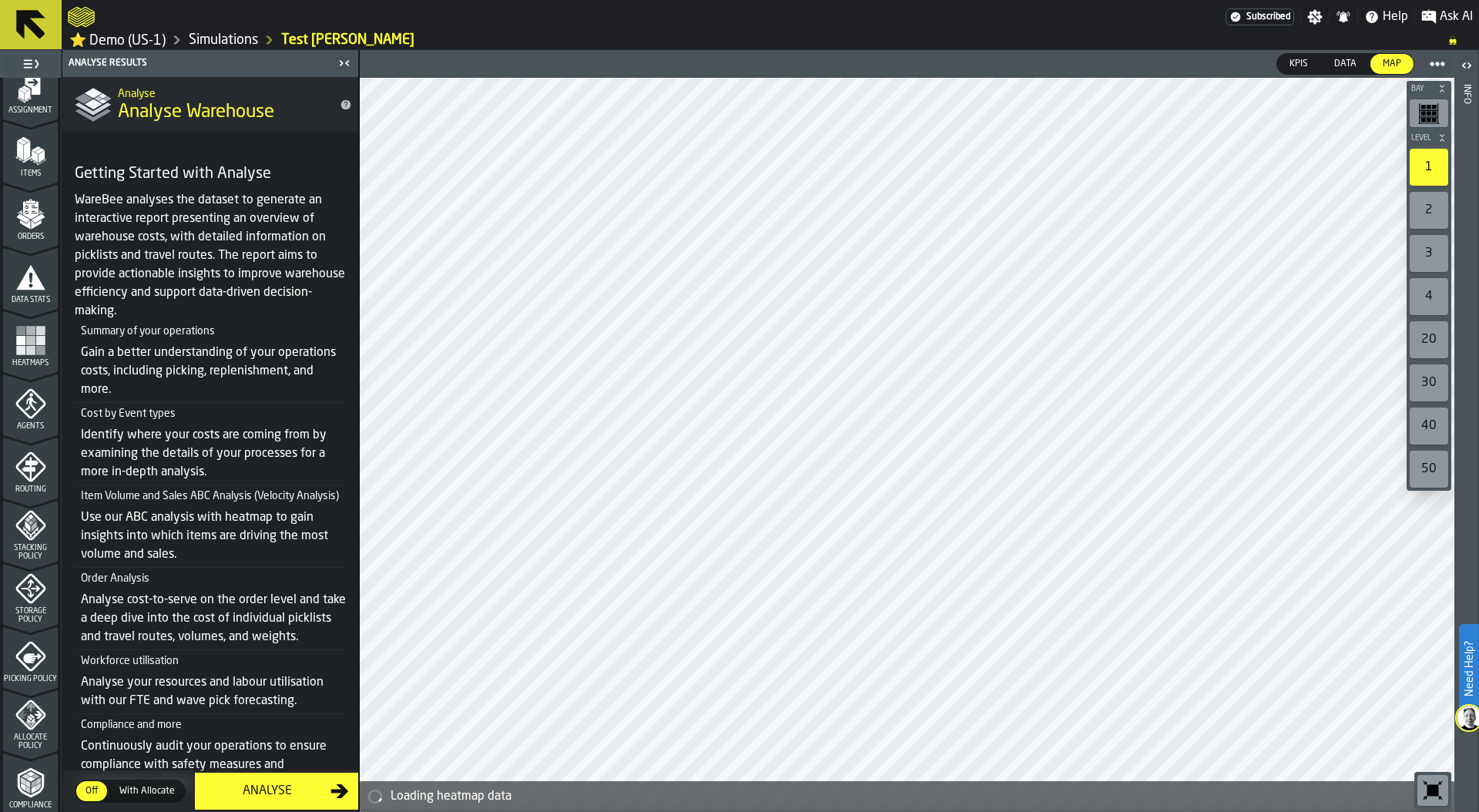
scroll to position [169, 0]
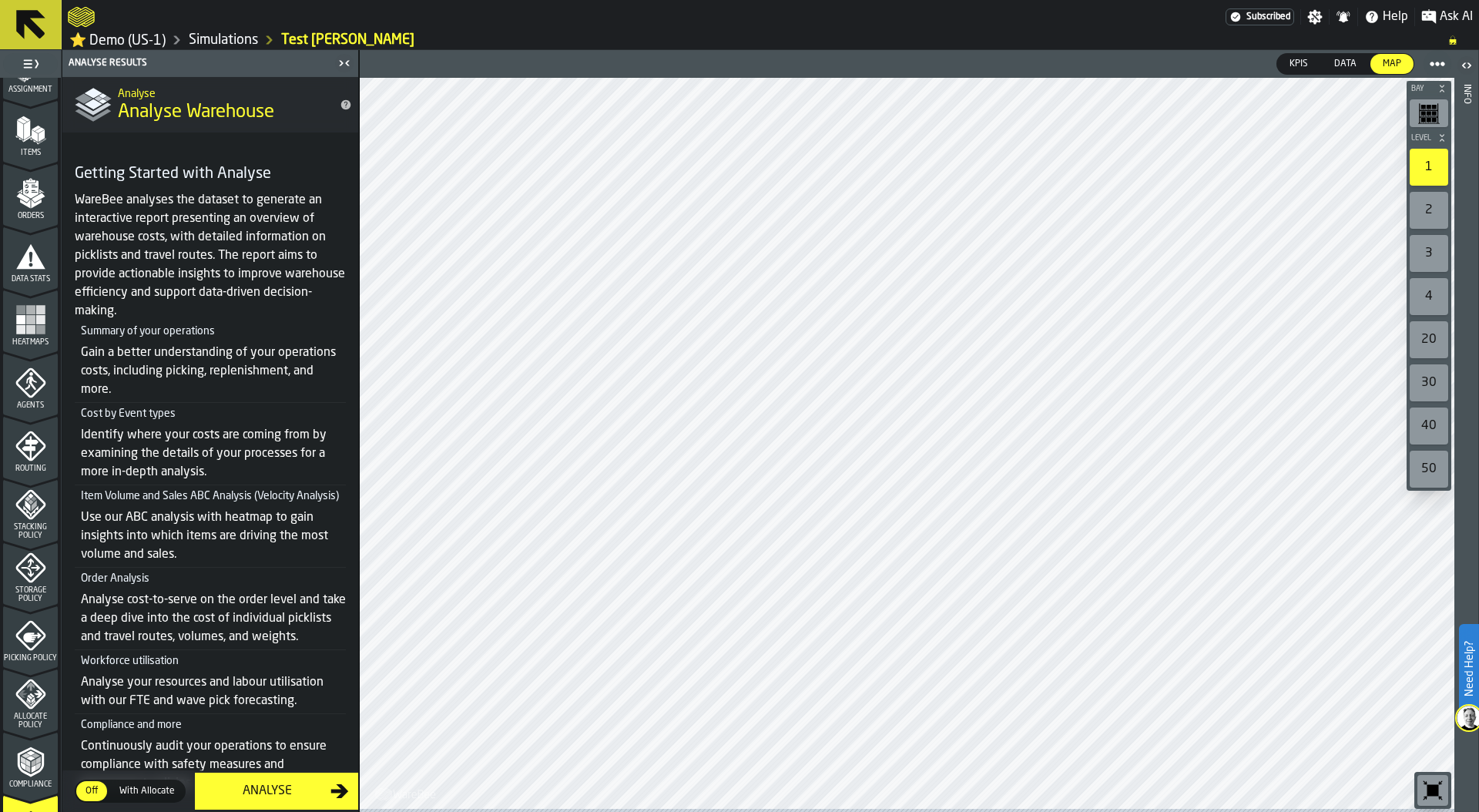
click at [26, 395] on icon "menu Agents" at bounding box center [30, 383] width 31 height 31
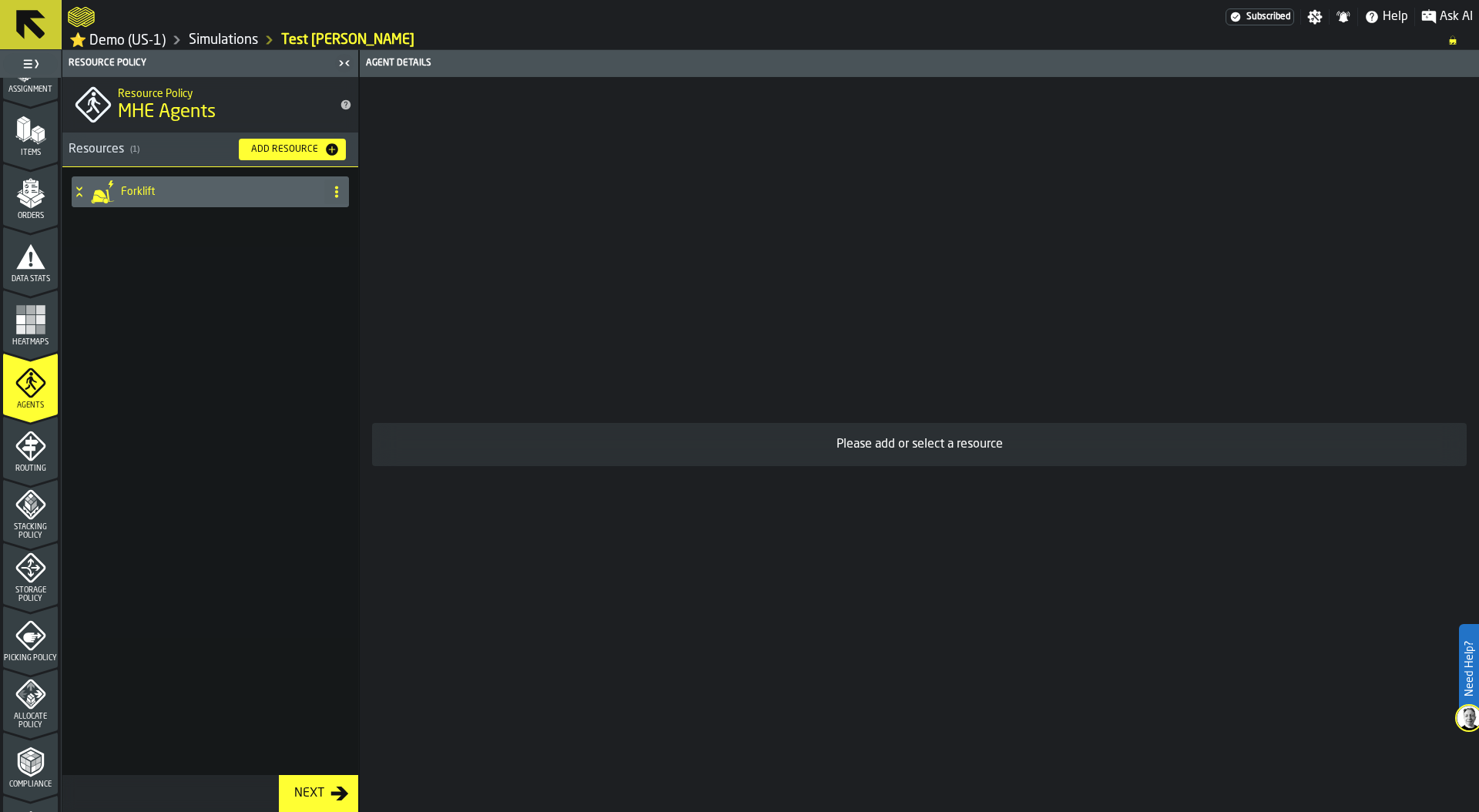
click at [78, 196] on icon at bounding box center [79, 195] width 5 height 4
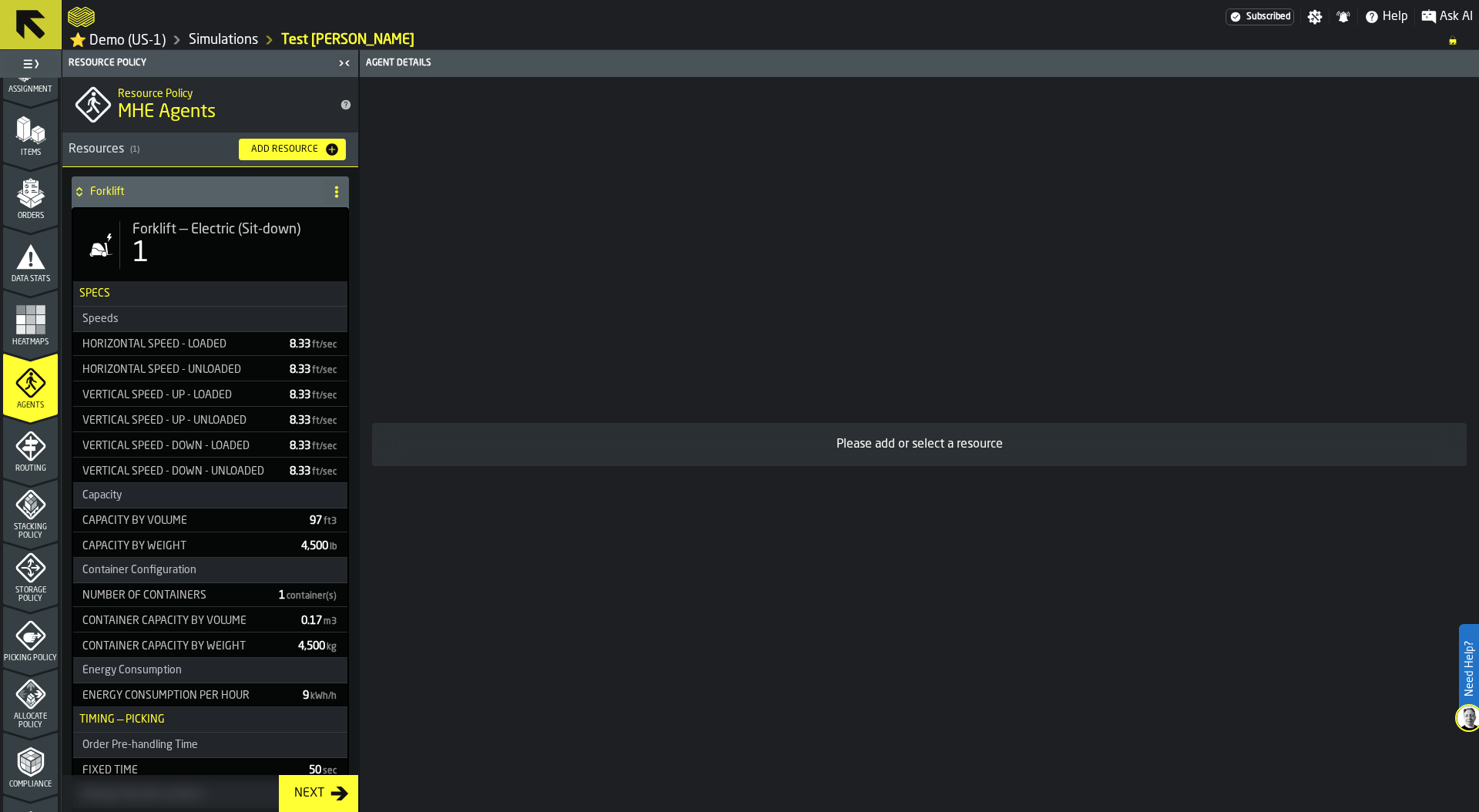
click at [78, 196] on icon at bounding box center [79, 195] width 5 height 4
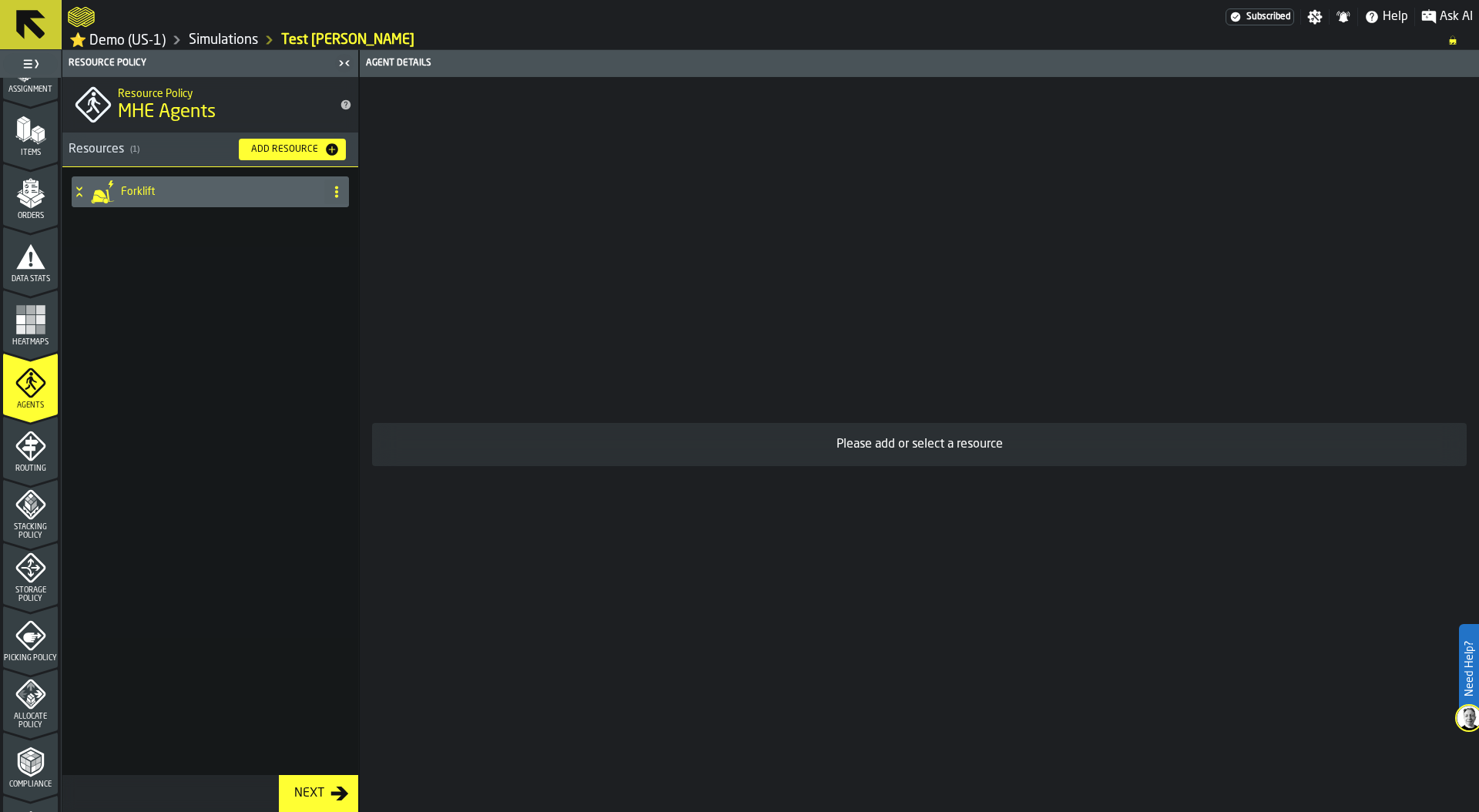
click at [35, 456] on icon "menu Routing" at bounding box center [30, 445] width 30 height 30
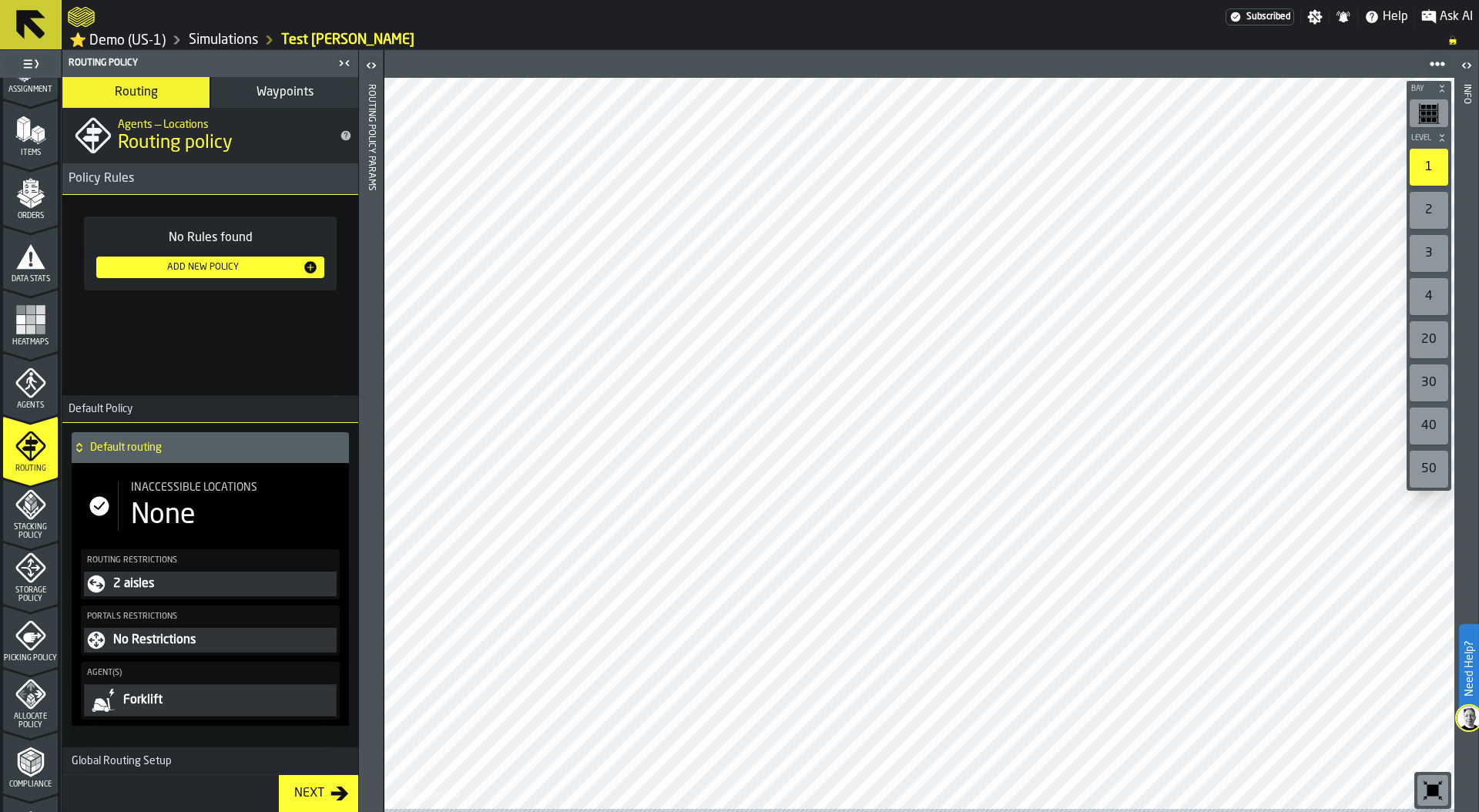
click at [213, 527] on div "None" at bounding box center [234, 515] width 205 height 31
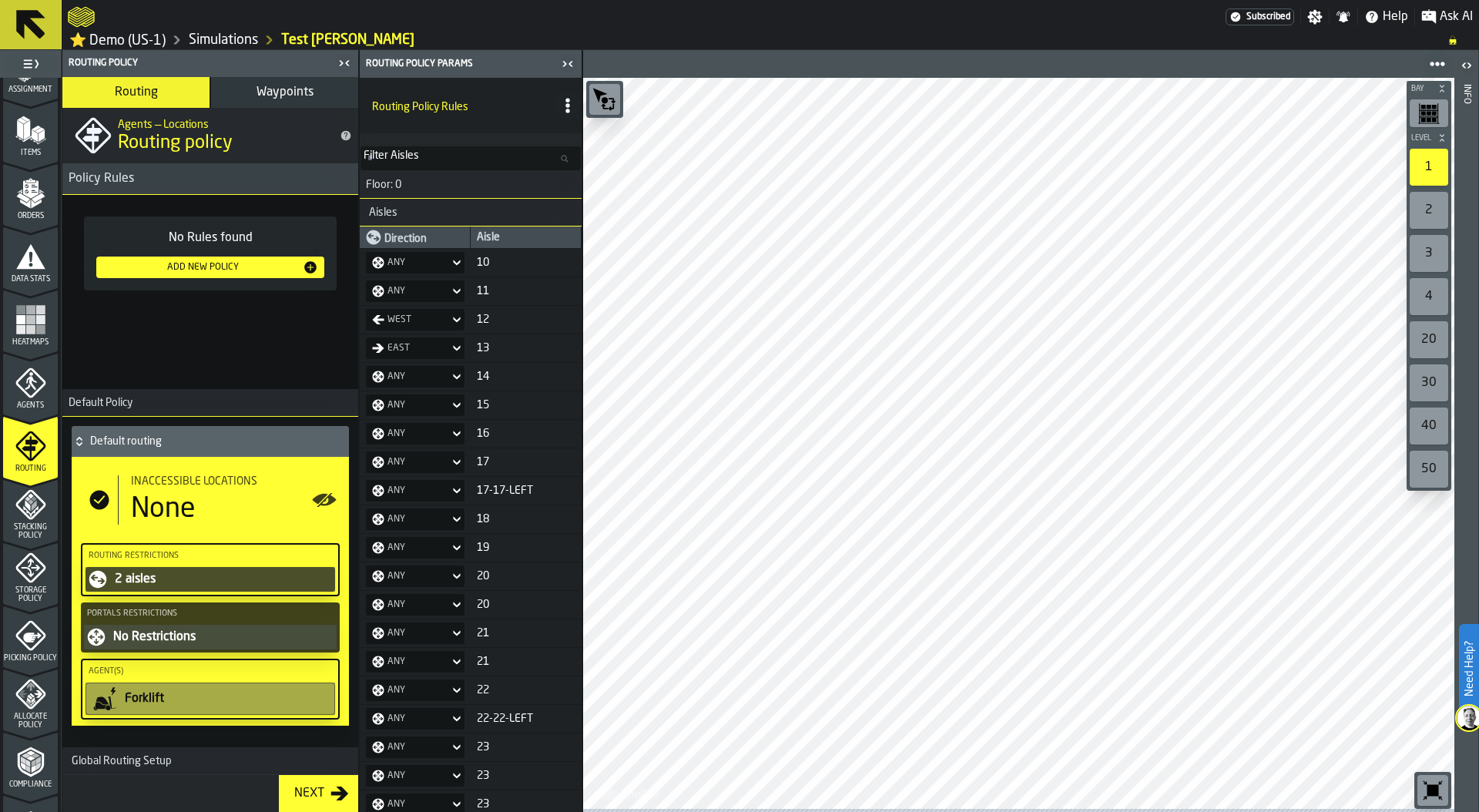
click at [300, 89] on span "Waypoints" at bounding box center [285, 93] width 57 height 12
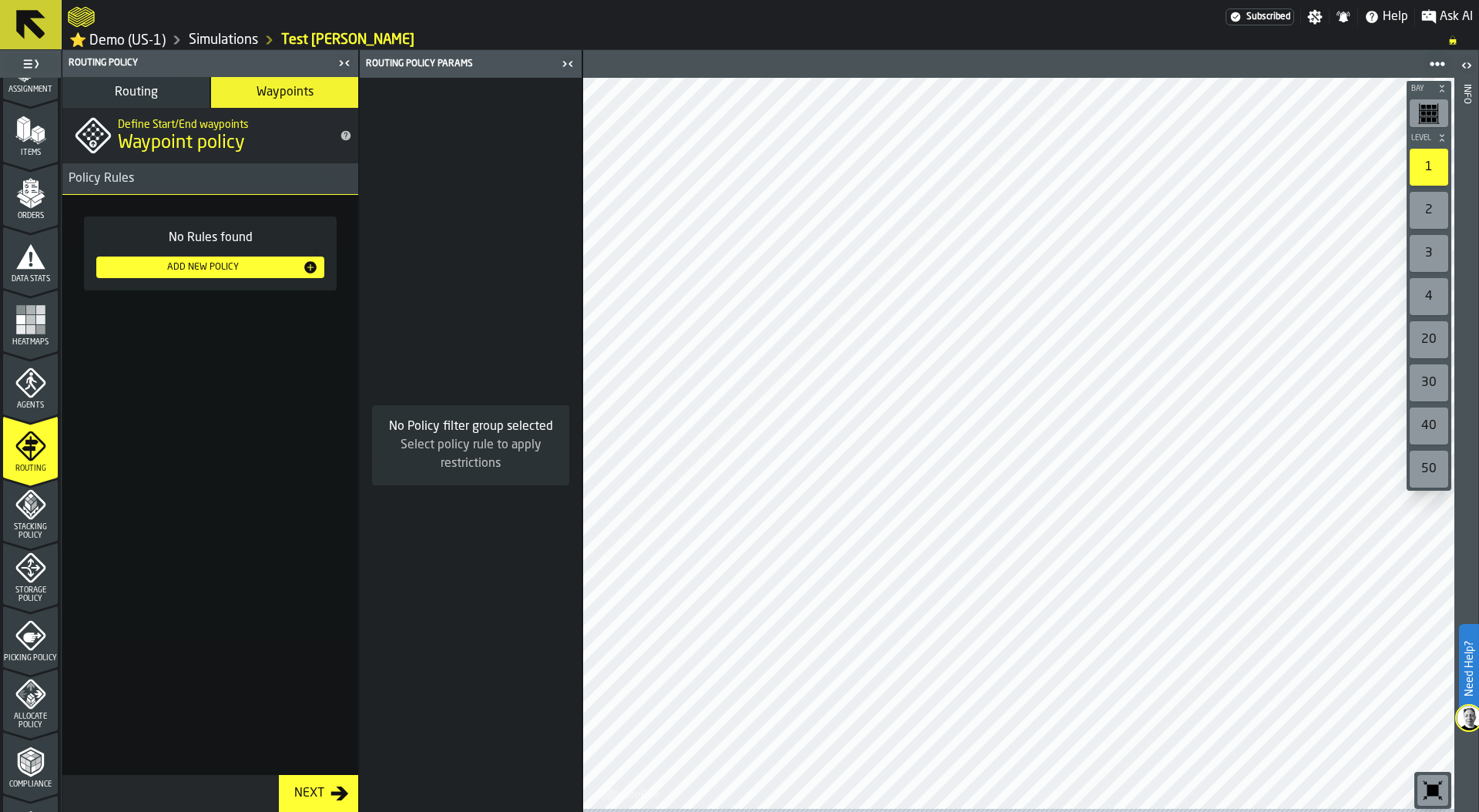
click at [145, 95] on span "Routing" at bounding box center [137, 93] width 43 height 12
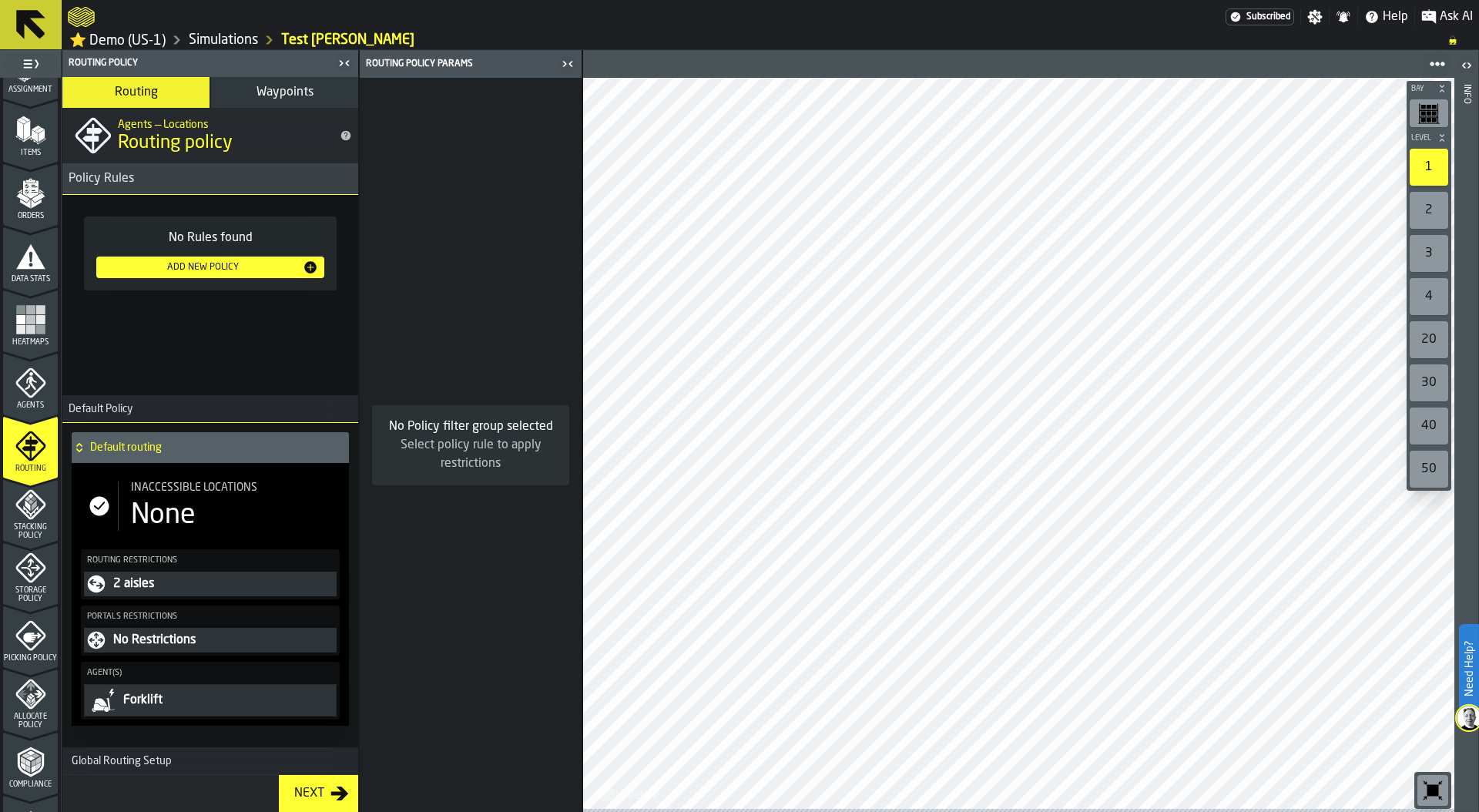
click at [37, 524] on div "Stacking Policy" at bounding box center [29, 514] width 54 height 51
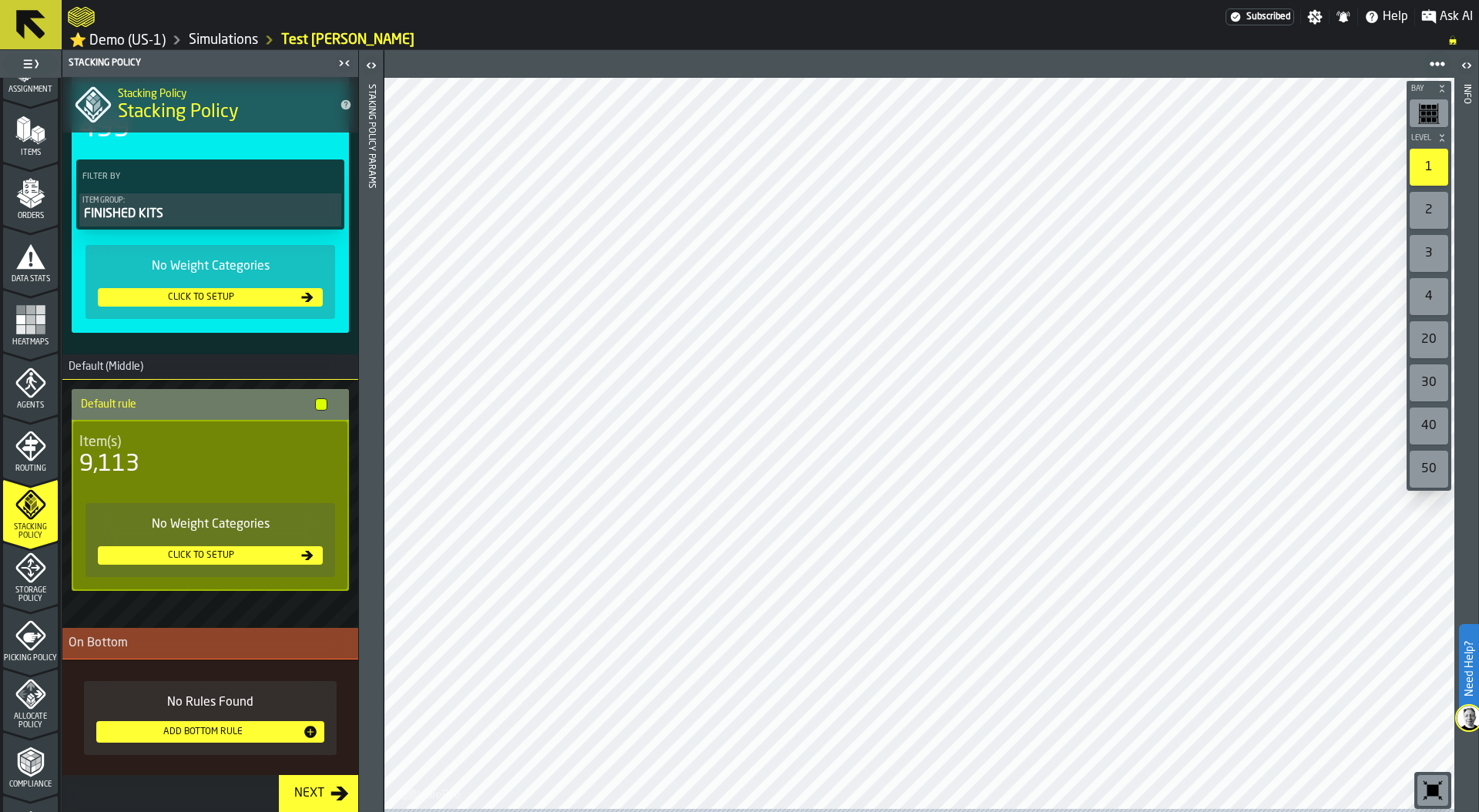
scroll to position [129, 0]
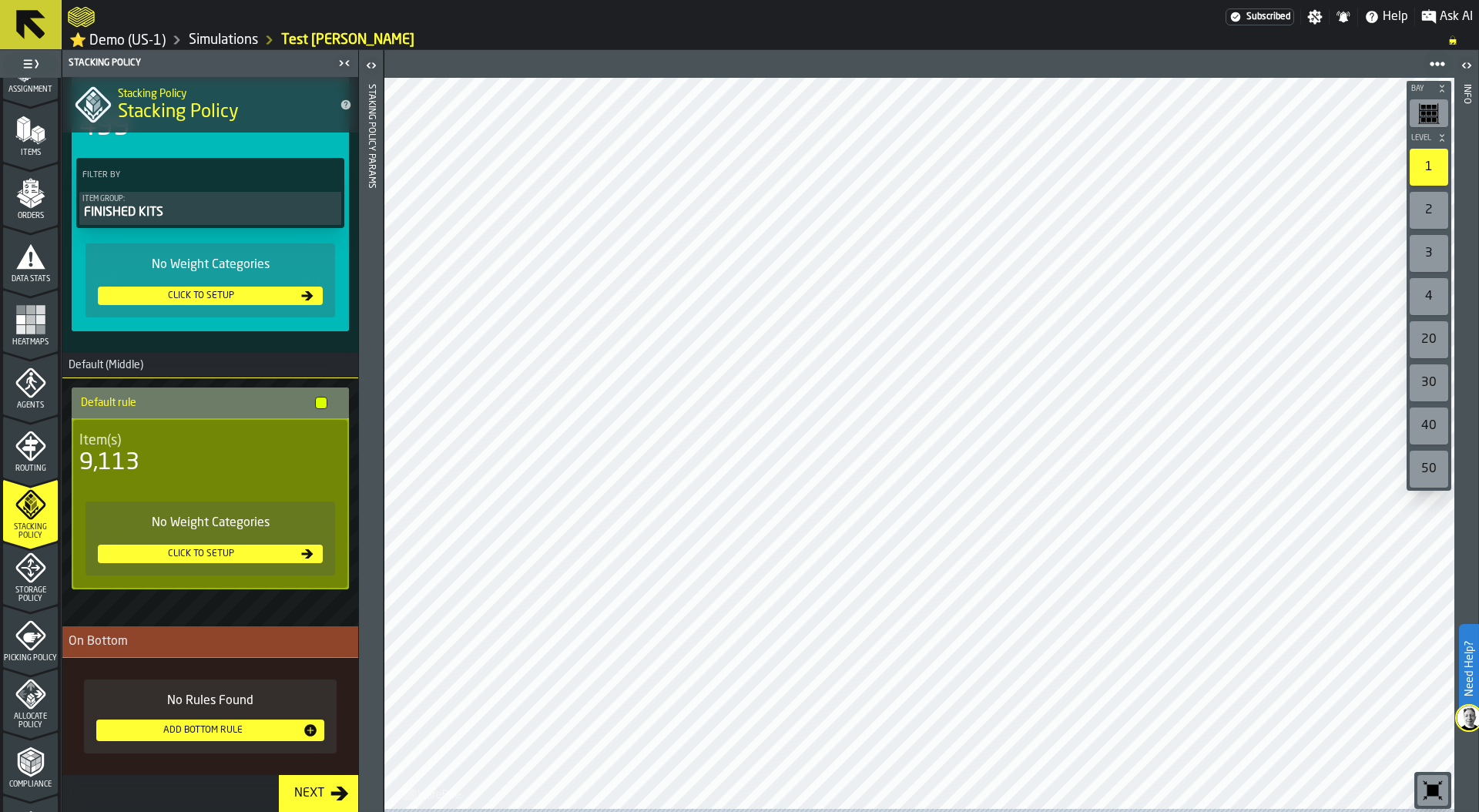
click at [25, 582] on icon "menu Storage Policy" at bounding box center [30, 568] width 30 height 30
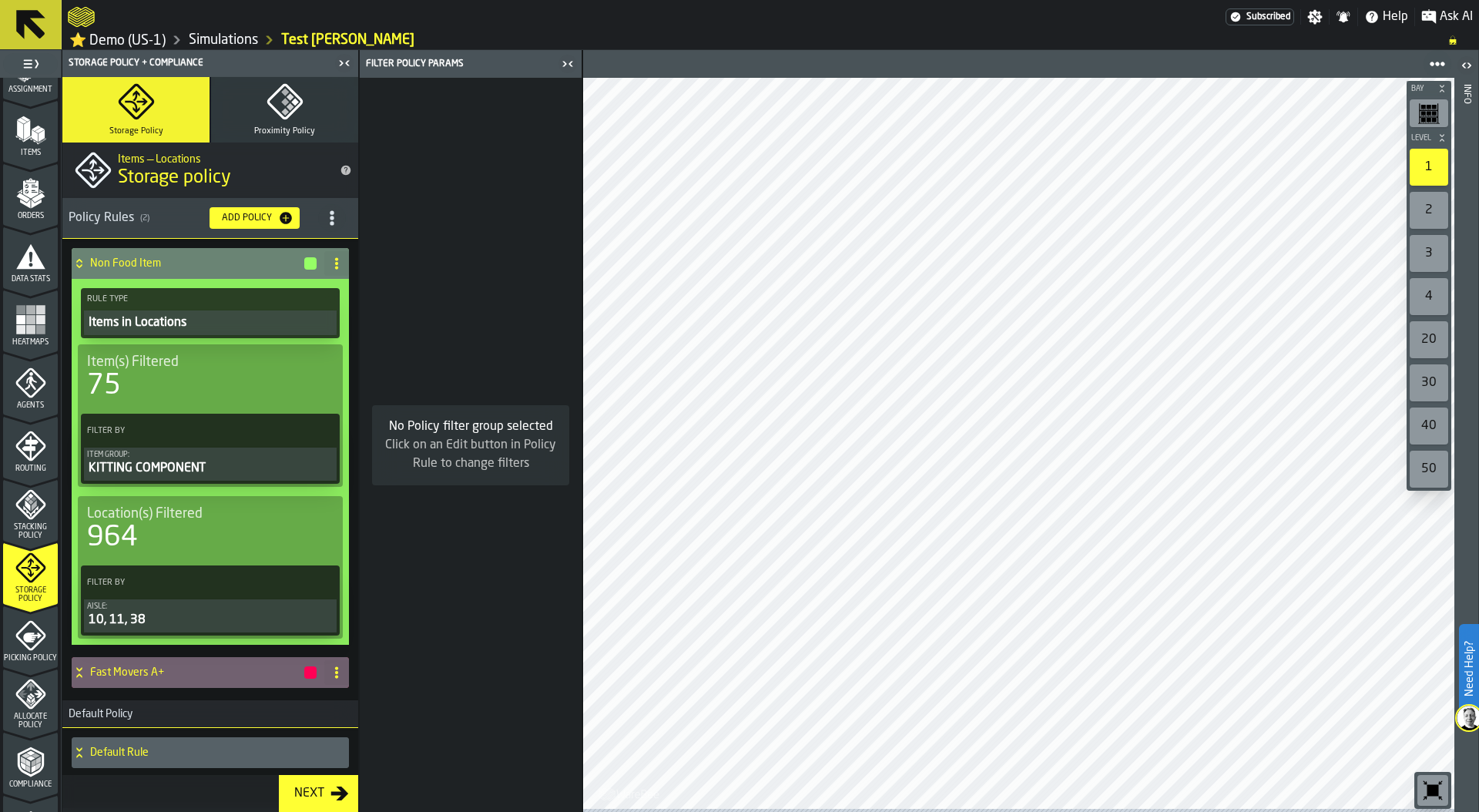
scroll to position [4, 0]
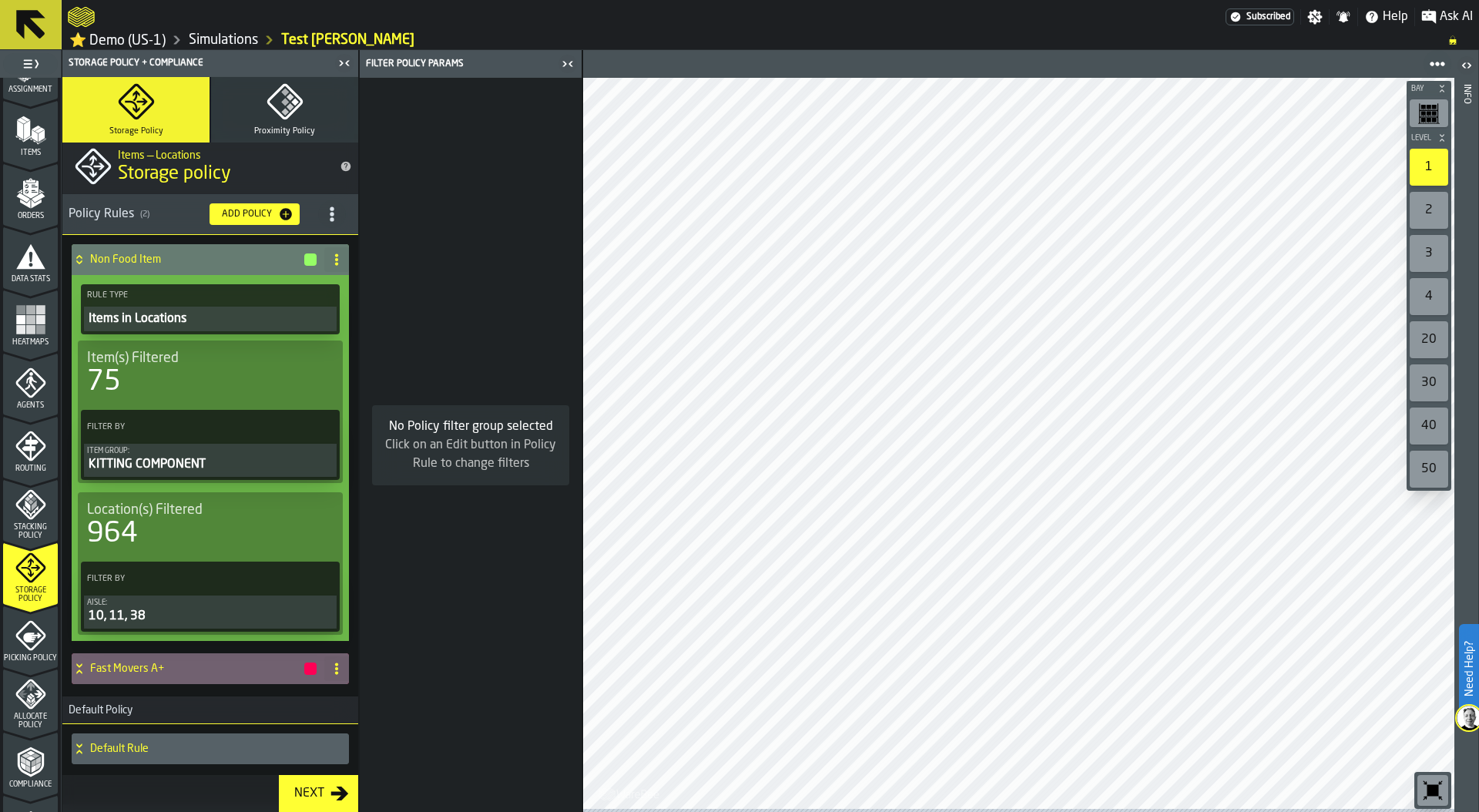
click at [289, 114] on icon "button" at bounding box center [285, 102] width 36 height 36
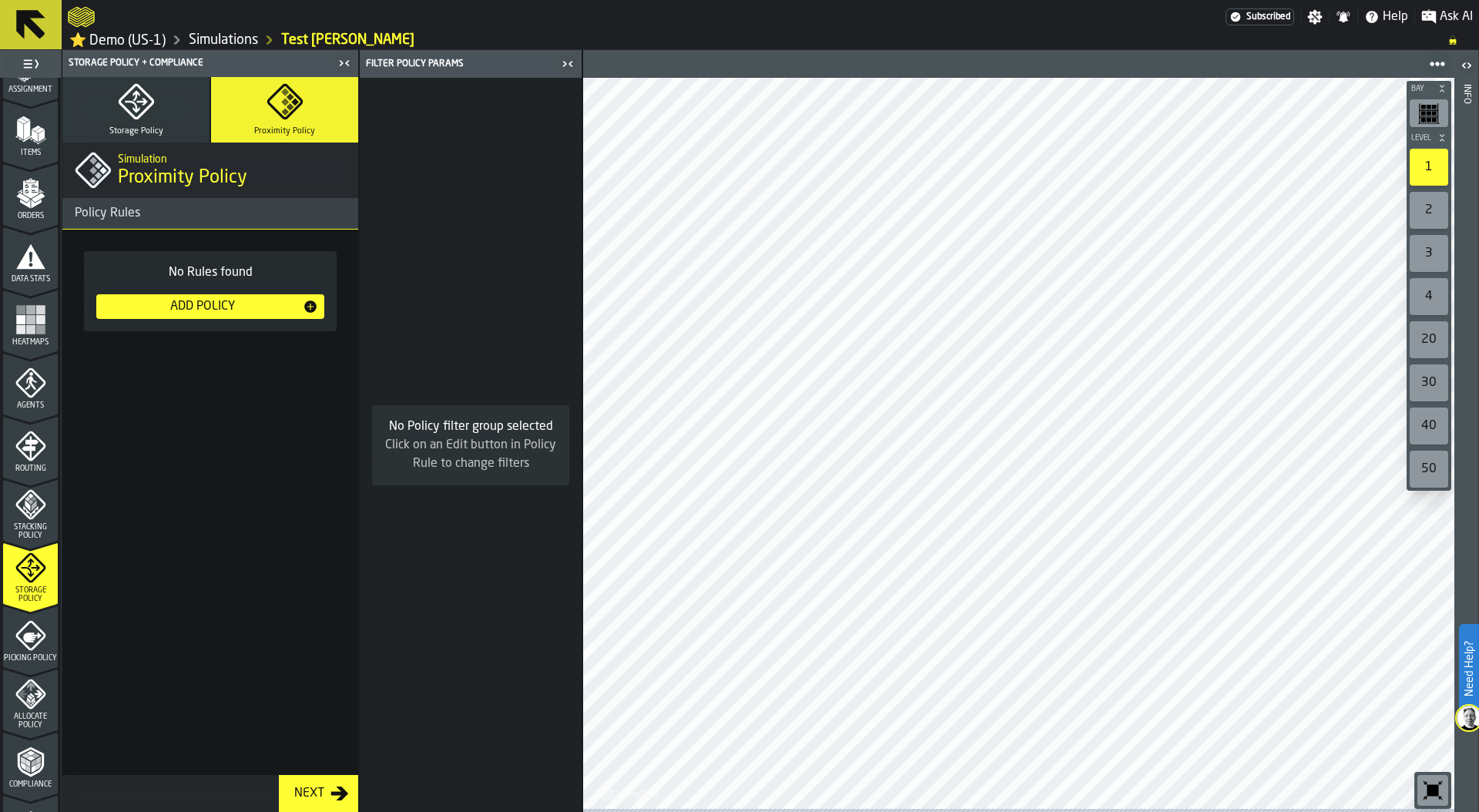
click at [25, 641] on icon "menu Picking Policy" at bounding box center [30, 635] width 31 height 31
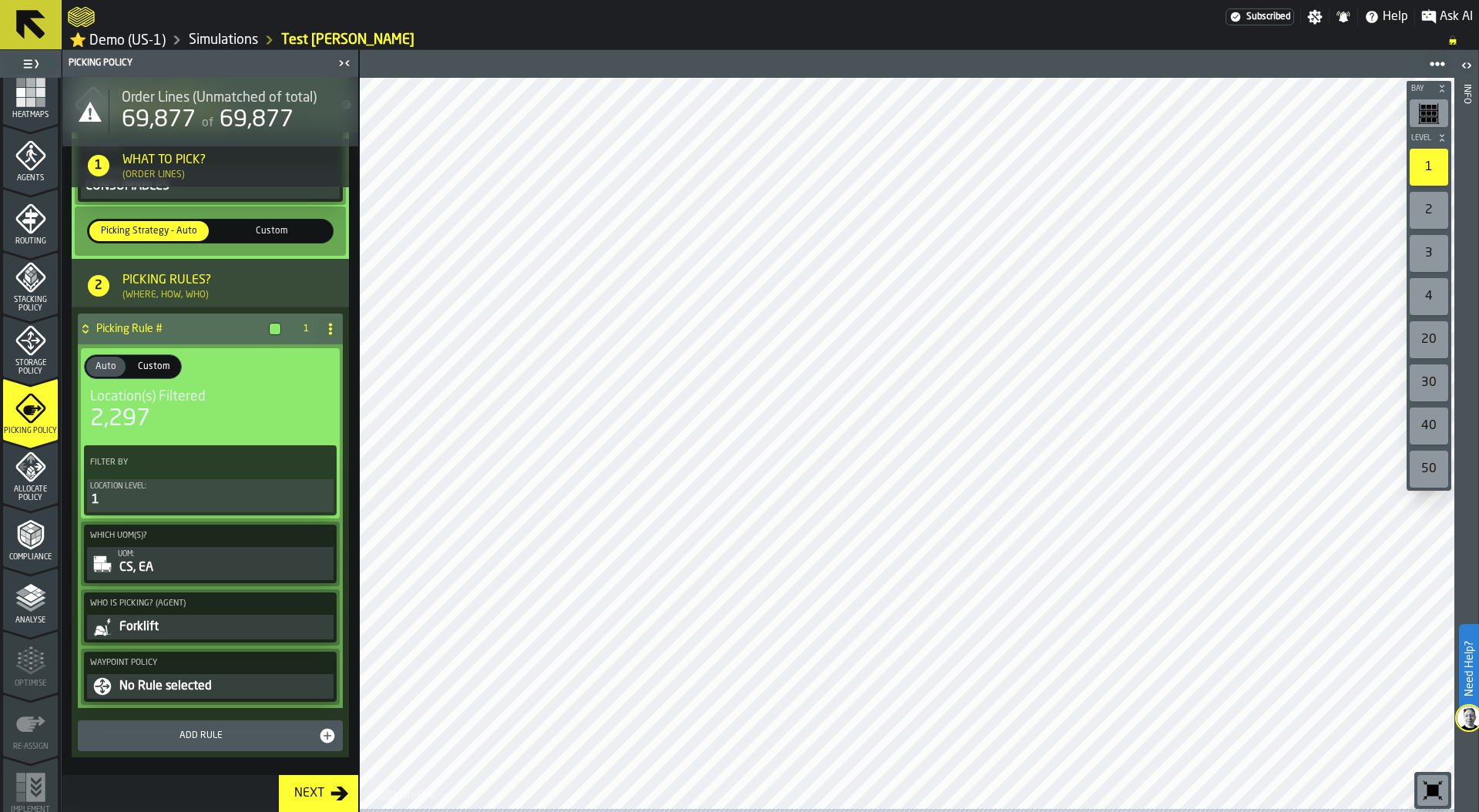
scroll to position [406, 0]
click at [229, 43] on link "Simulations" at bounding box center [223, 39] width 70 height 17
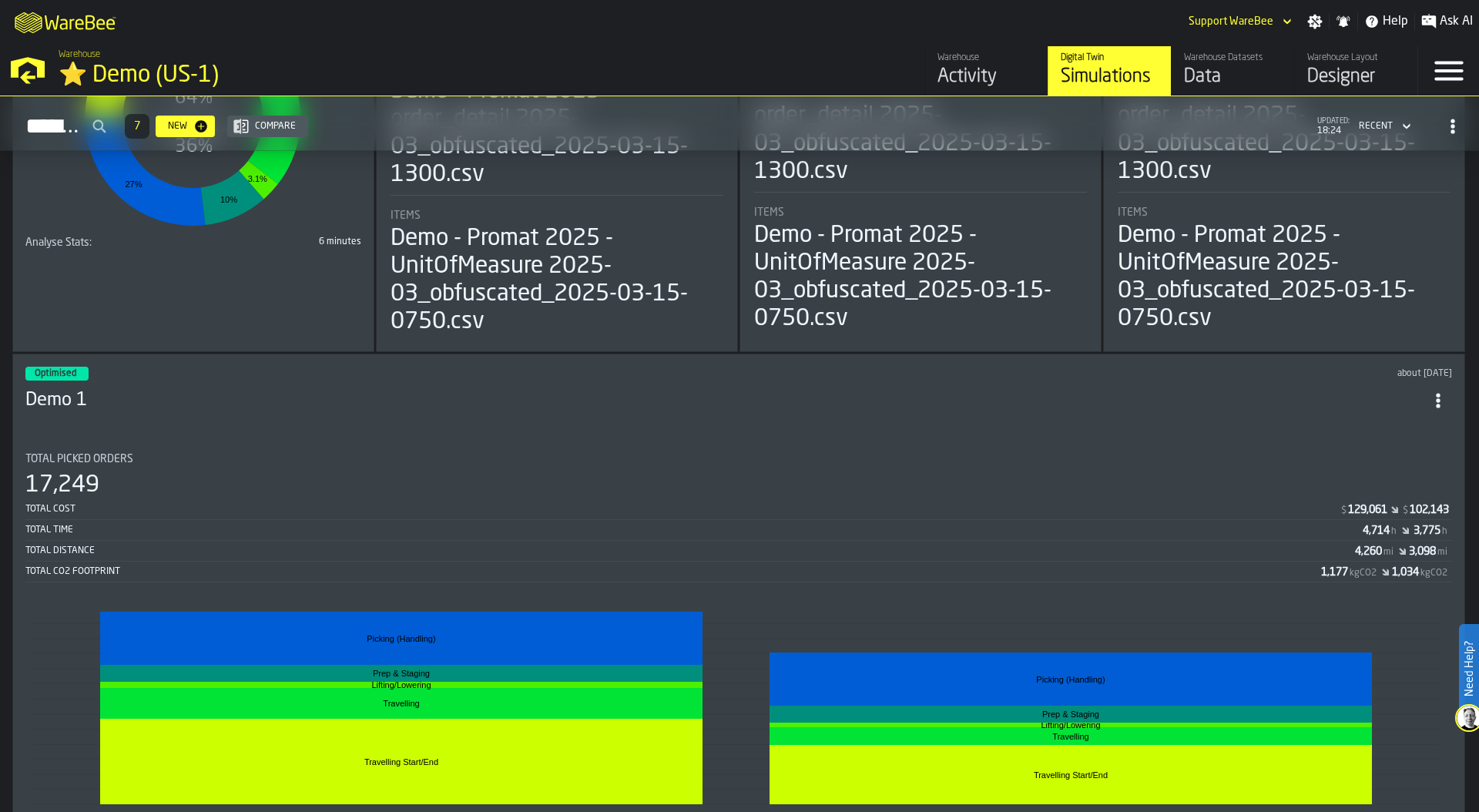
scroll to position [1149, 0]
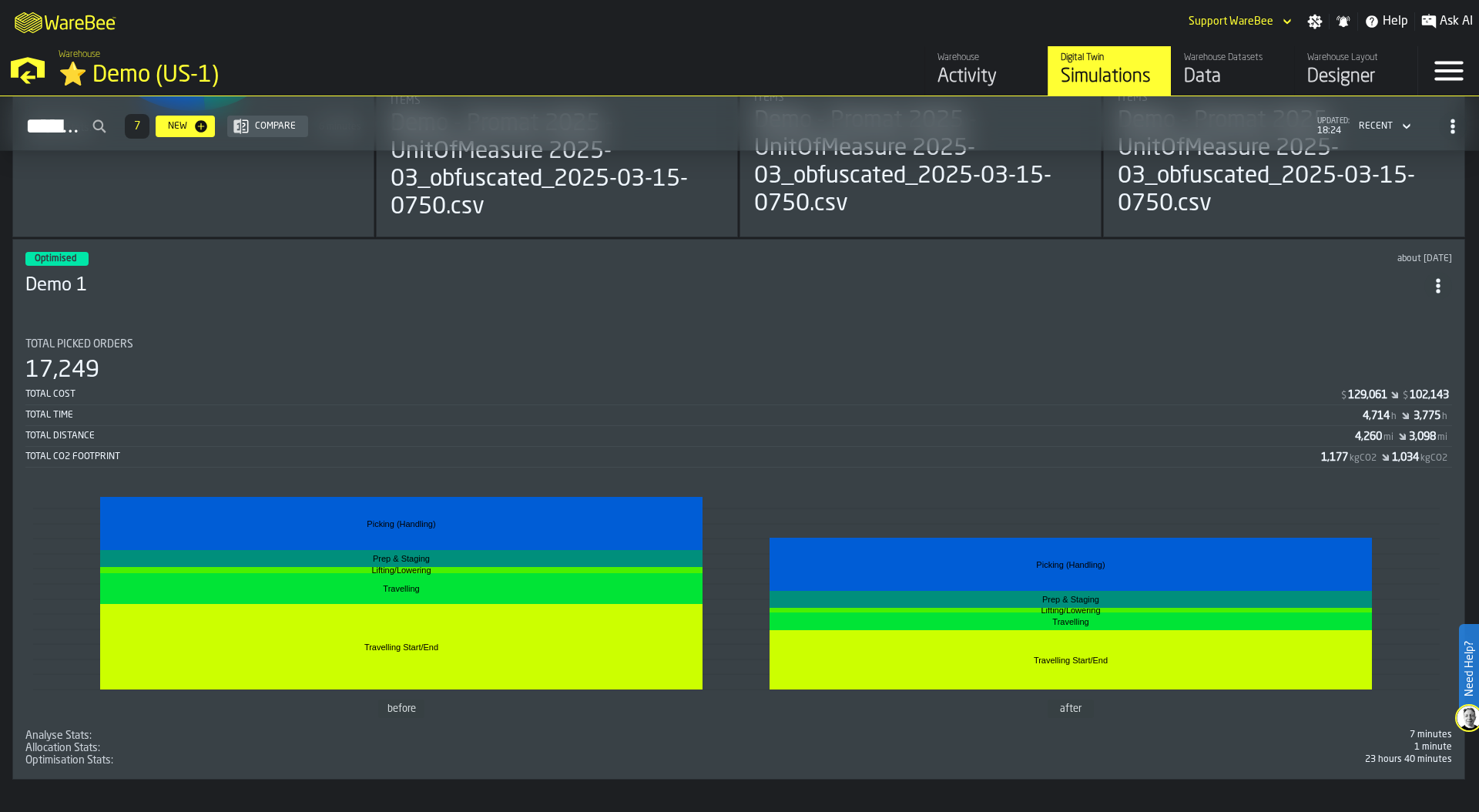
click at [668, 430] on div "Total Distance" at bounding box center [690, 435] width 1330 height 11
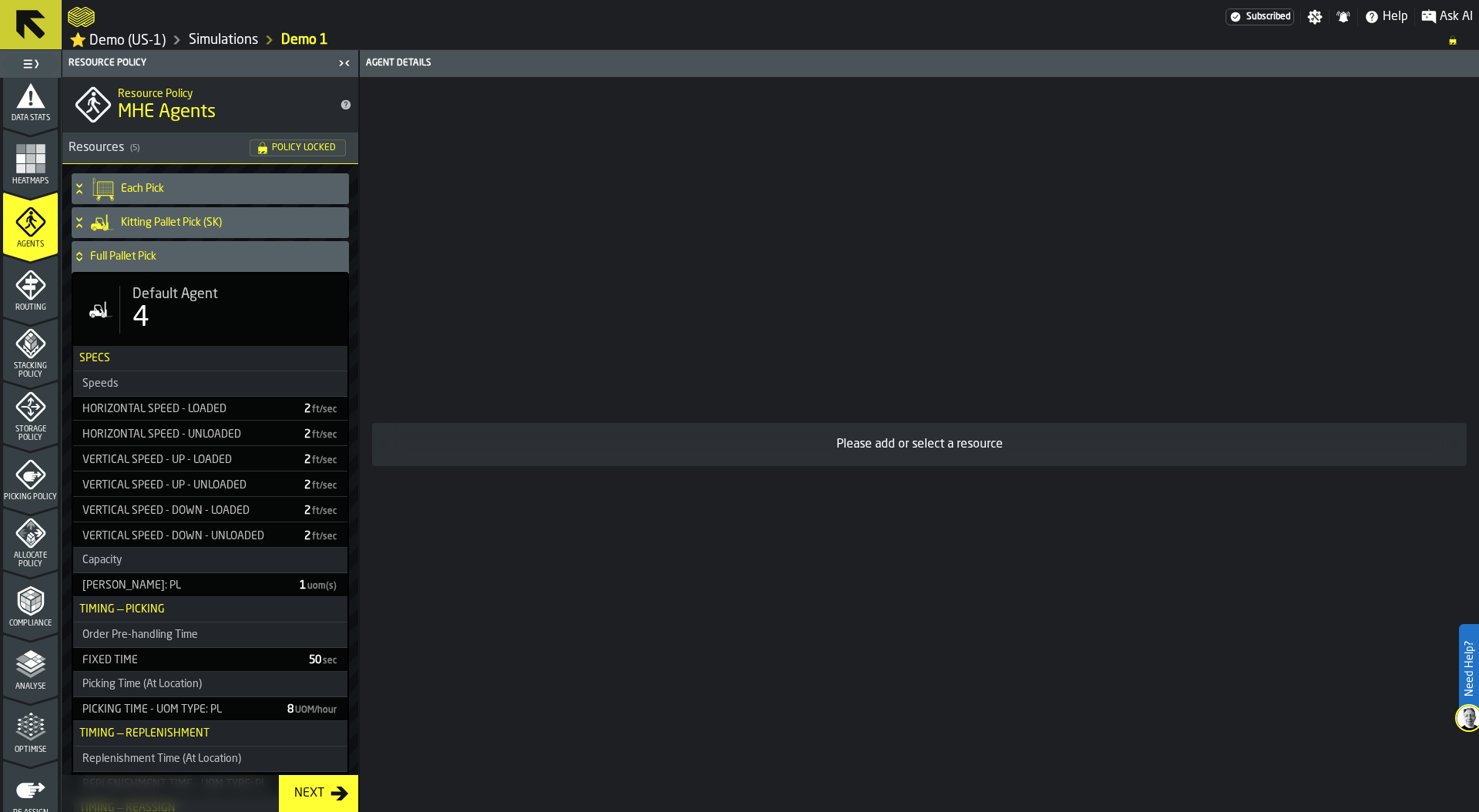
scroll to position [406, 0]
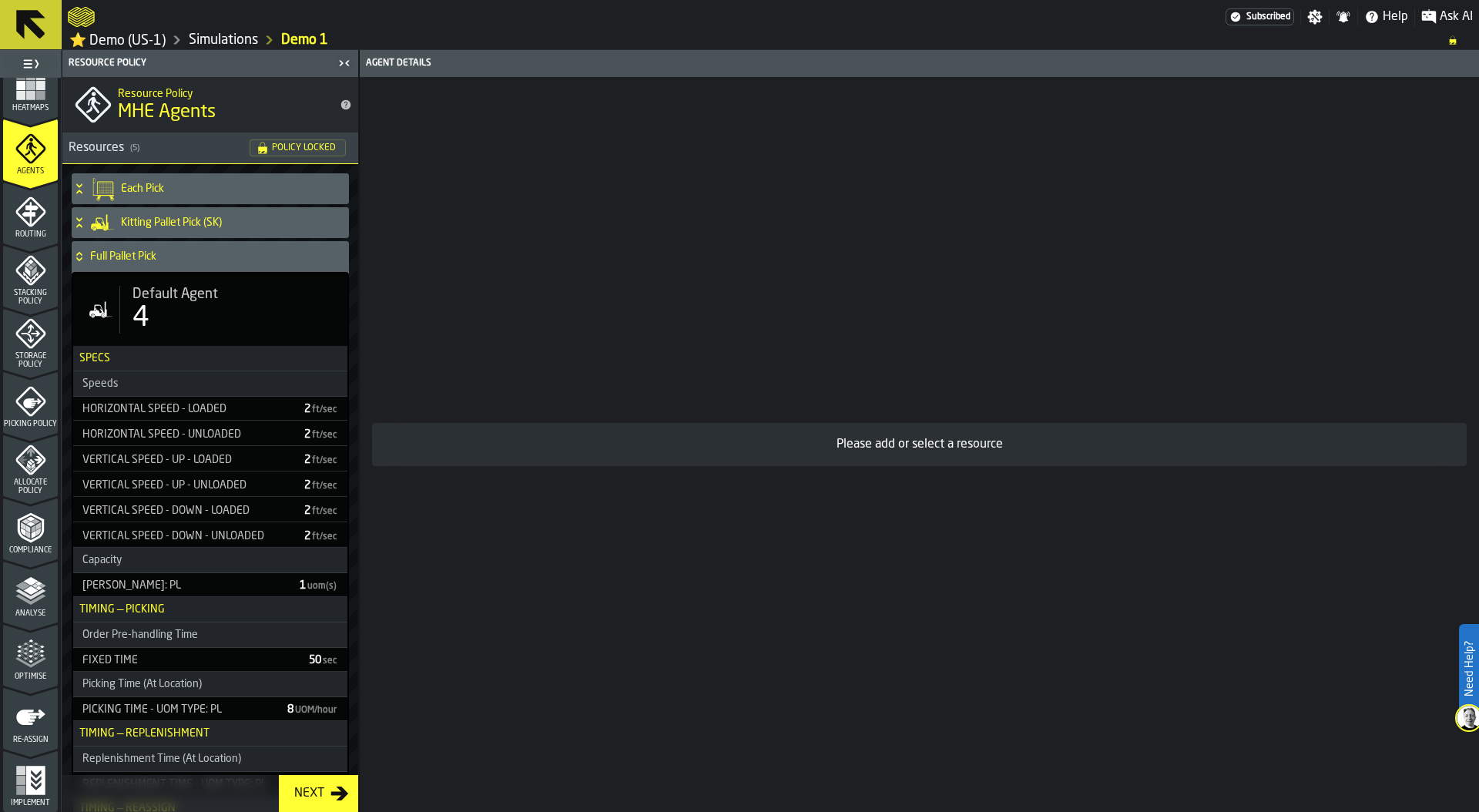
click at [25, 599] on icon "menu Analyse" at bounding box center [30, 591] width 31 height 31
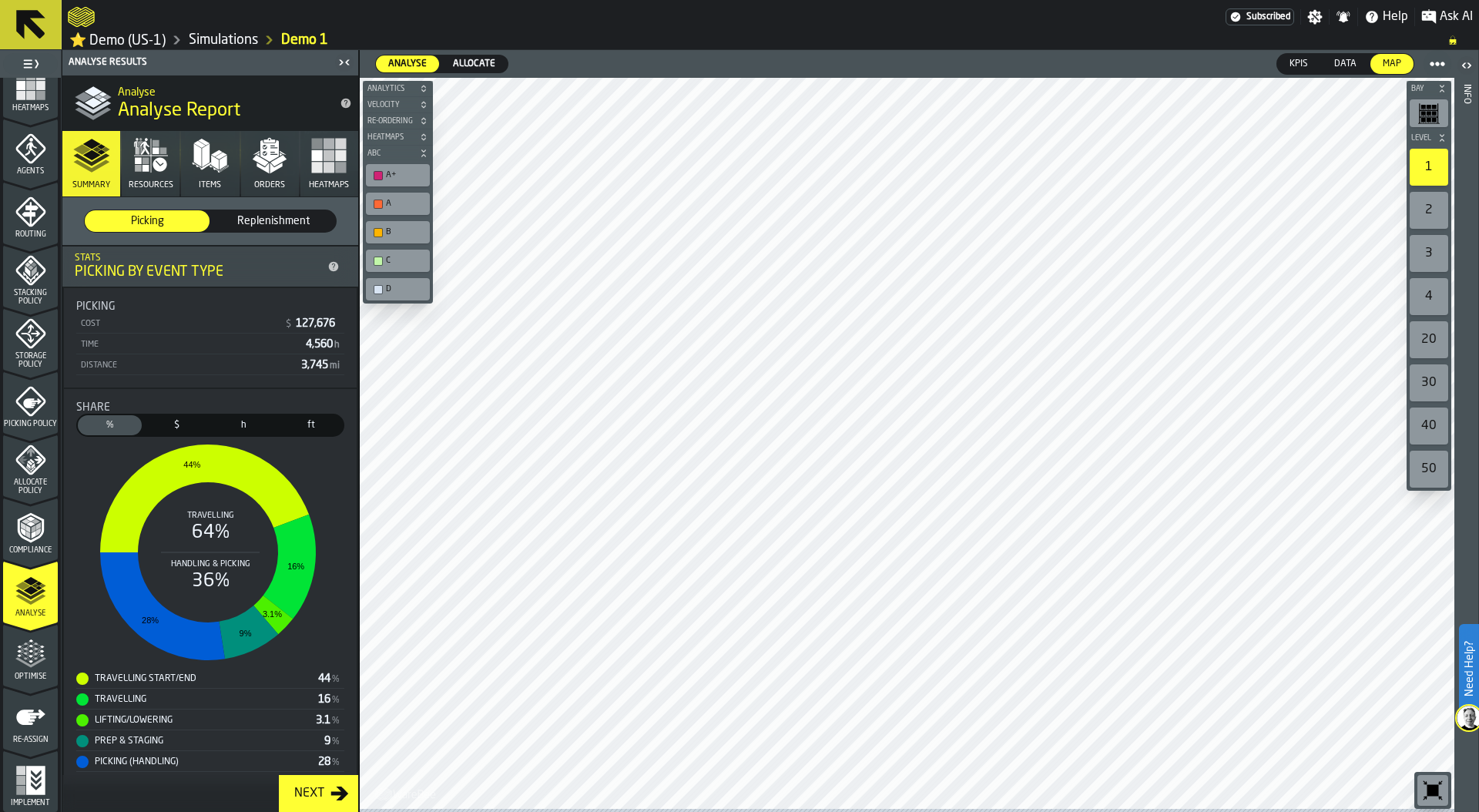
scroll to position [256, 0]
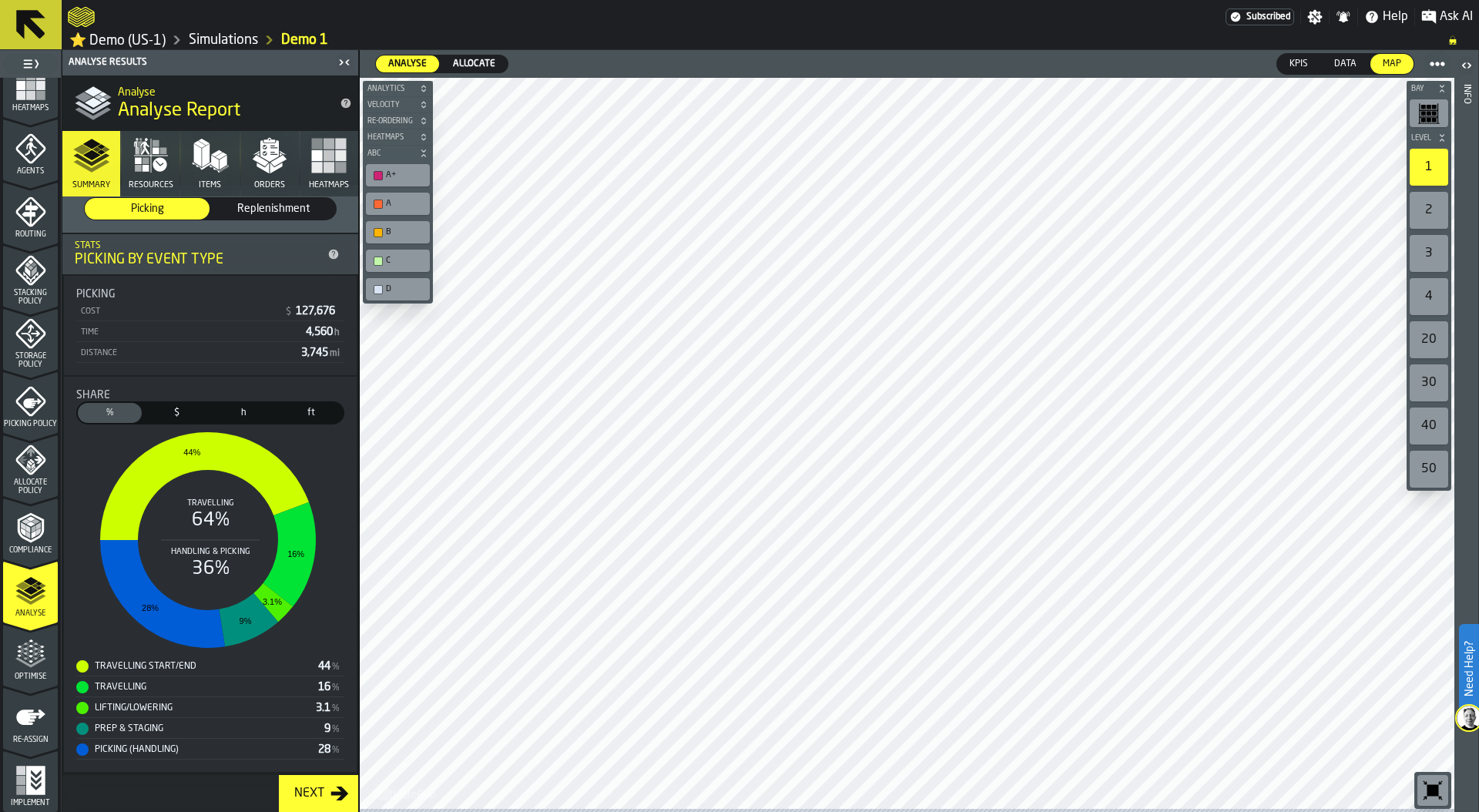
click at [159, 167] on icon "button" at bounding box center [160, 164] width 14 height 14
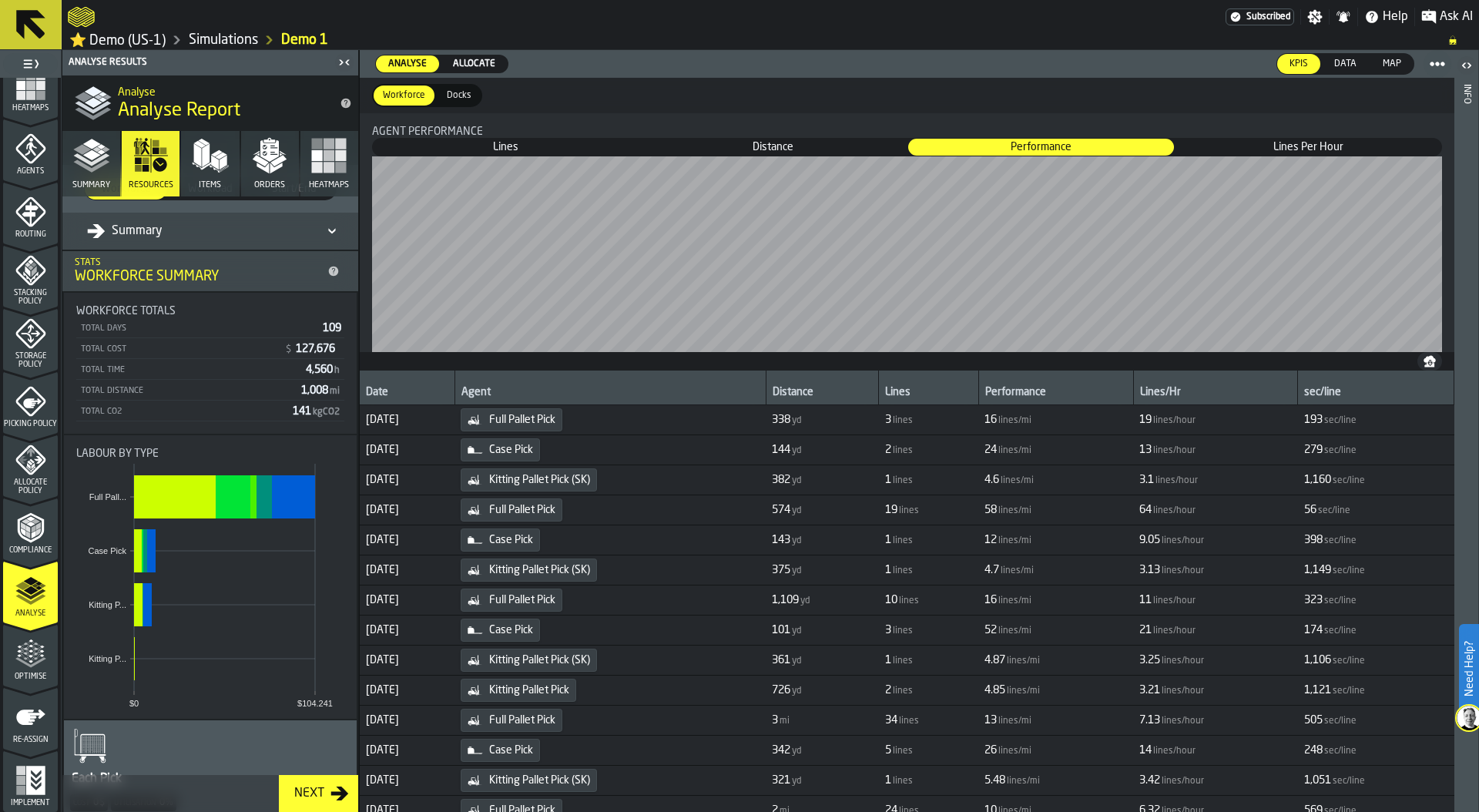
scroll to position [0, 0]
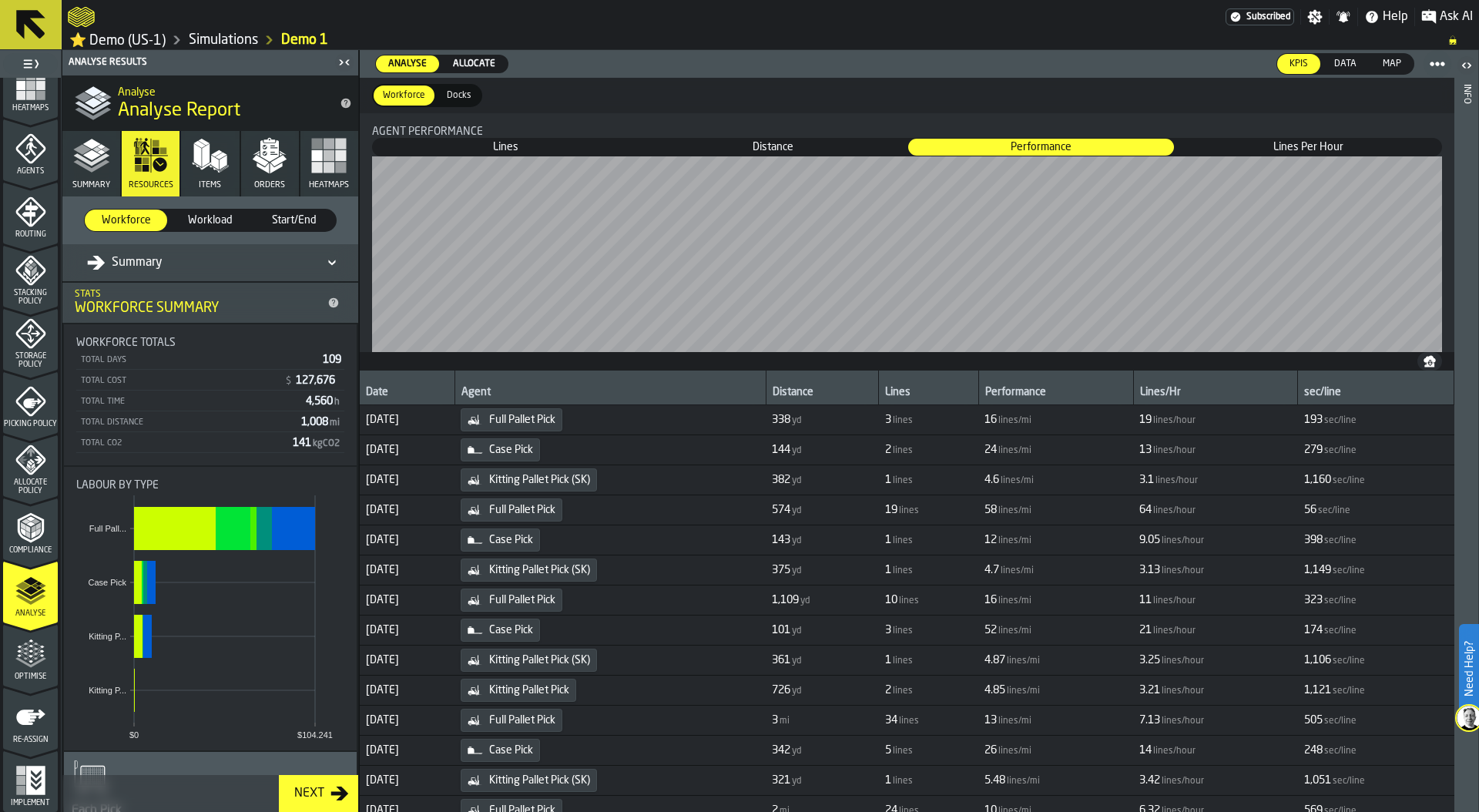
click at [205, 221] on span "Workload" at bounding box center [210, 220] width 71 height 15
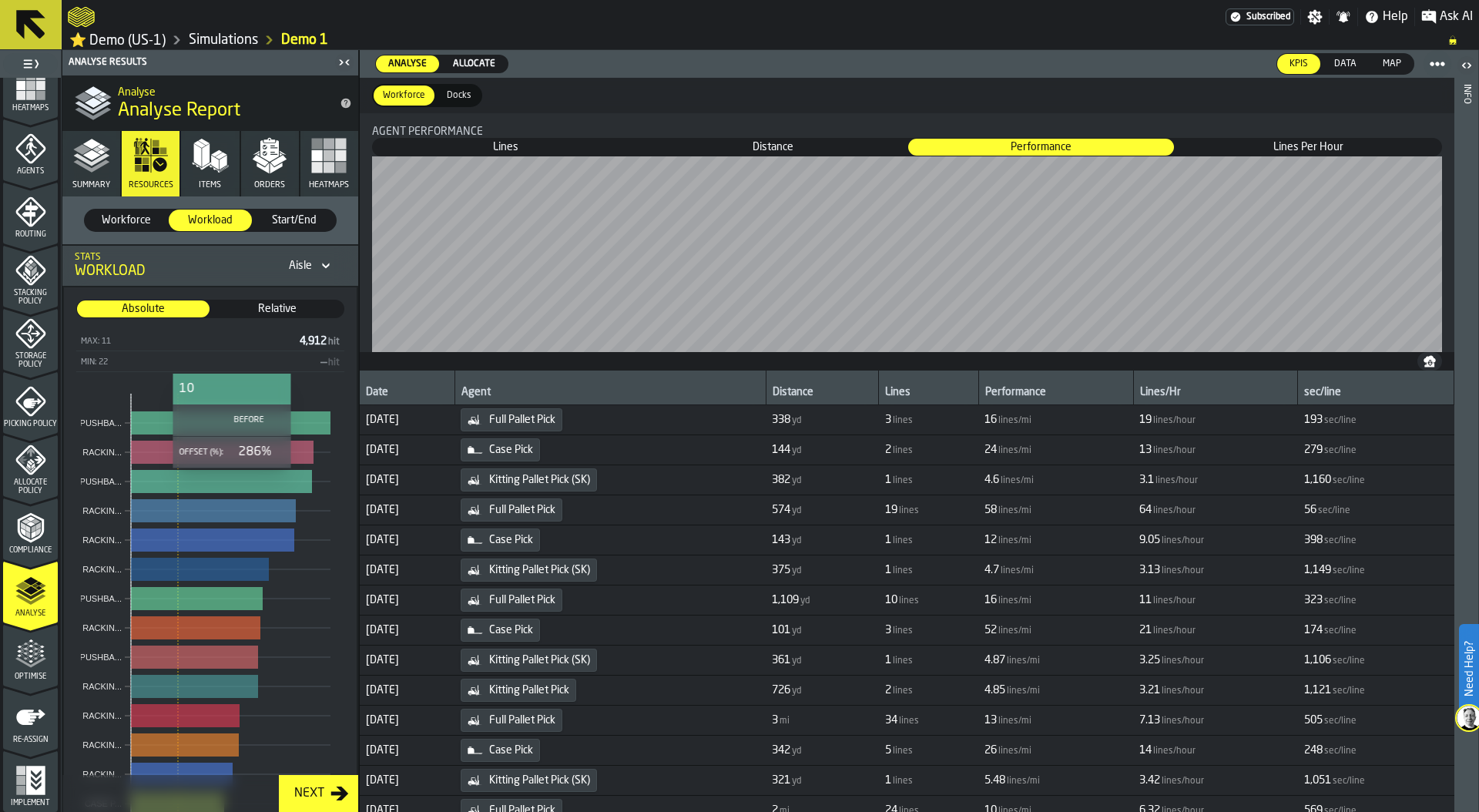
scroll to position [7, 0]
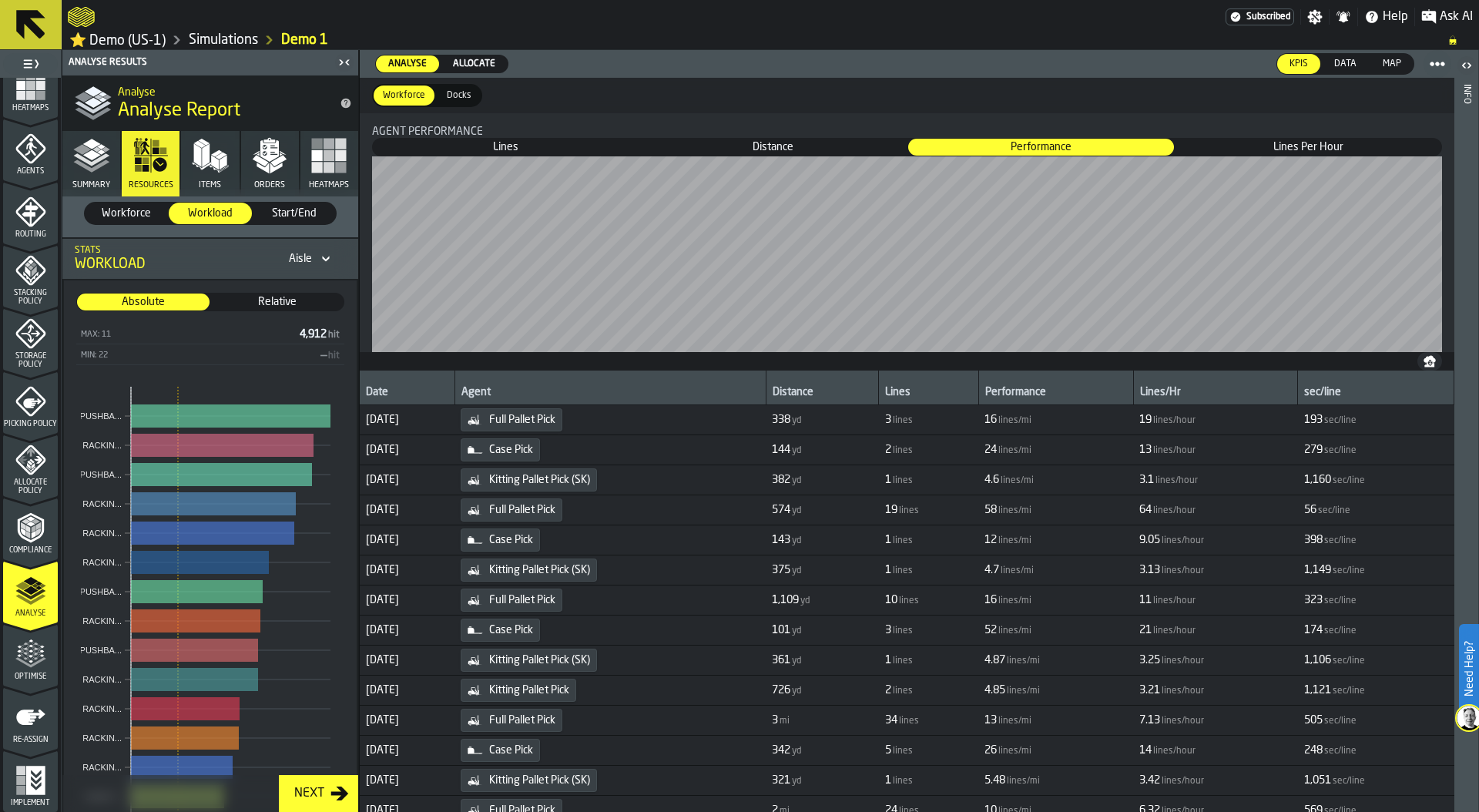
click at [211, 166] on polygon "button" at bounding box center [214, 162] width 8 height 14
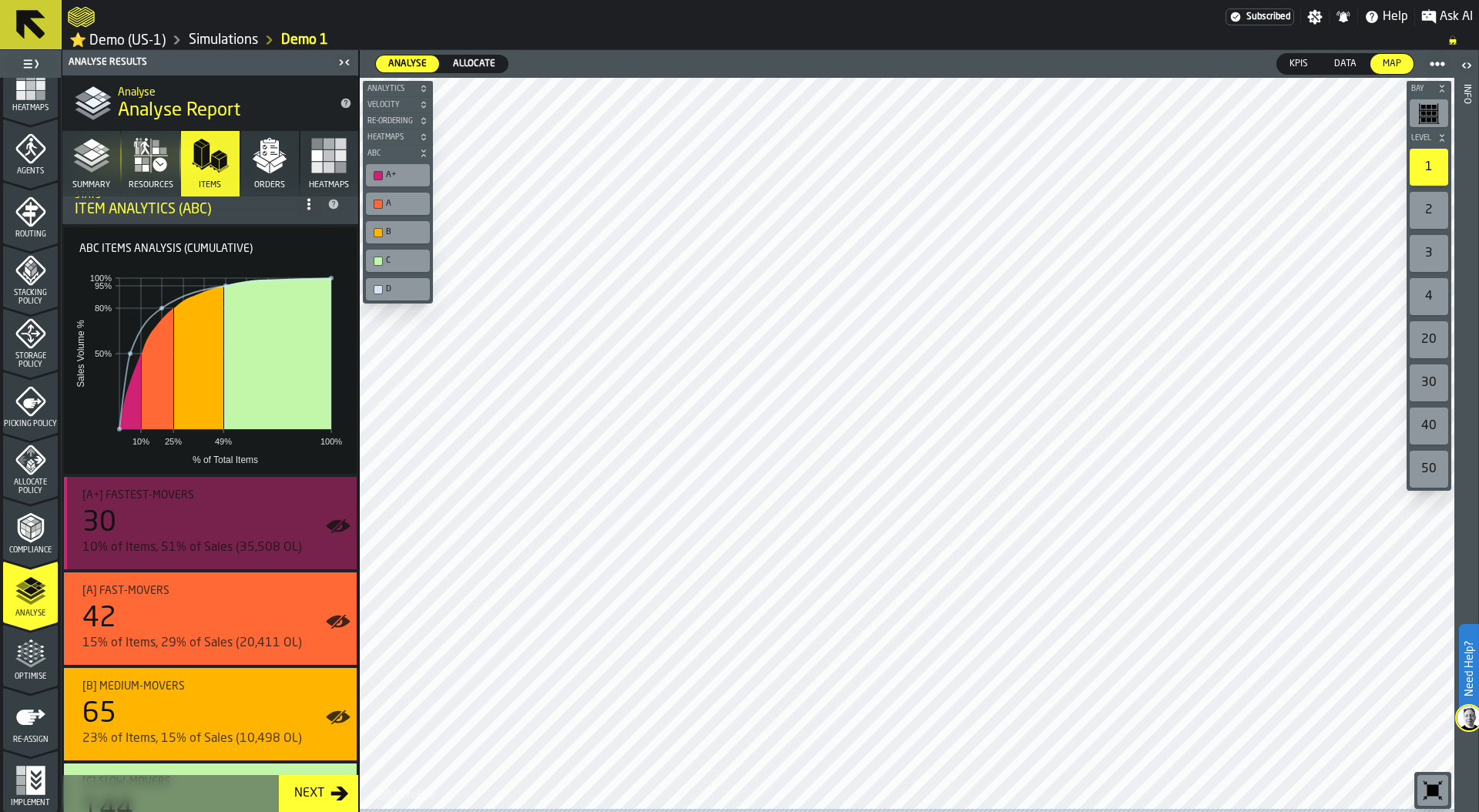
scroll to position [0, 0]
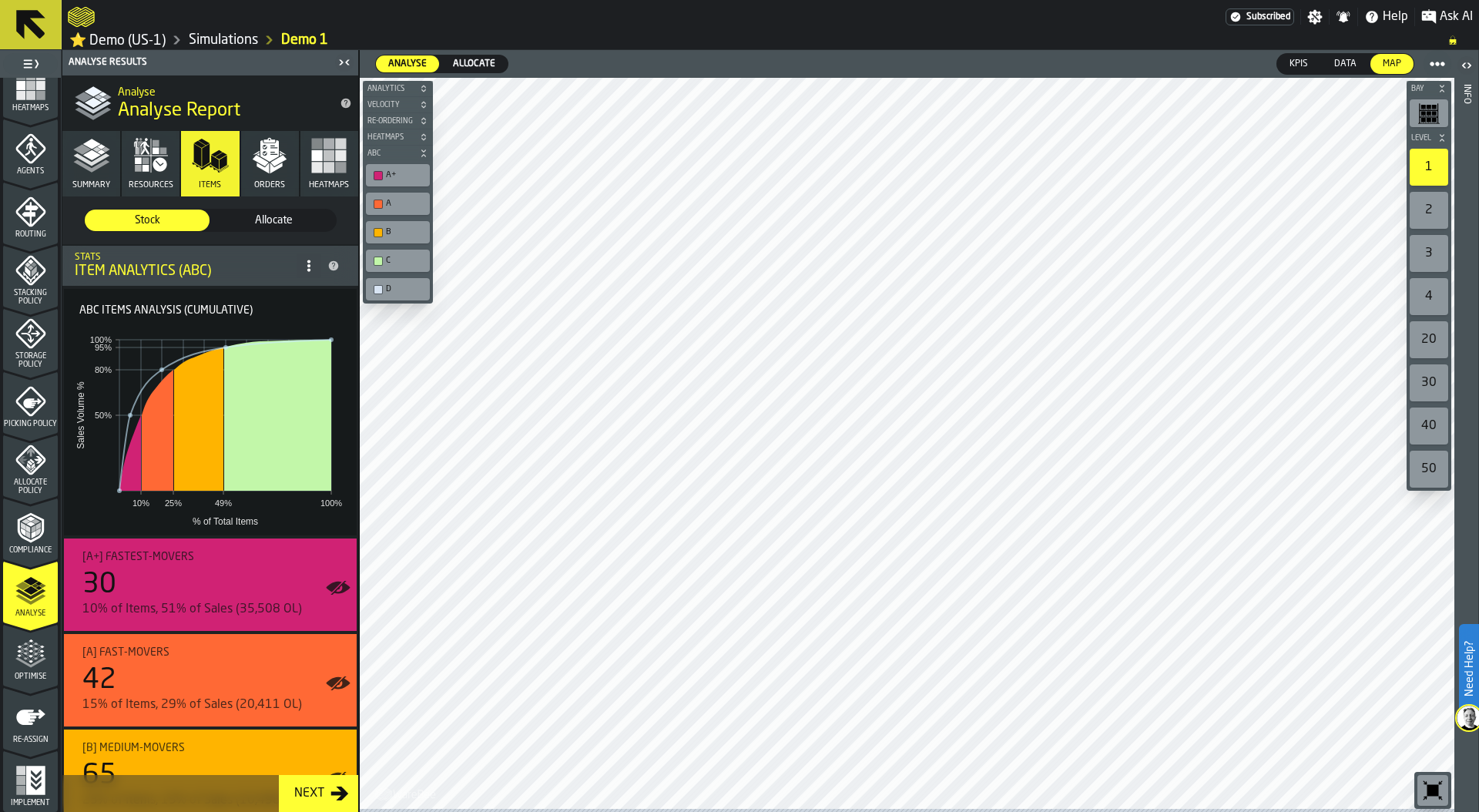
click at [268, 166] on icon "button" at bounding box center [269, 155] width 37 height 37
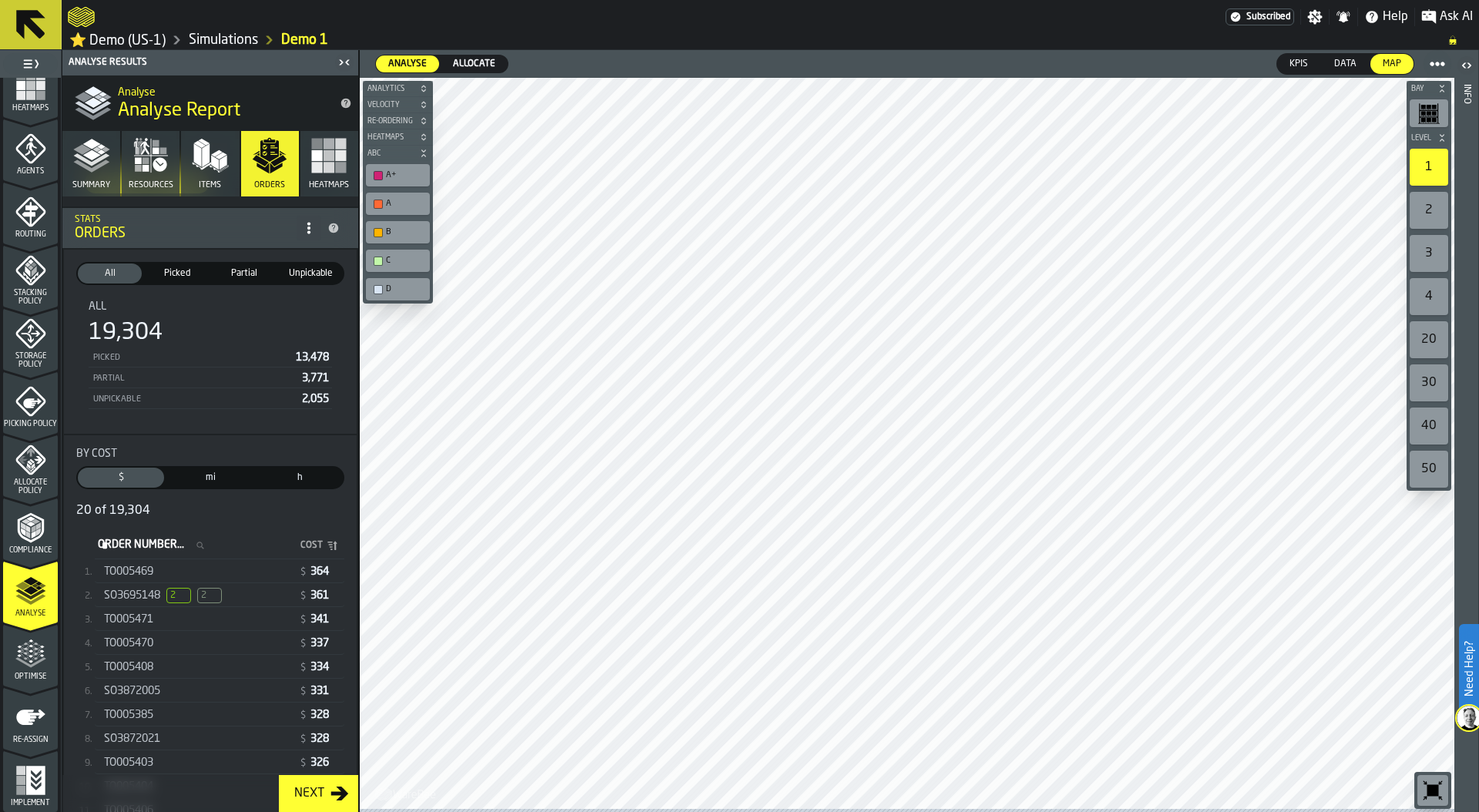
scroll to position [40, 0]
click at [245, 600] on div "SO3695148 2 2" at bounding box center [198, 592] width 188 height 15
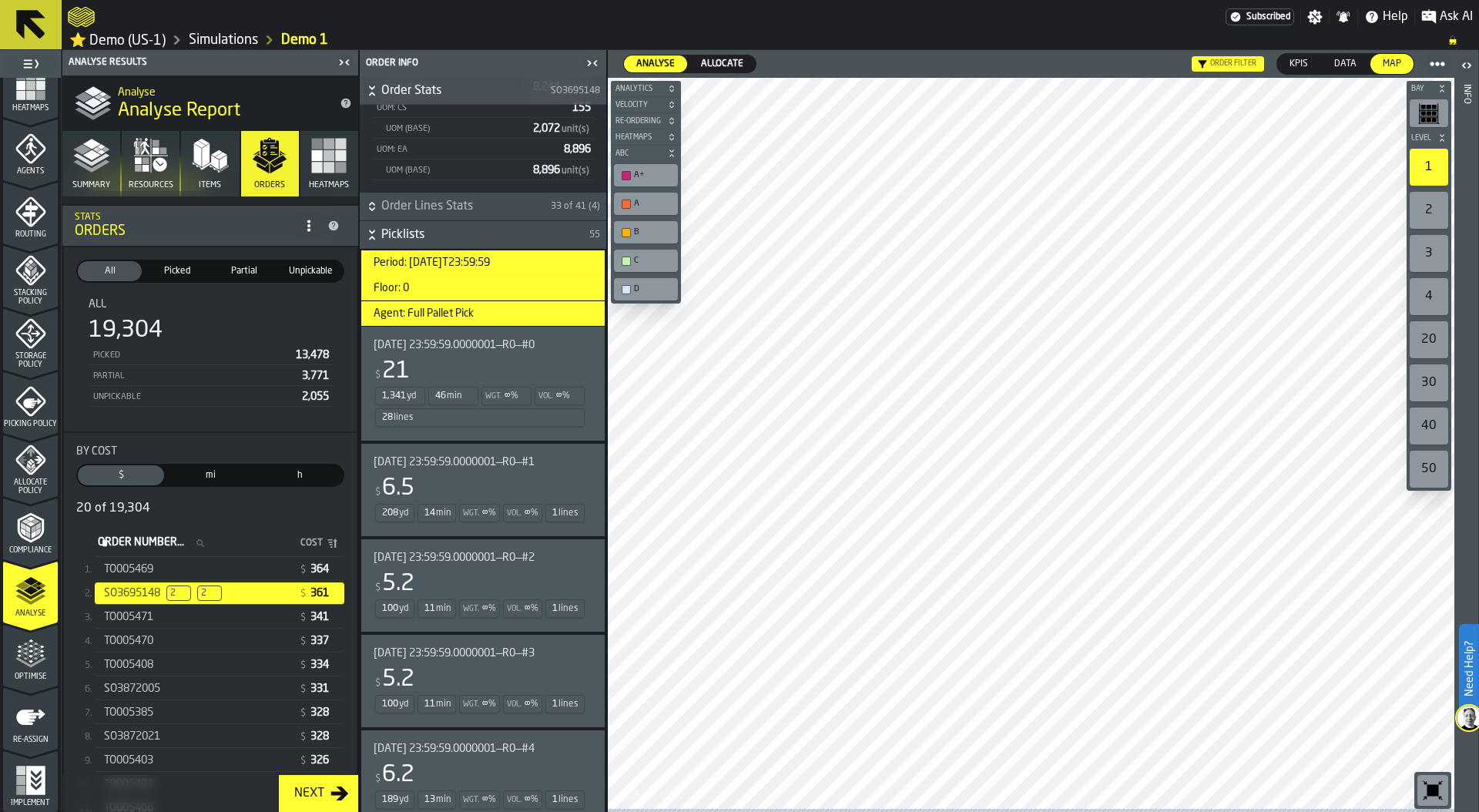
scroll to position [363, 0]
click at [509, 369] on div "$ 21" at bounding box center [480, 368] width 212 height 28
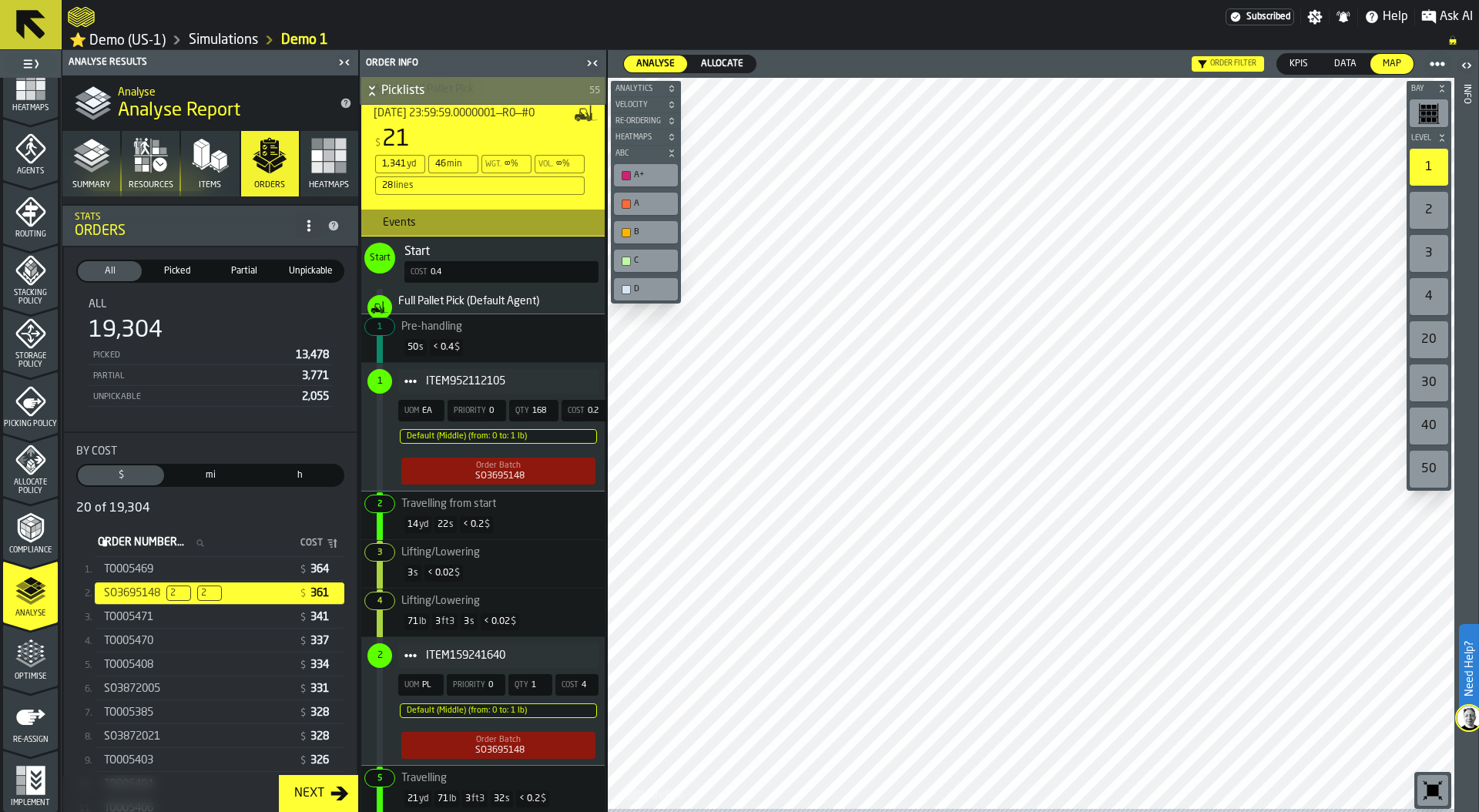
scroll to position [593, 0]
click at [485, 514] on div "14 yd 22 s < 0.2 $" at bounding box center [483, 523] width 231 height 29
click at [476, 565] on div "3 s < 0.02 $" at bounding box center [483, 572] width 231 height 29
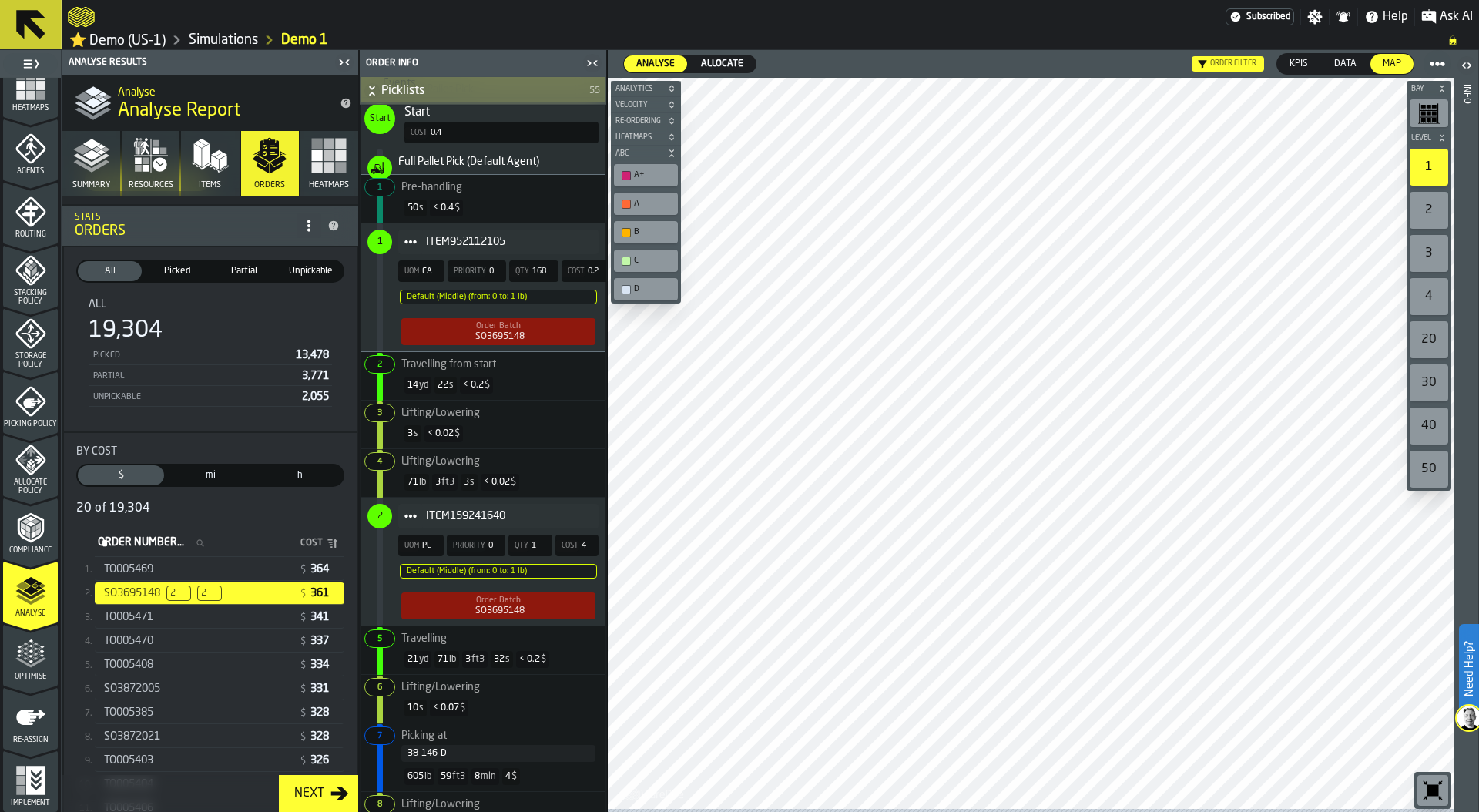
scroll to position [719, 0]
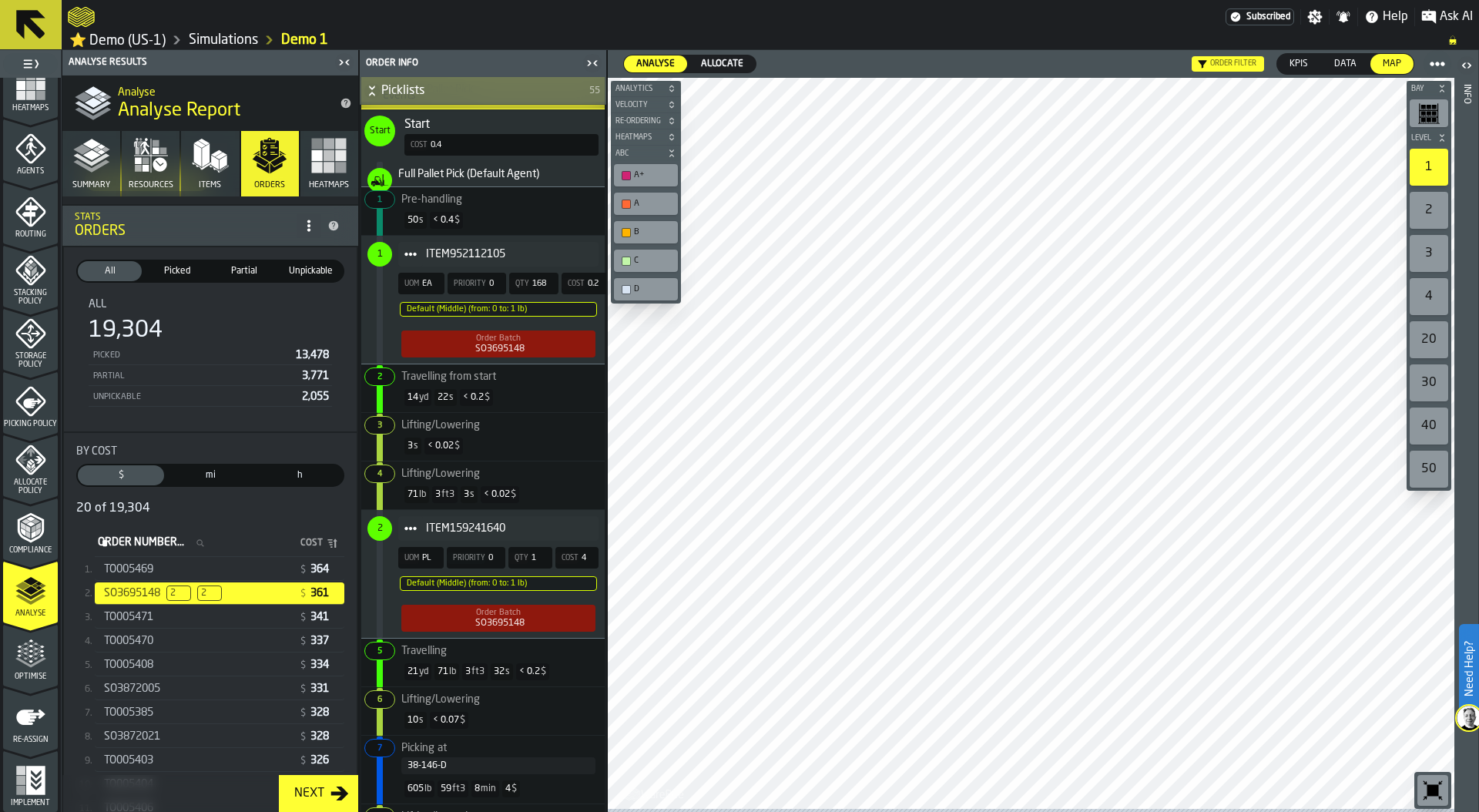
click at [18, 673] on span "Optimise" at bounding box center [29, 675] width 54 height 8
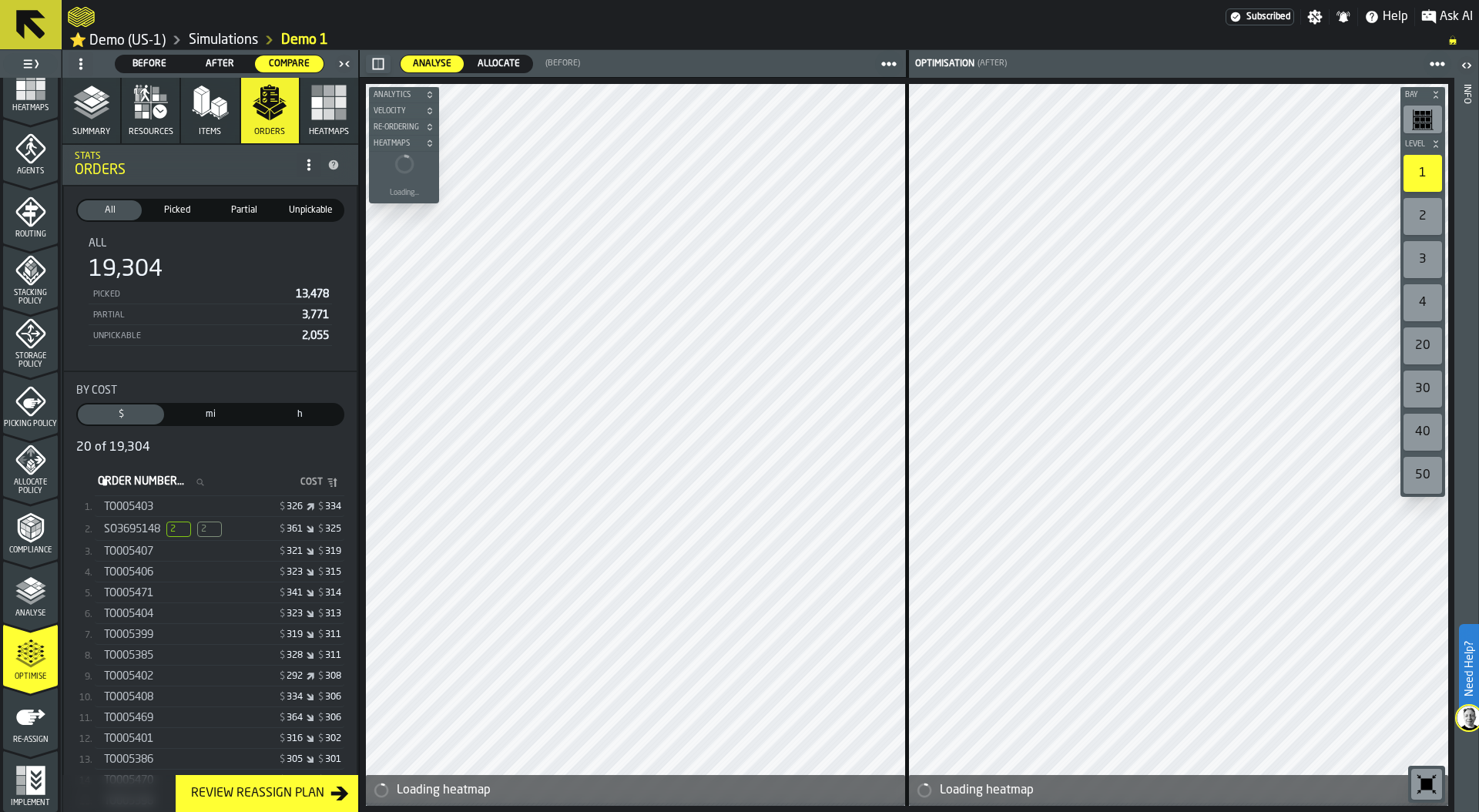
click at [88, 120] on icon "button" at bounding box center [91, 102] width 37 height 37
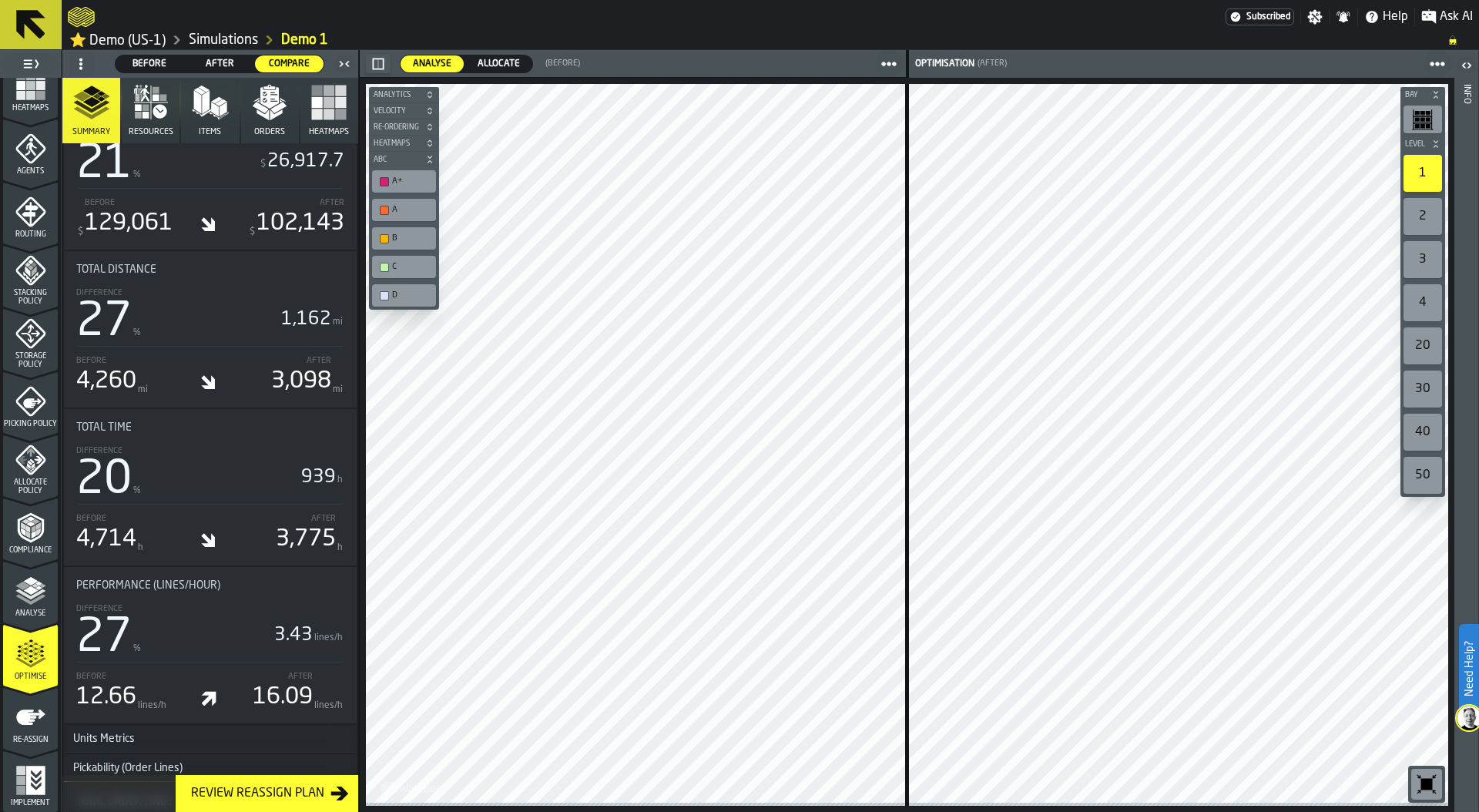
scroll to position [768, 0]
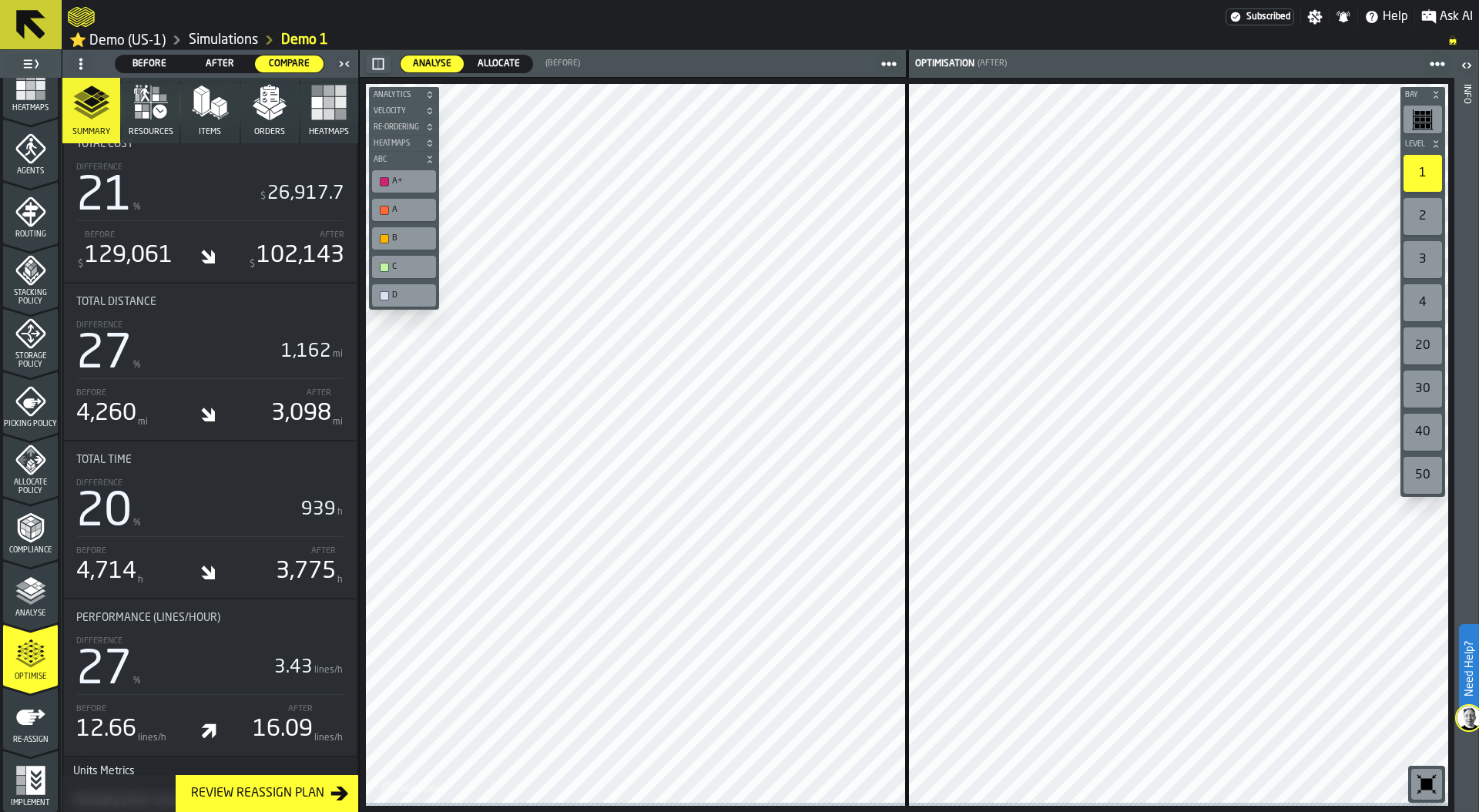
click at [37, 716] on icon "menu Re-assign" at bounding box center [30, 717] width 29 height 15
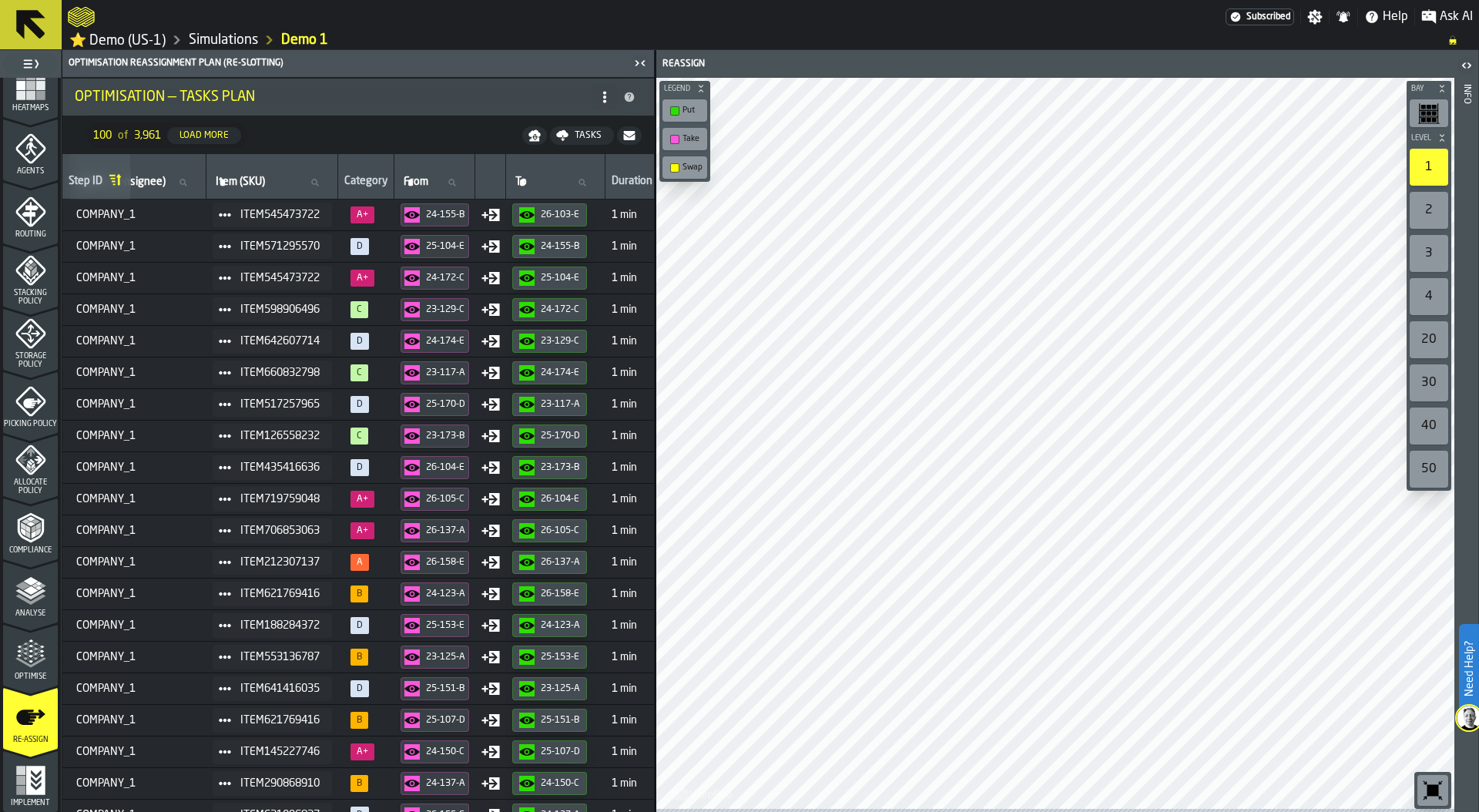
scroll to position [0, 63]
click at [26, 468] on icon "menu Allocate Policy" at bounding box center [28, 468] width 4 height 6
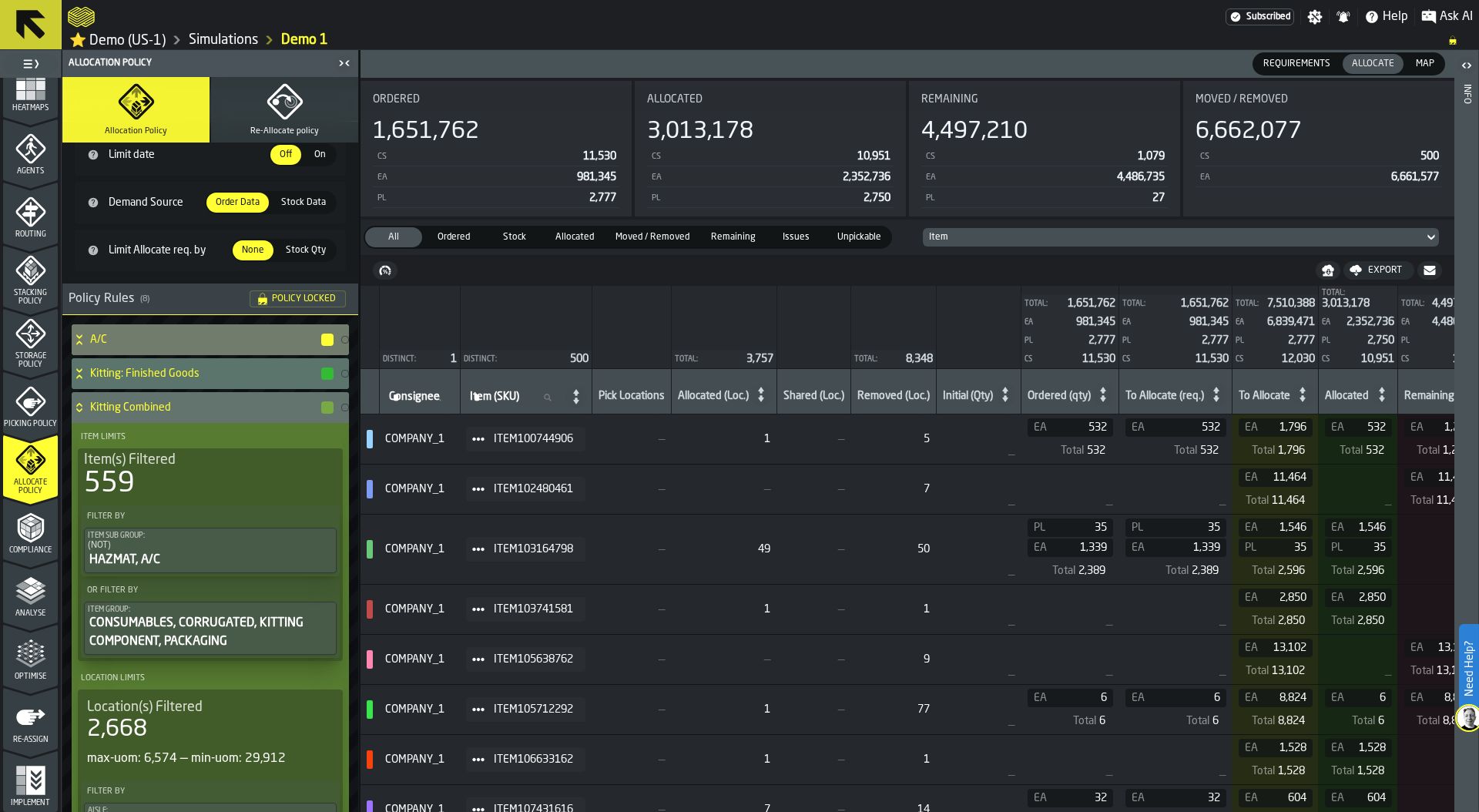
scroll to position [54, 0]
click at [28, 656] on icon "menu Optimise" at bounding box center [24, 648] width 12 height 17
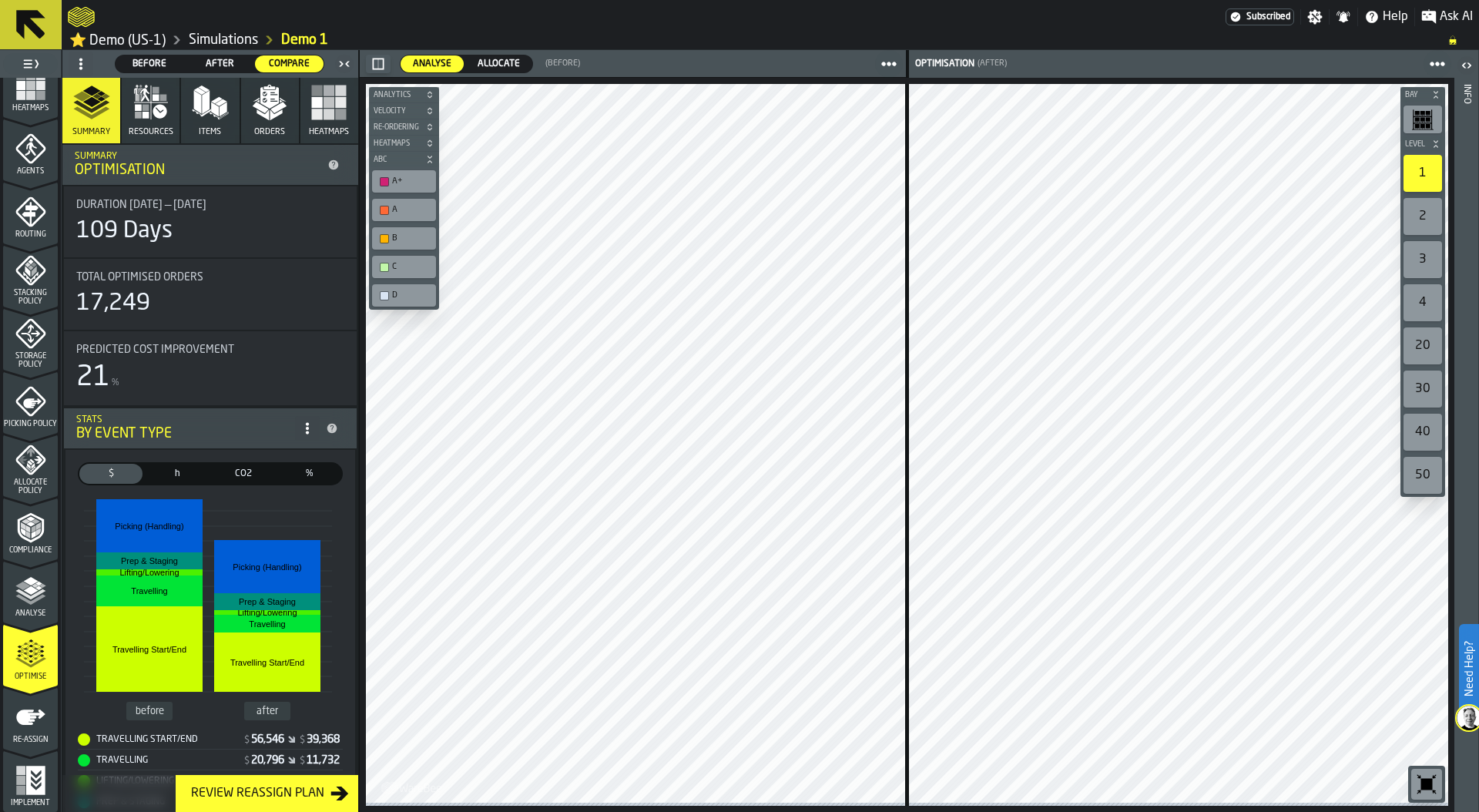
click at [1461, 715] on img at bounding box center [1469, 718] width 25 height 25
click at [1446, 771] on icon at bounding box center [1443, 776] width 19 height 19
